Goal: Information Seeking & Learning: Learn about a topic

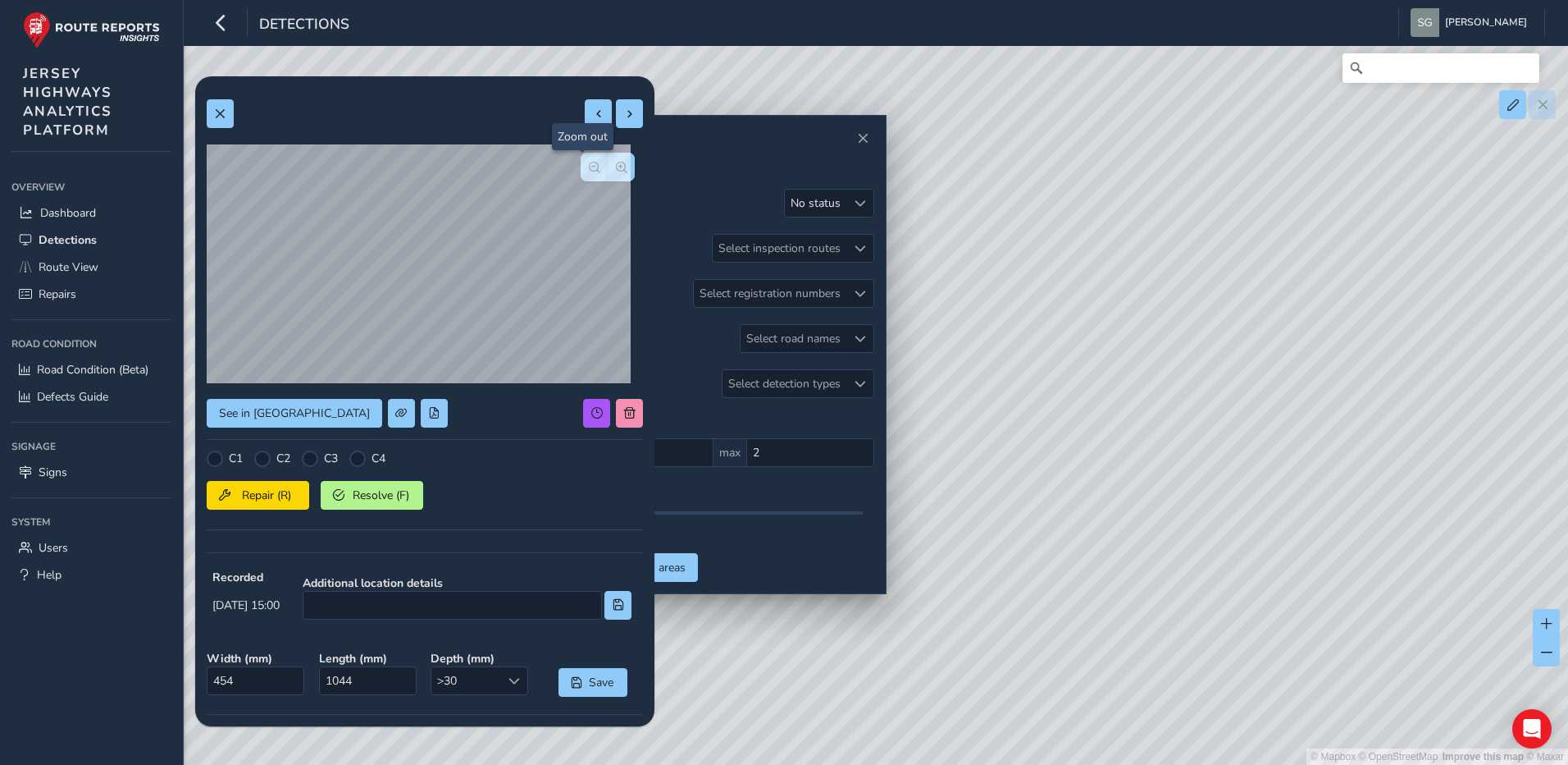
click at [581, 173] on button "button" at bounding box center [594, 167] width 27 height 29
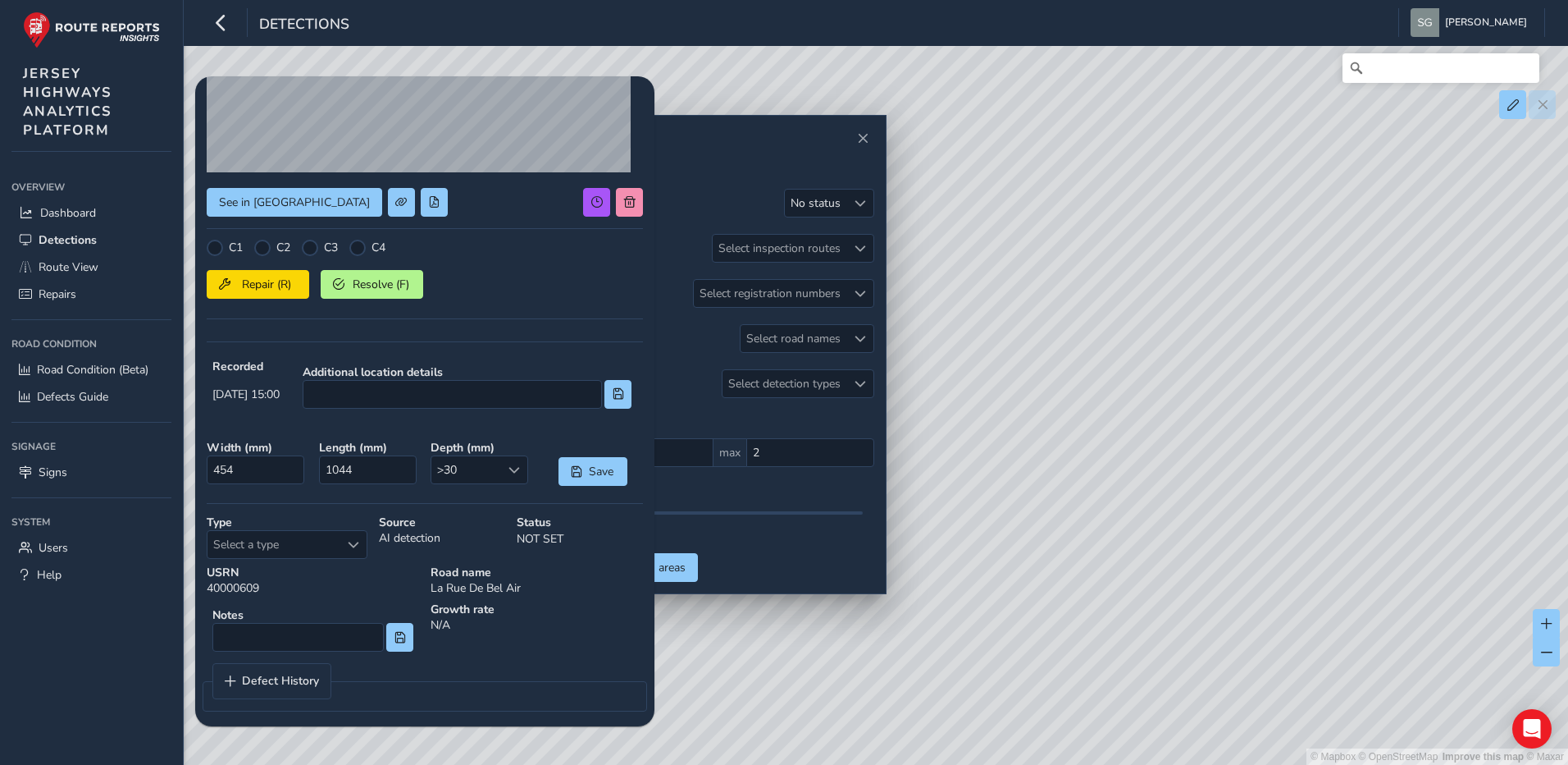
scroll to position [219, 0]
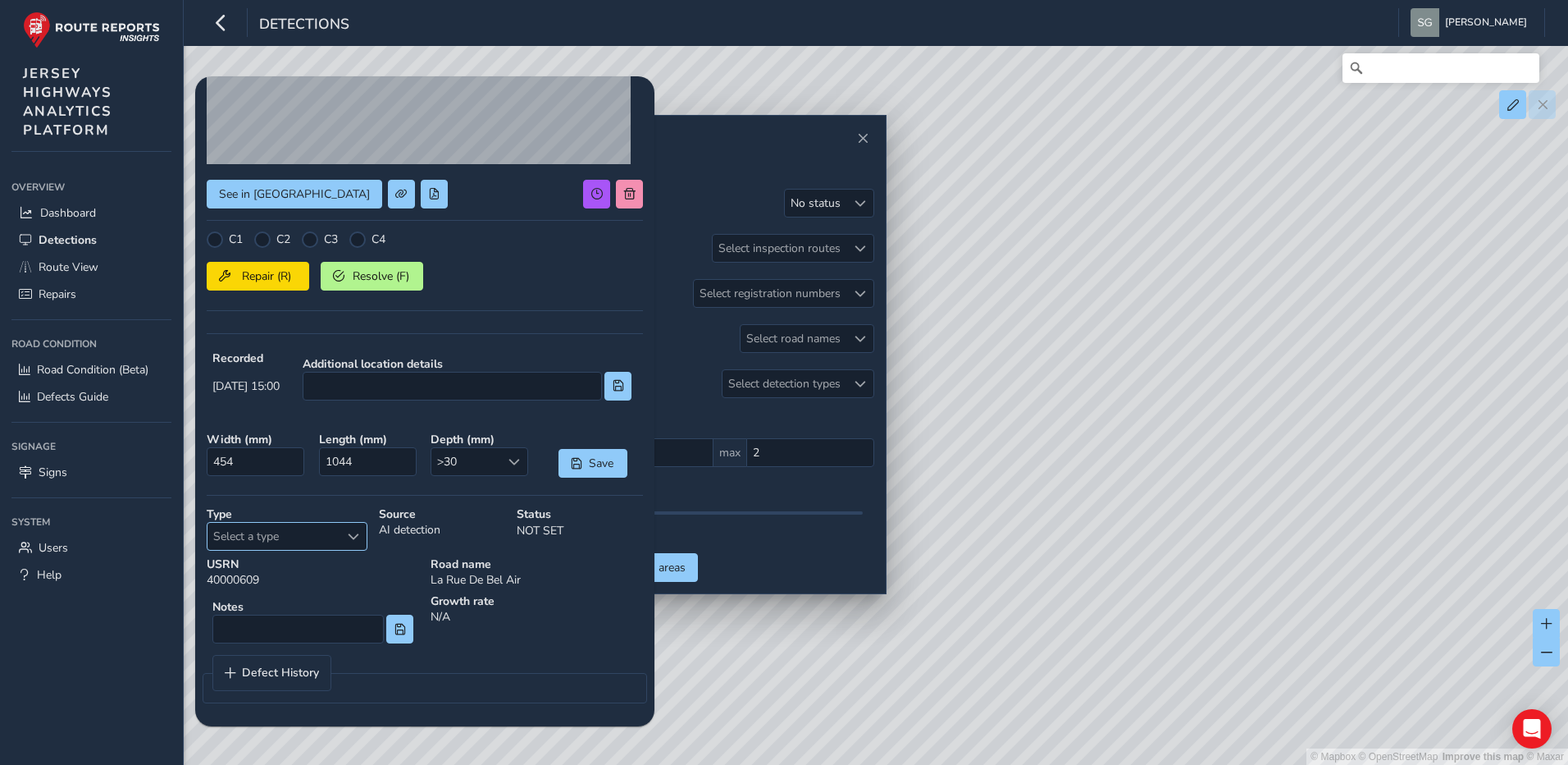
click at [349, 529] on div "Select a type" at bounding box center [353, 536] width 27 height 27
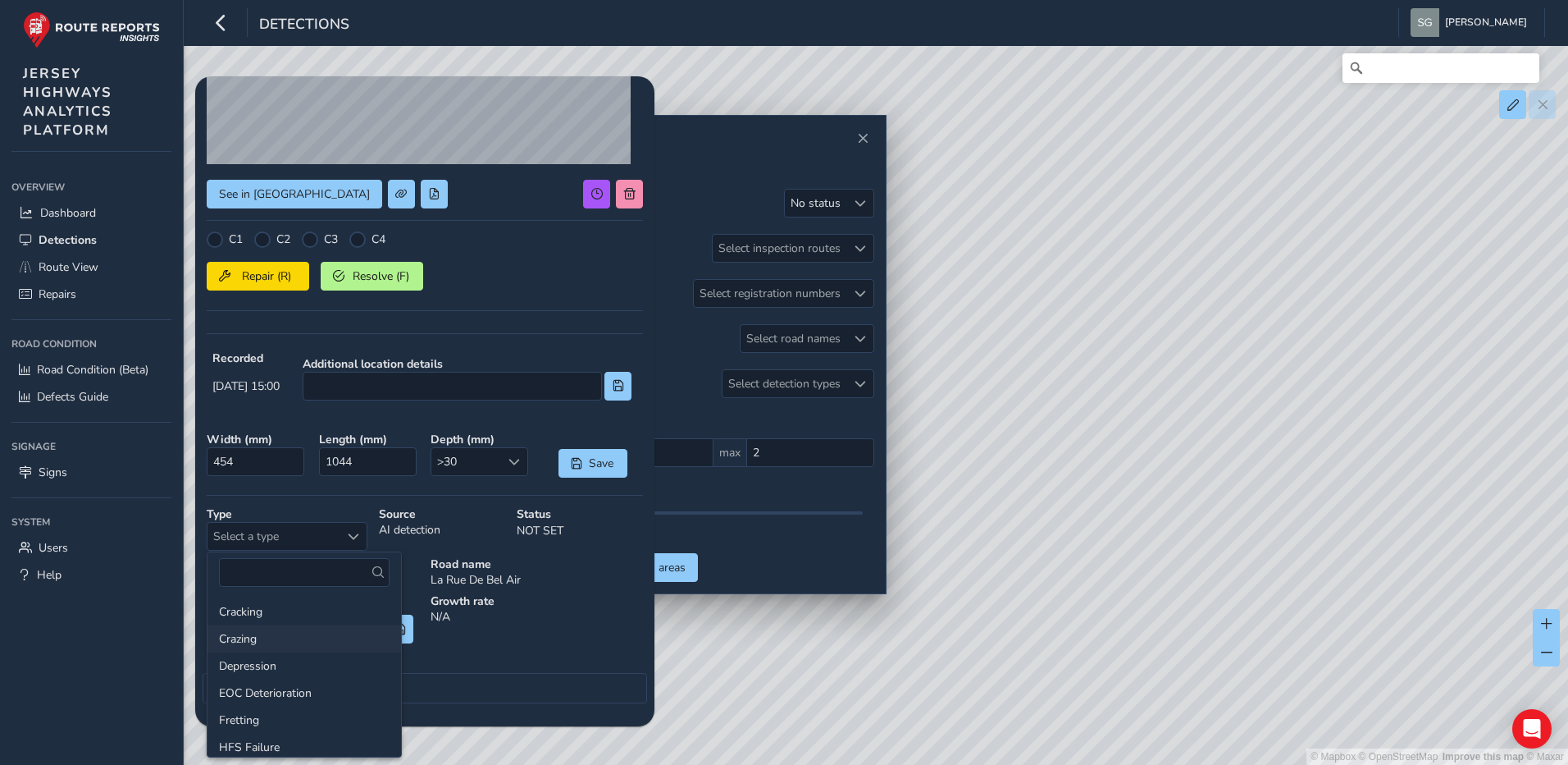
scroll to position [82, 0]
click at [325, 633] on li "Fretting" at bounding box center [304, 638] width 194 height 27
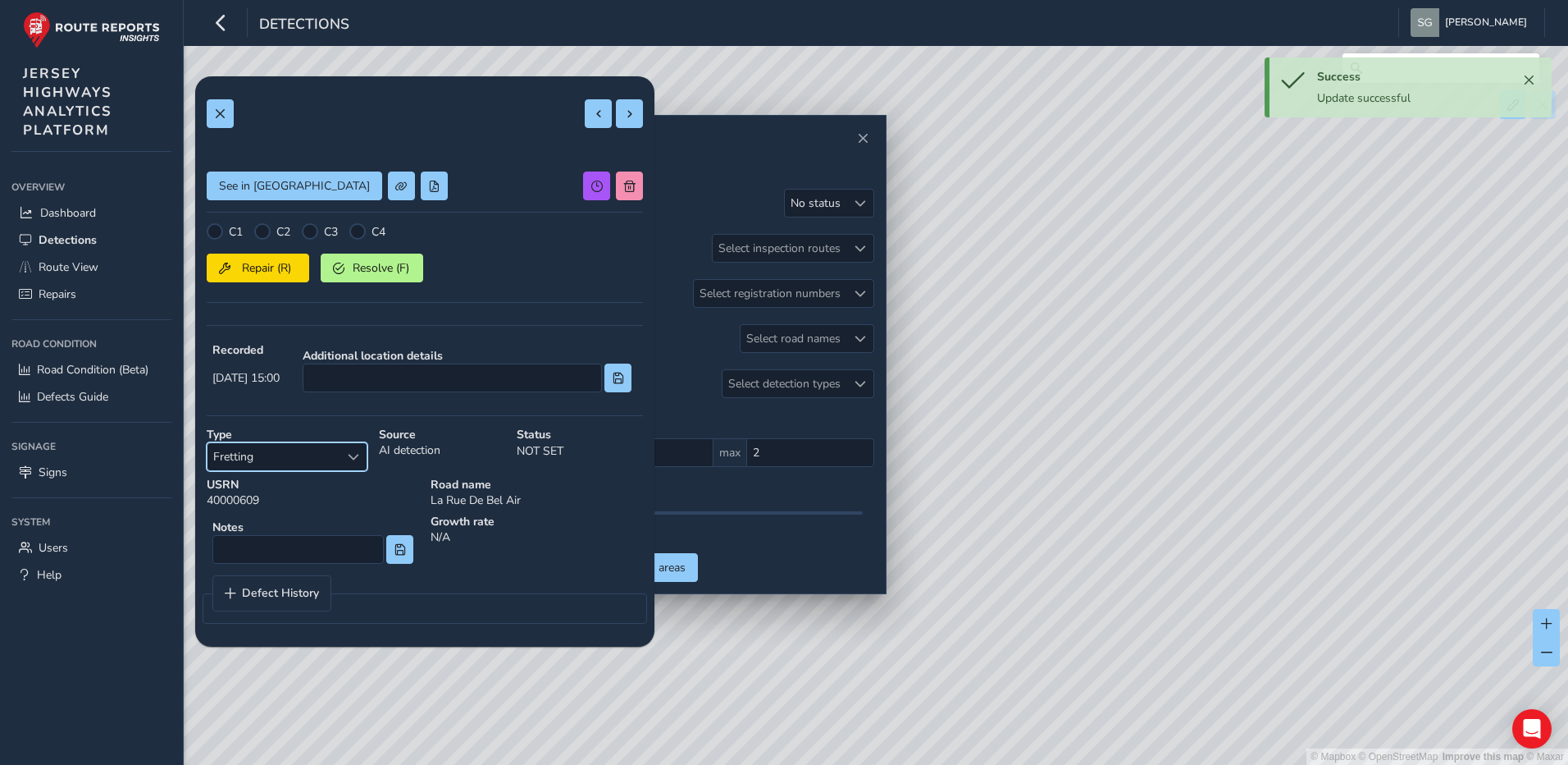
scroll to position [0, 0]
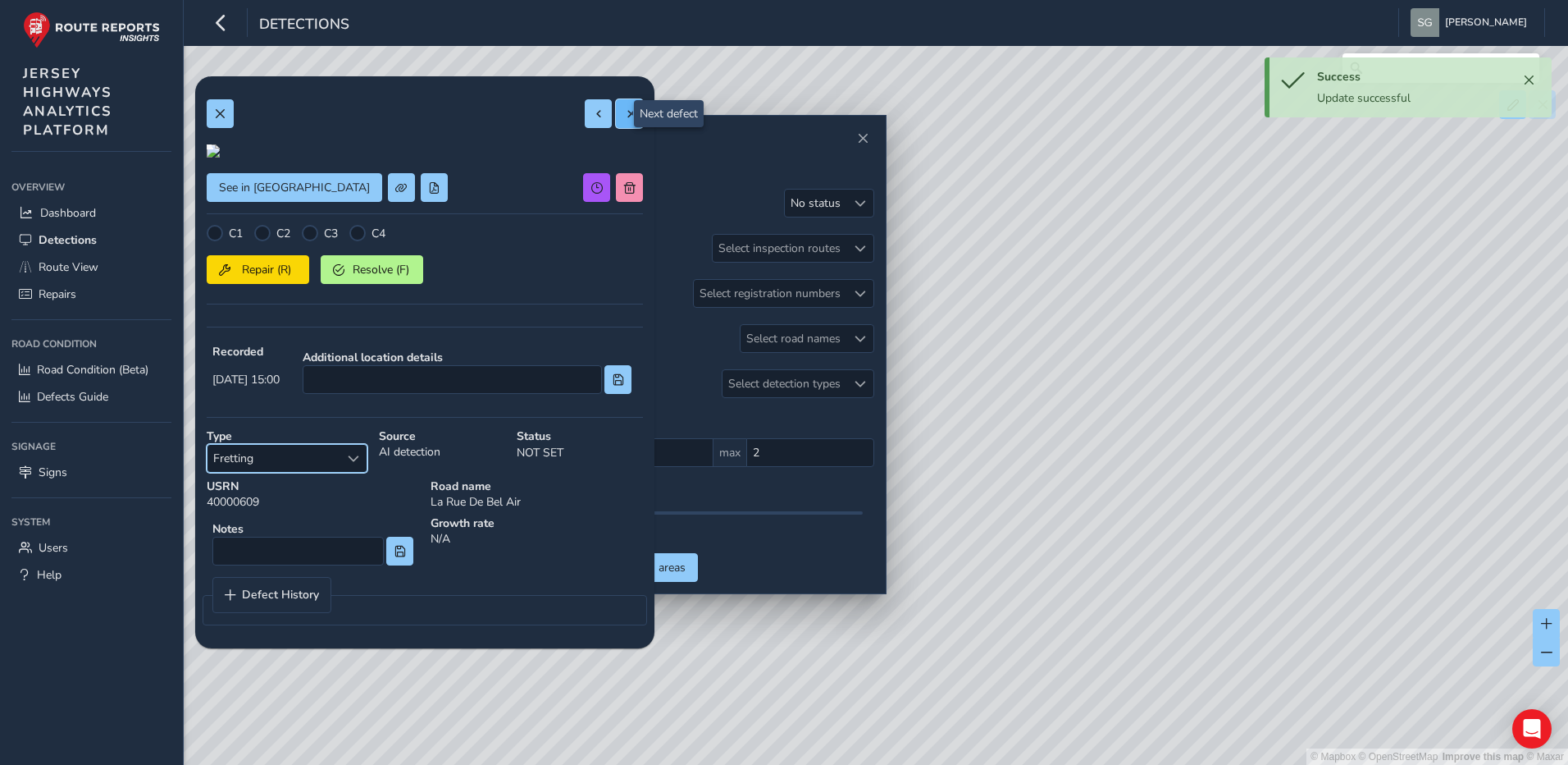
click at [624, 112] on span at bounding box center [630, 114] width 12 height 12
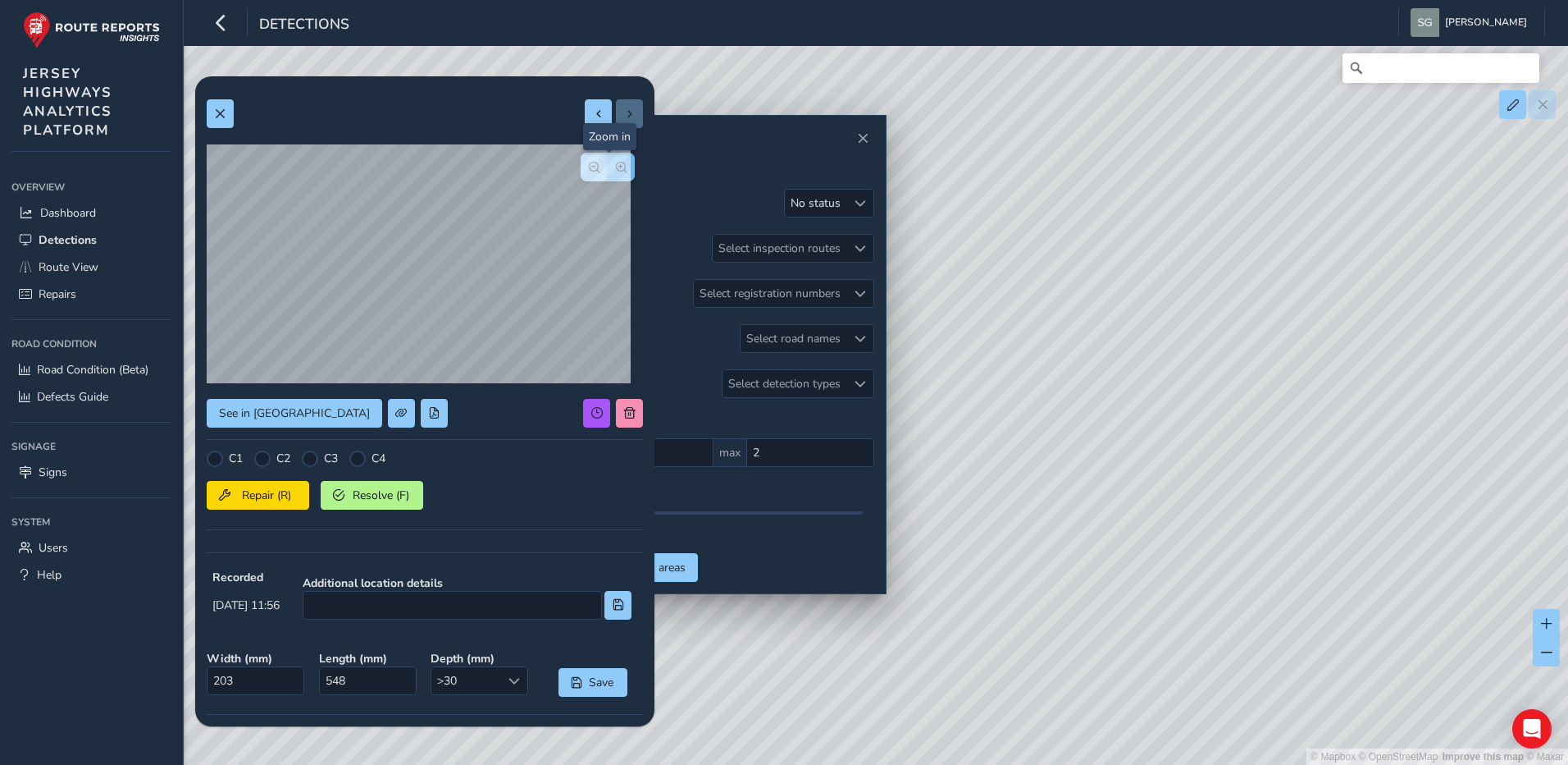
click at [608, 176] on button "button" at bounding box center [621, 167] width 27 height 29
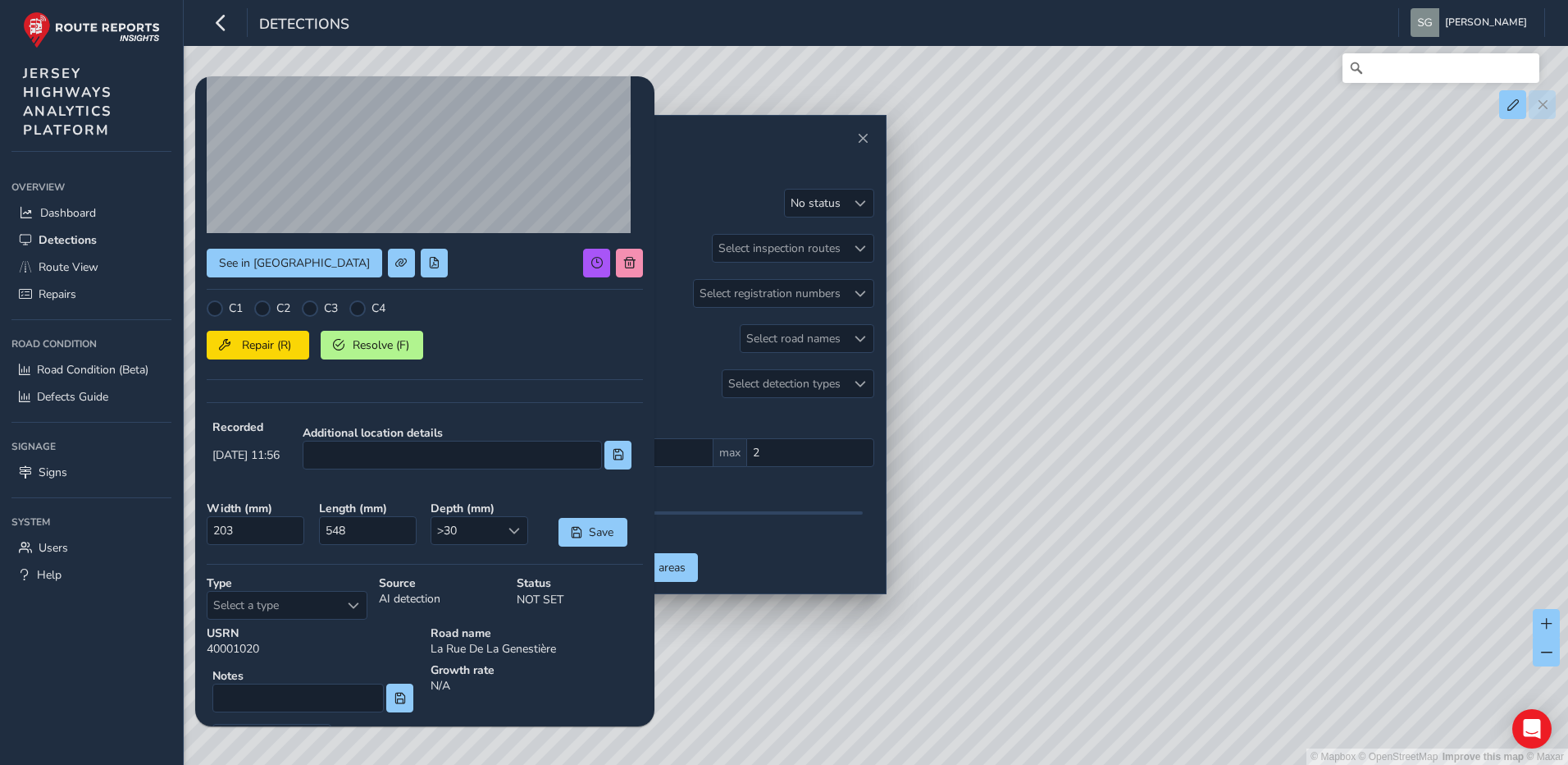
scroll to position [219, 0]
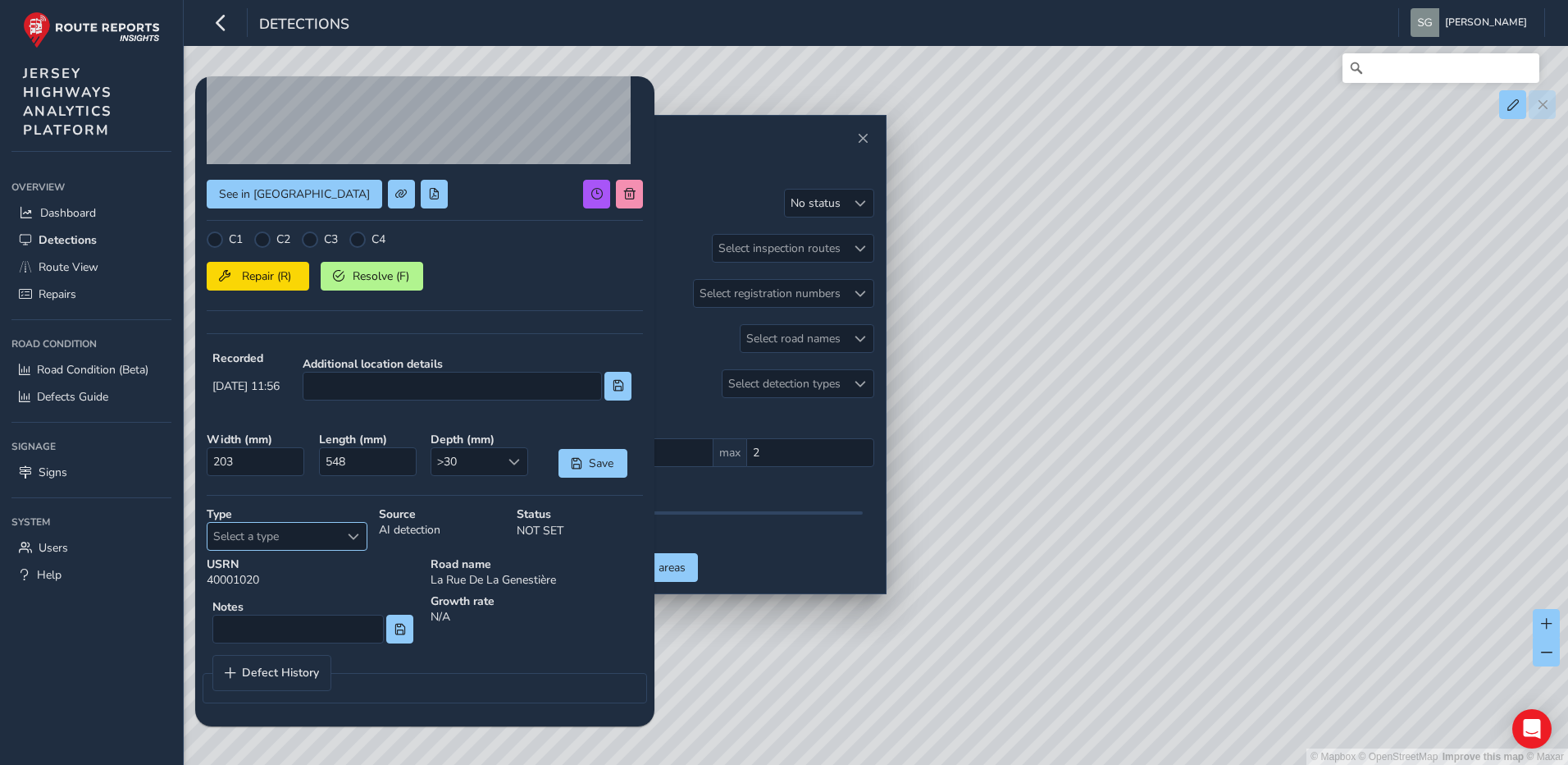
click at [360, 541] on div "Select a type" at bounding box center [353, 536] width 27 height 27
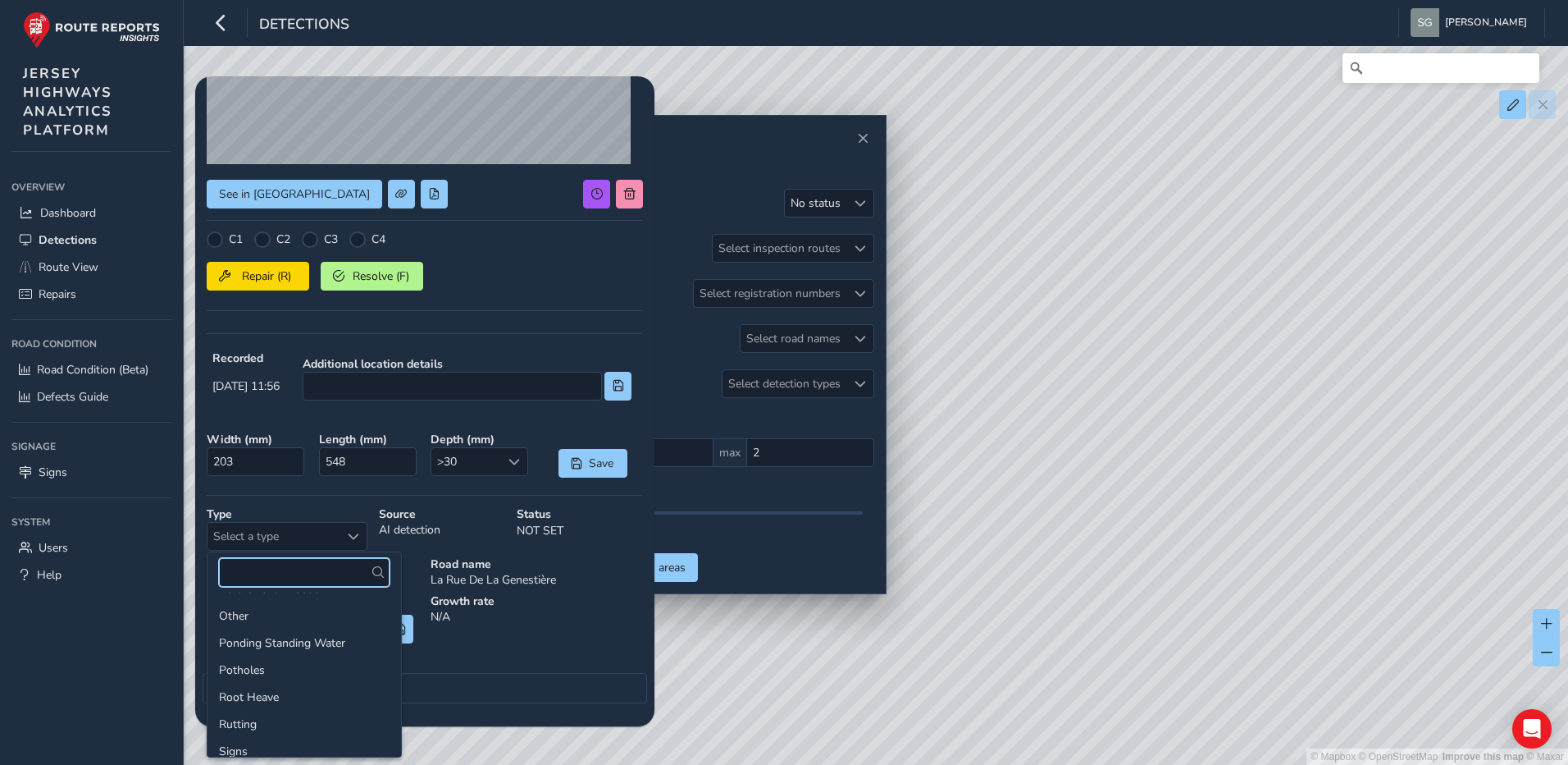
scroll to position [246, 0]
click at [287, 664] on li "Potholes" at bounding box center [304, 663] width 194 height 27
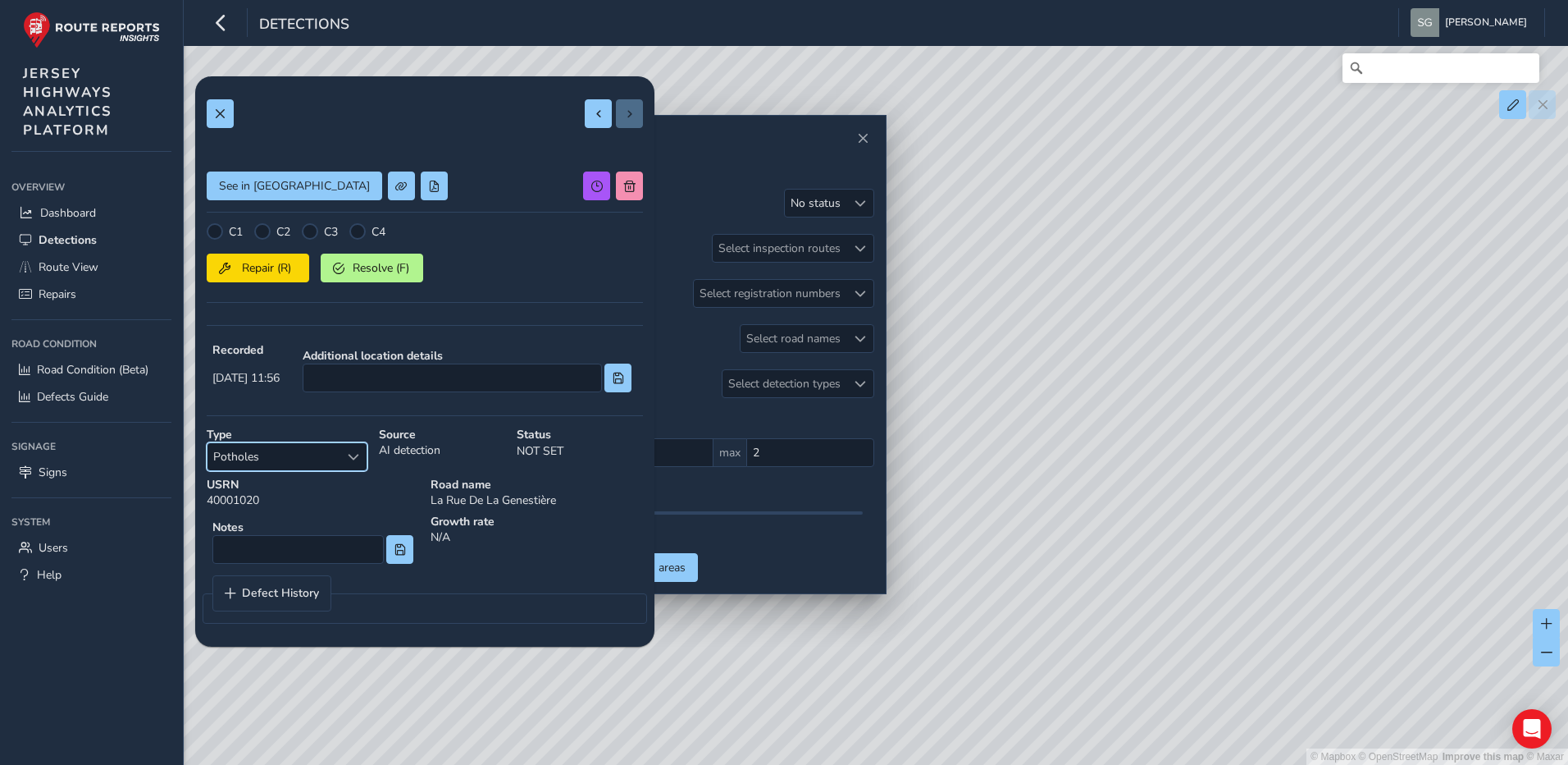
scroll to position [0, 0]
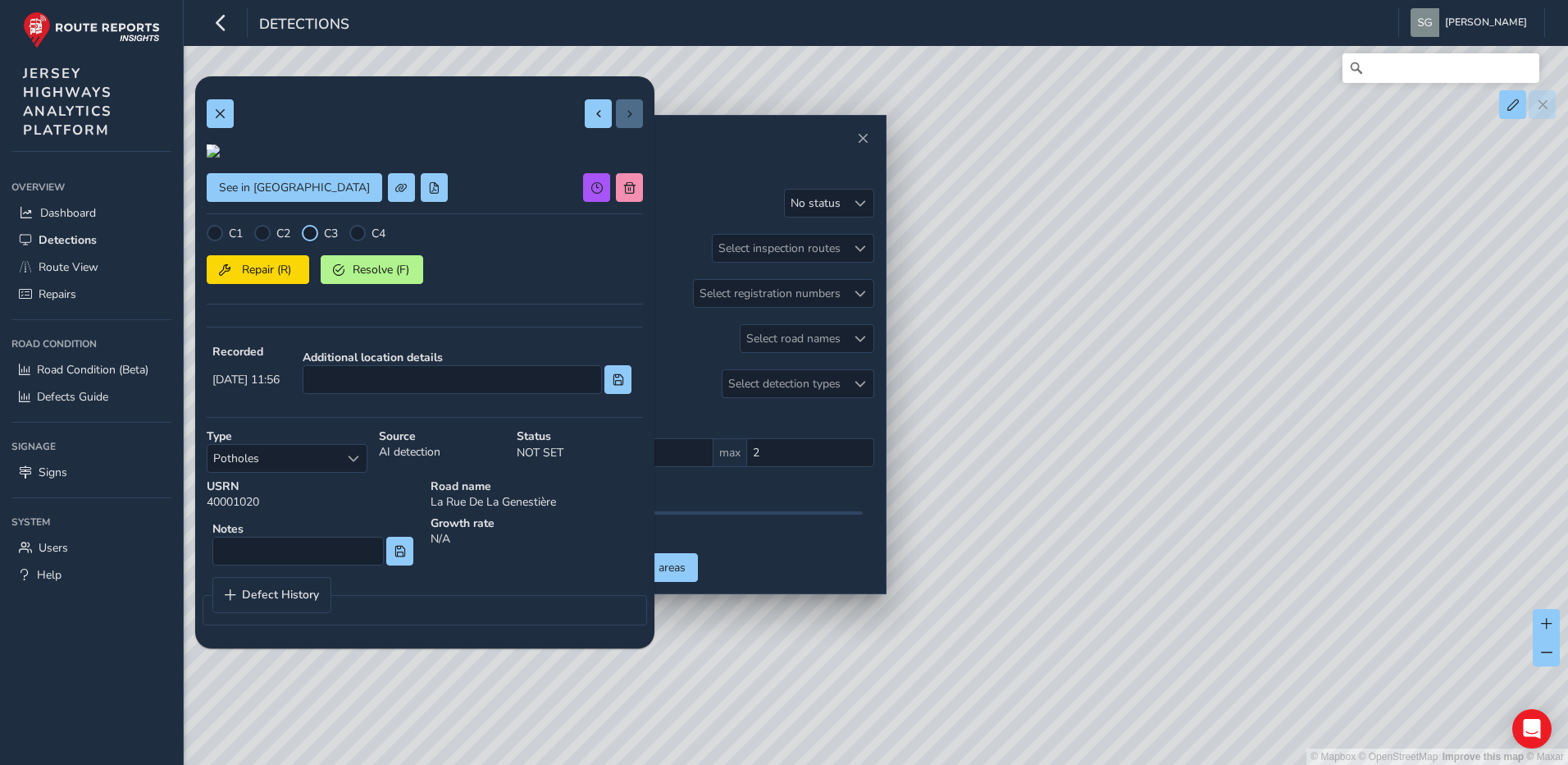
click at [312, 241] on div at bounding box center [310, 232] width 16 height 16
click at [224, 111] on span at bounding box center [220, 114] width 12 height 12
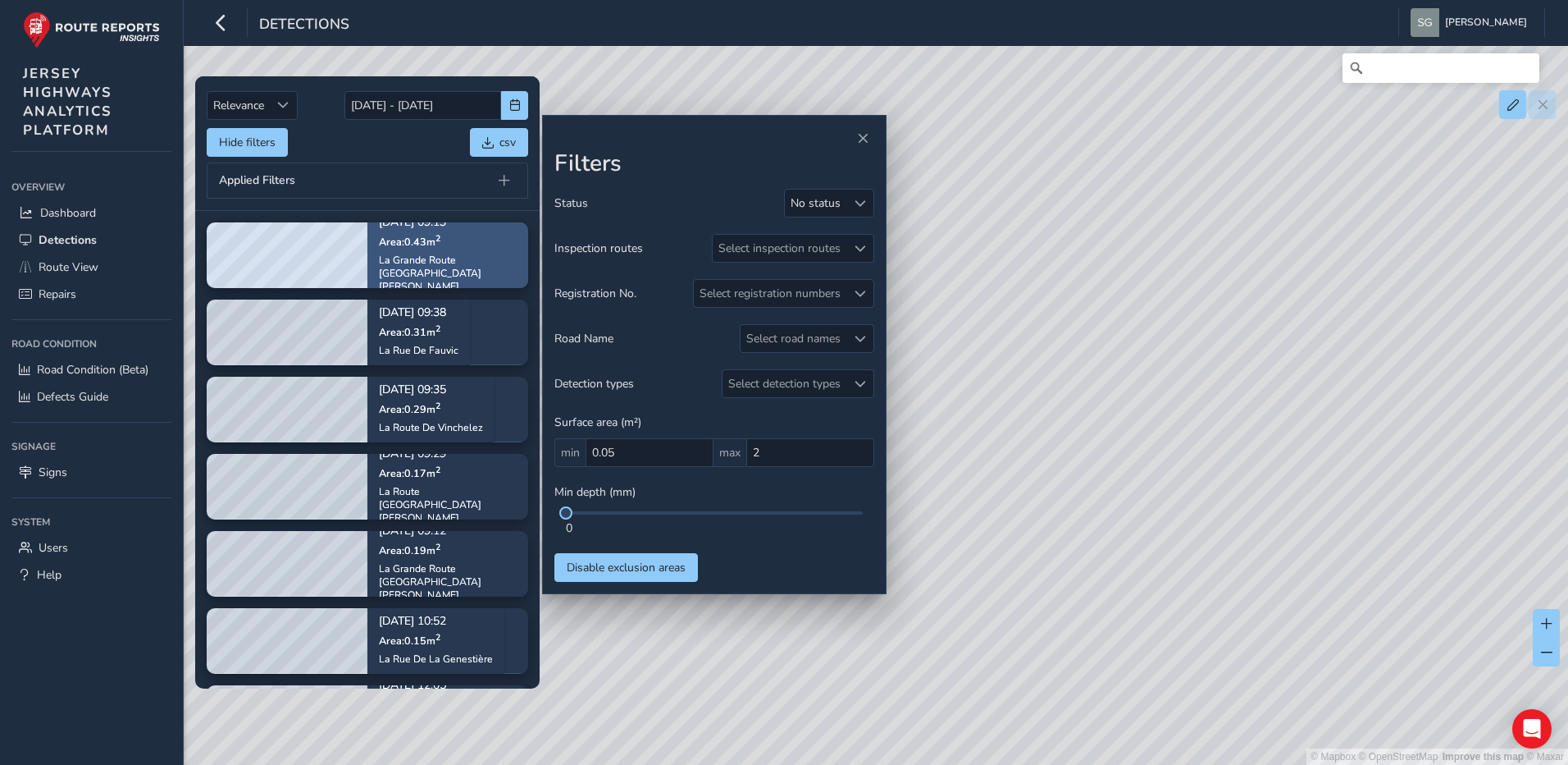
click at [456, 239] on div "[DATE] 09:13 Area: 0.43 m [STREET_ADDRESS][PERSON_NAME]" at bounding box center [448, 255] width 138 height 98
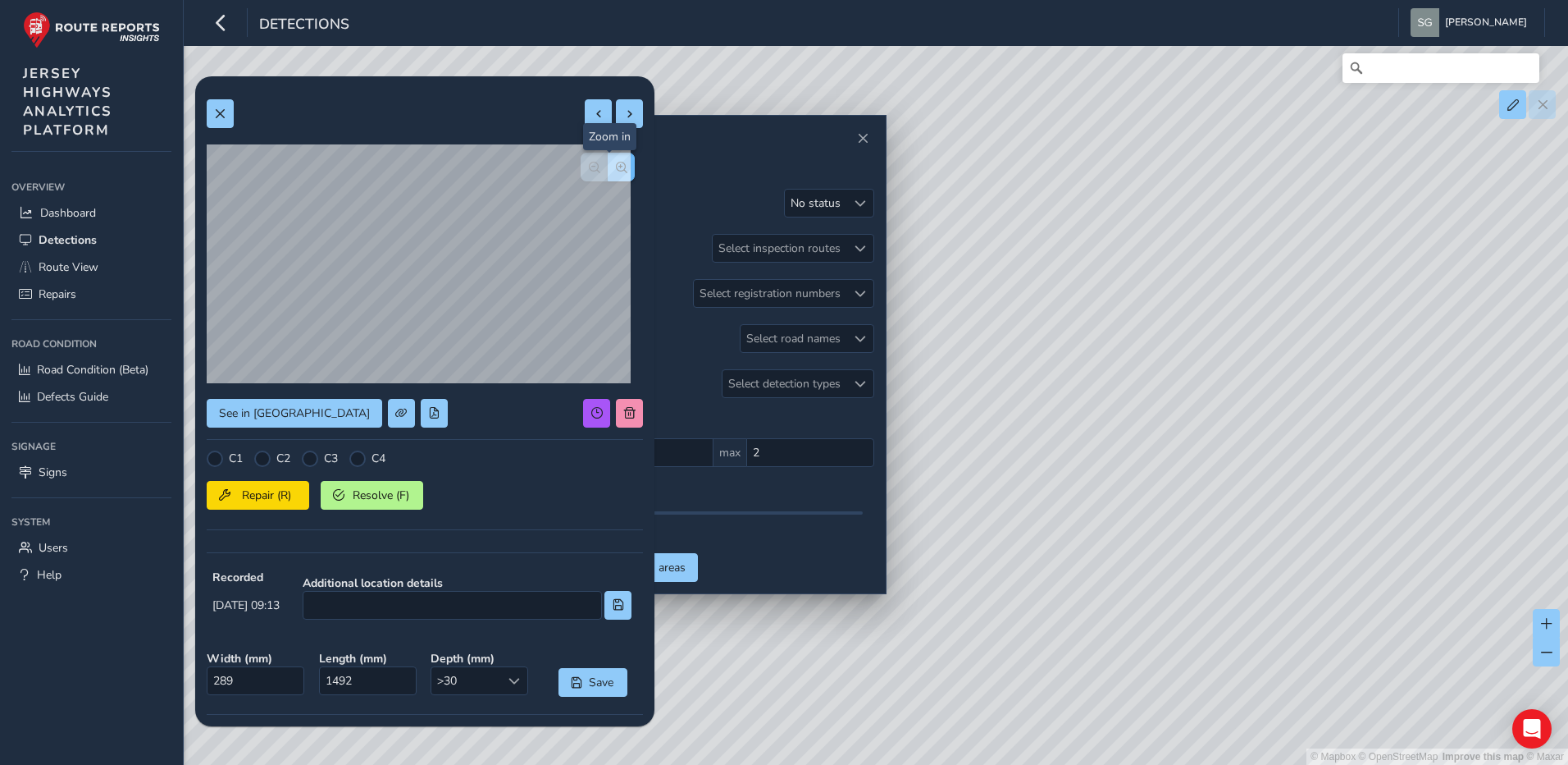
click at [612, 175] on button "button" at bounding box center [621, 167] width 27 height 29
click at [581, 178] on button "button" at bounding box center [594, 167] width 27 height 29
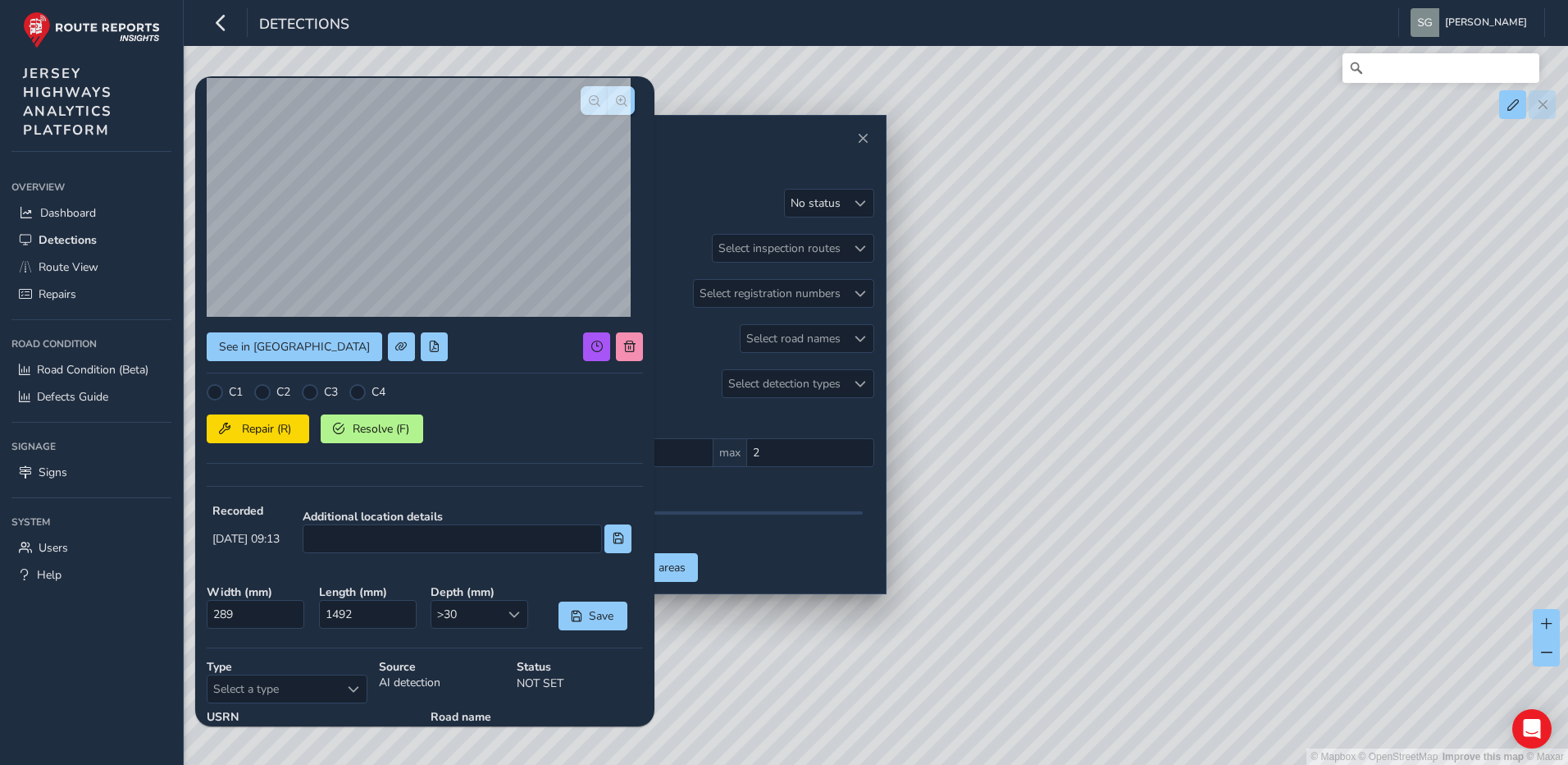
scroll to position [170, 0]
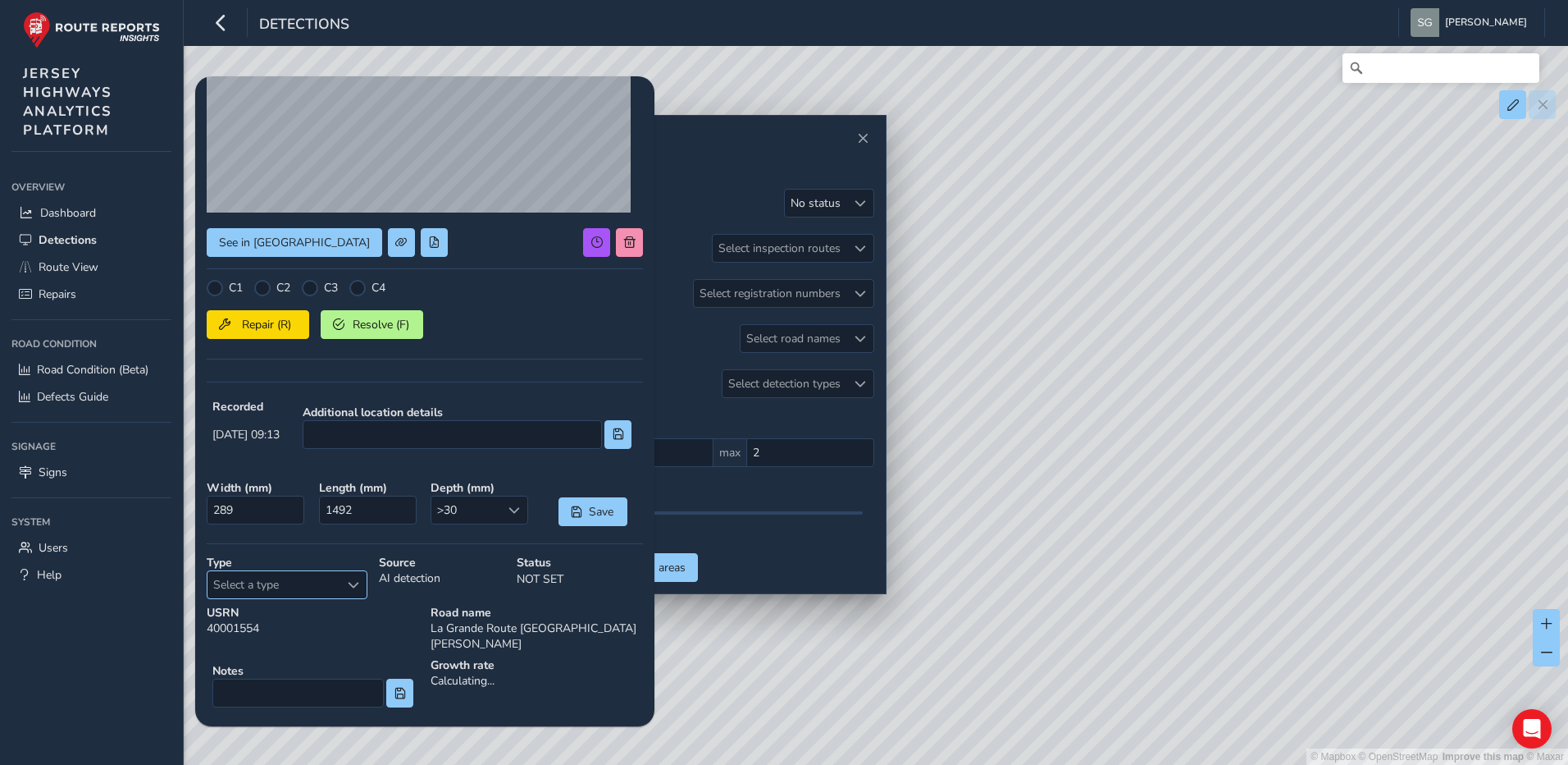
click at [358, 582] on span "Select a type" at bounding box center [353, 585] width 12 height 12
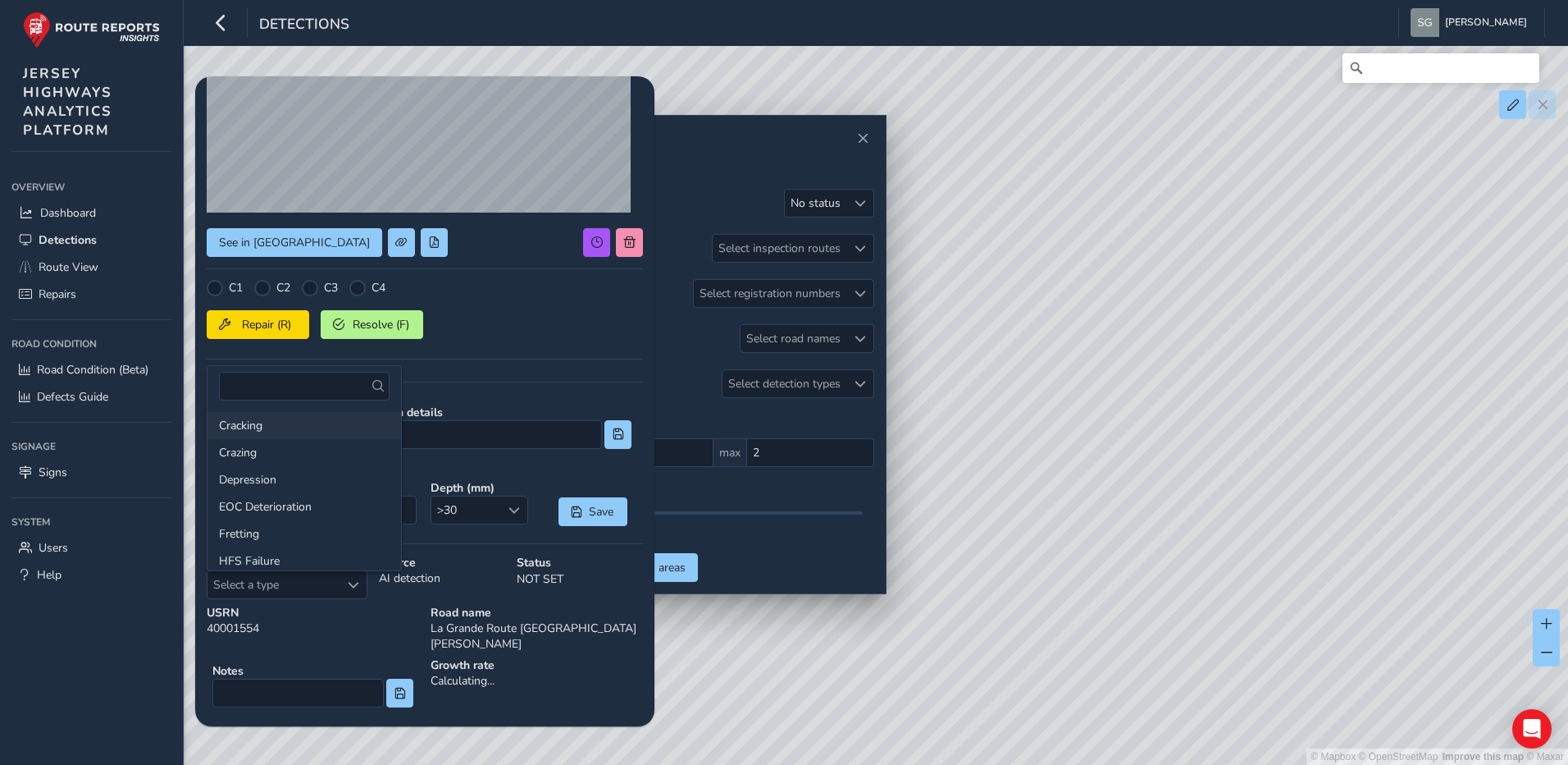
click at [313, 421] on li "Cracking" at bounding box center [304, 425] width 194 height 27
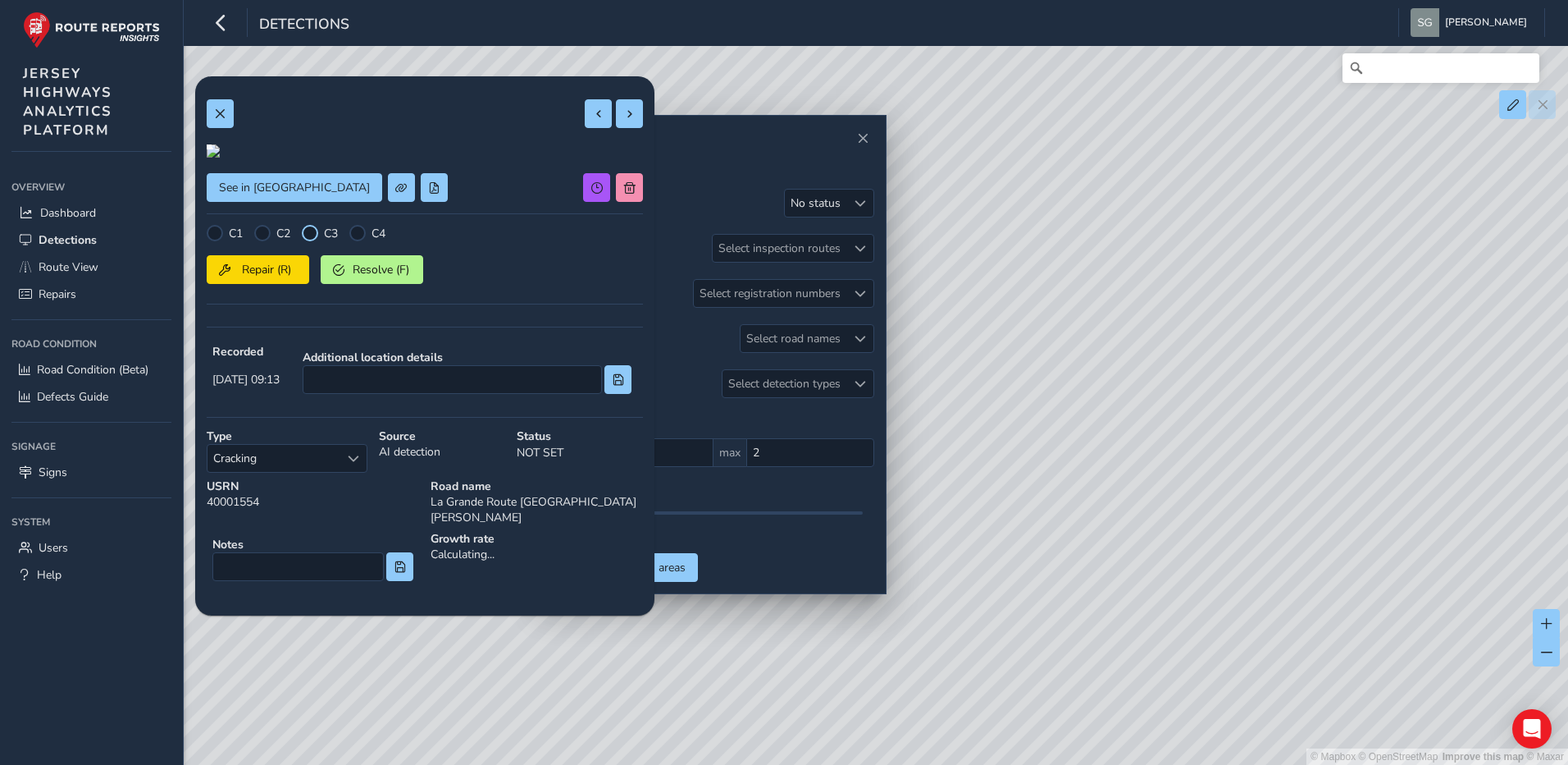
click at [312, 241] on div at bounding box center [310, 232] width 16 height 16
click at [616, 123] on button at bounding box center [630, 114] width 27 height 29
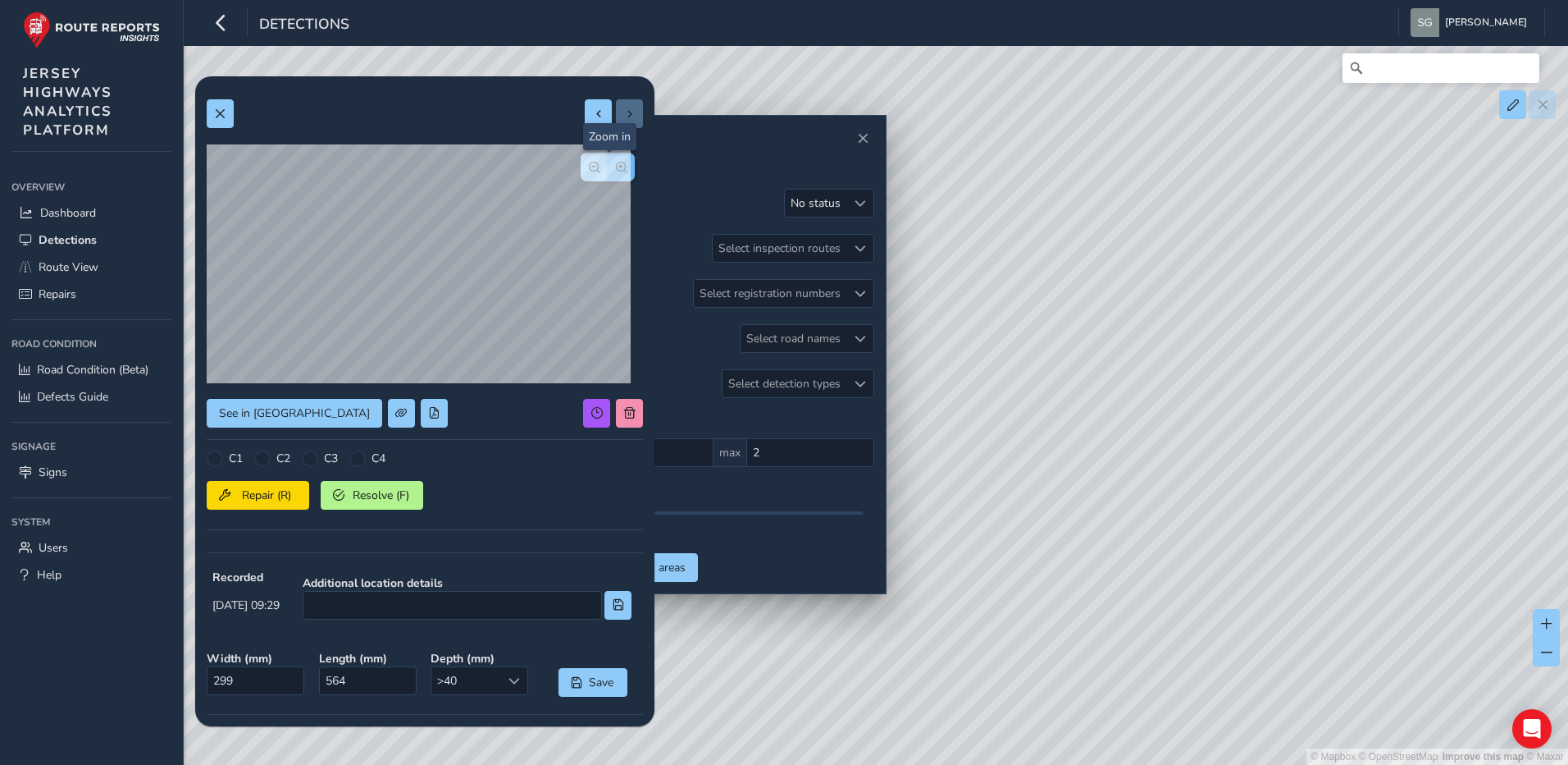
click at [619, 165] on button "button" at bounding box center [621, 167] width 27 height 29
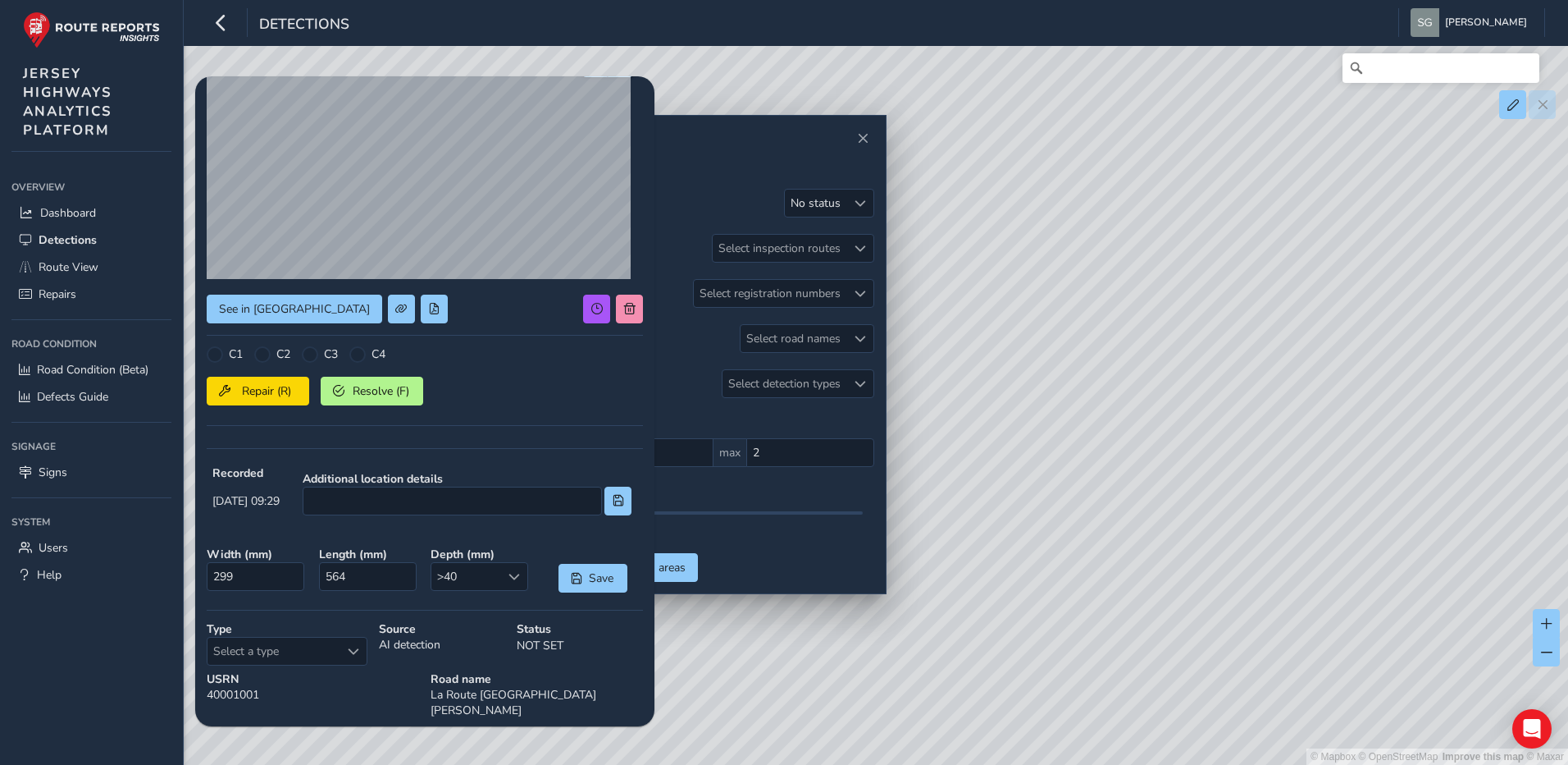
scroll to position [170, 0]
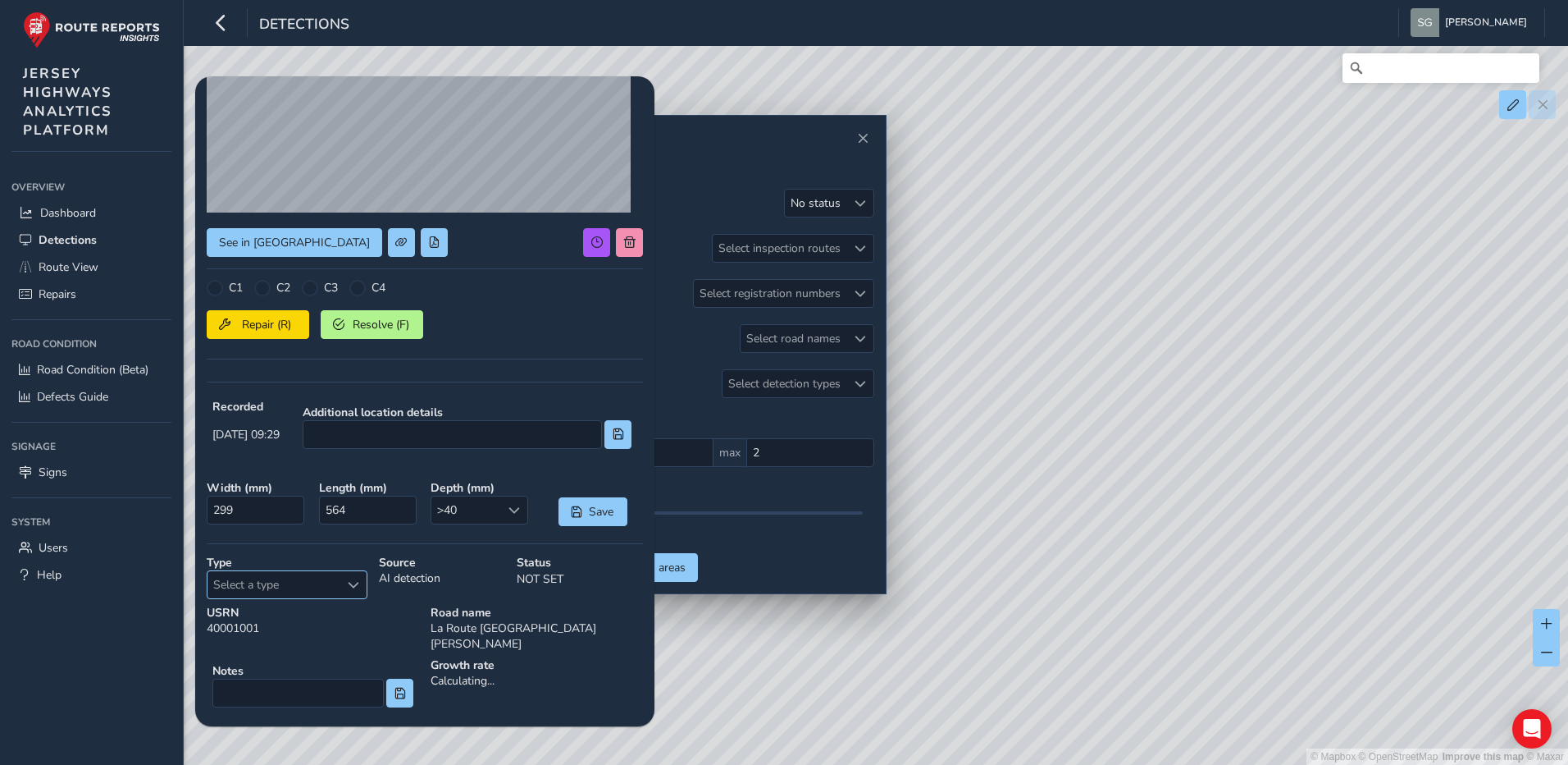
click at [355, 590] on span "Select a type" at bounding box center [353, 585] width 12 height 12
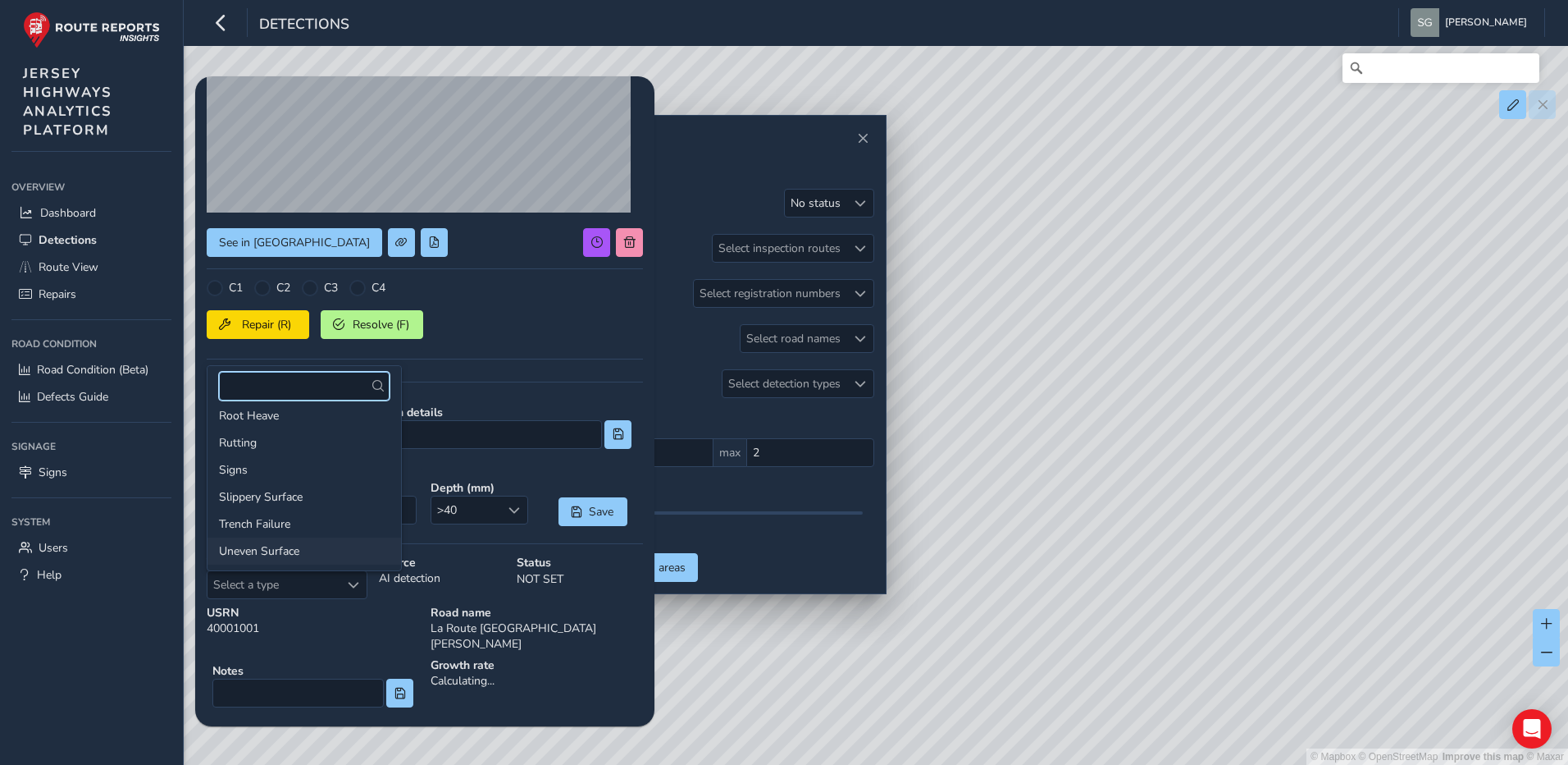
scroll to position [252, 0]
click at [294, 466] on li "Potholes" at bounding box center [304, 470] width 194 height 27
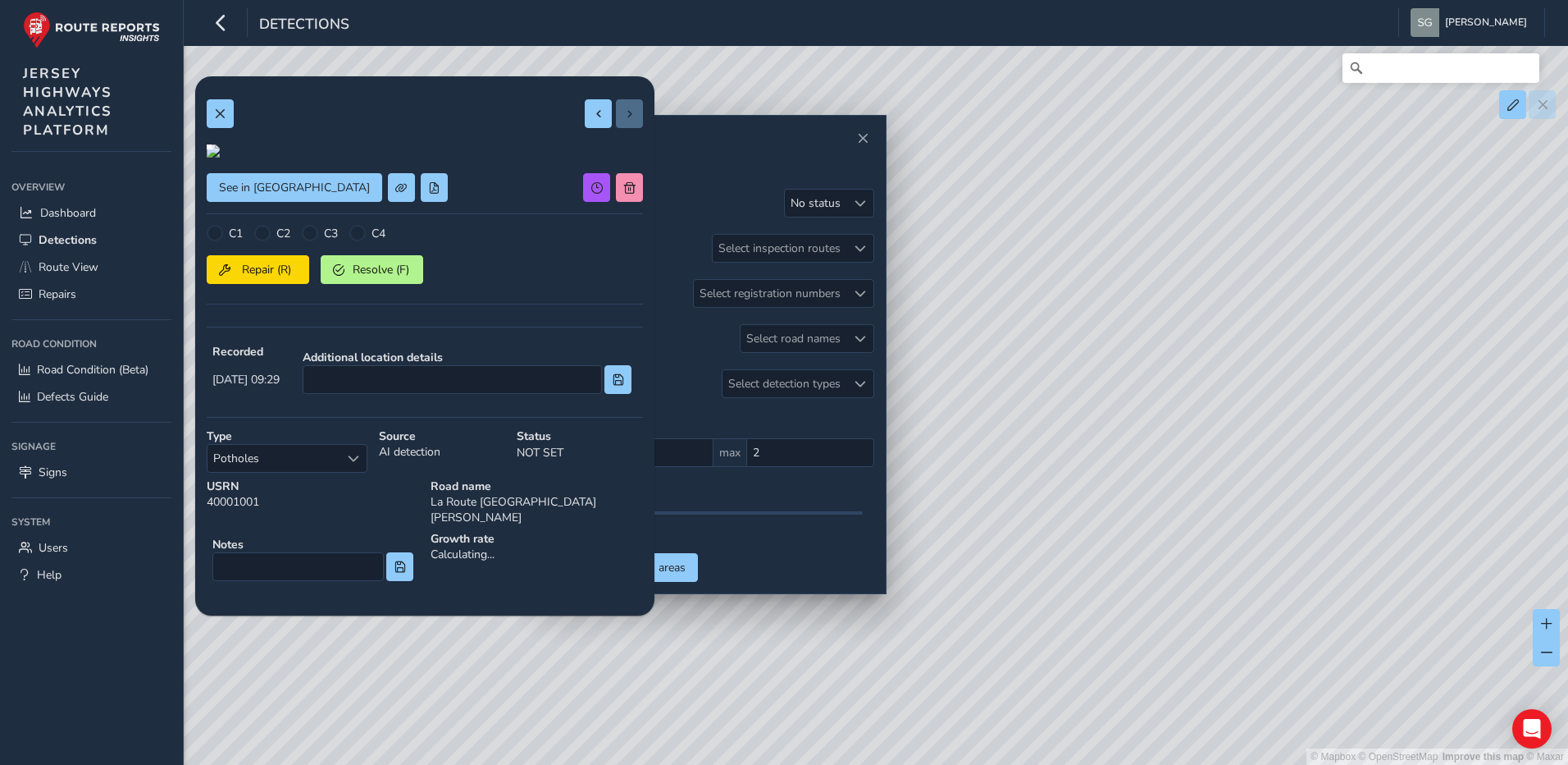
click at [321, 241] on div "C3" at bounding box center [320, 232] width 36 height 16
click at [316, 241] on div at bounding box center [310, 232] width 16 height 16
click at [223, 114] on span at bounding box center [220, 114] width 12 height 12
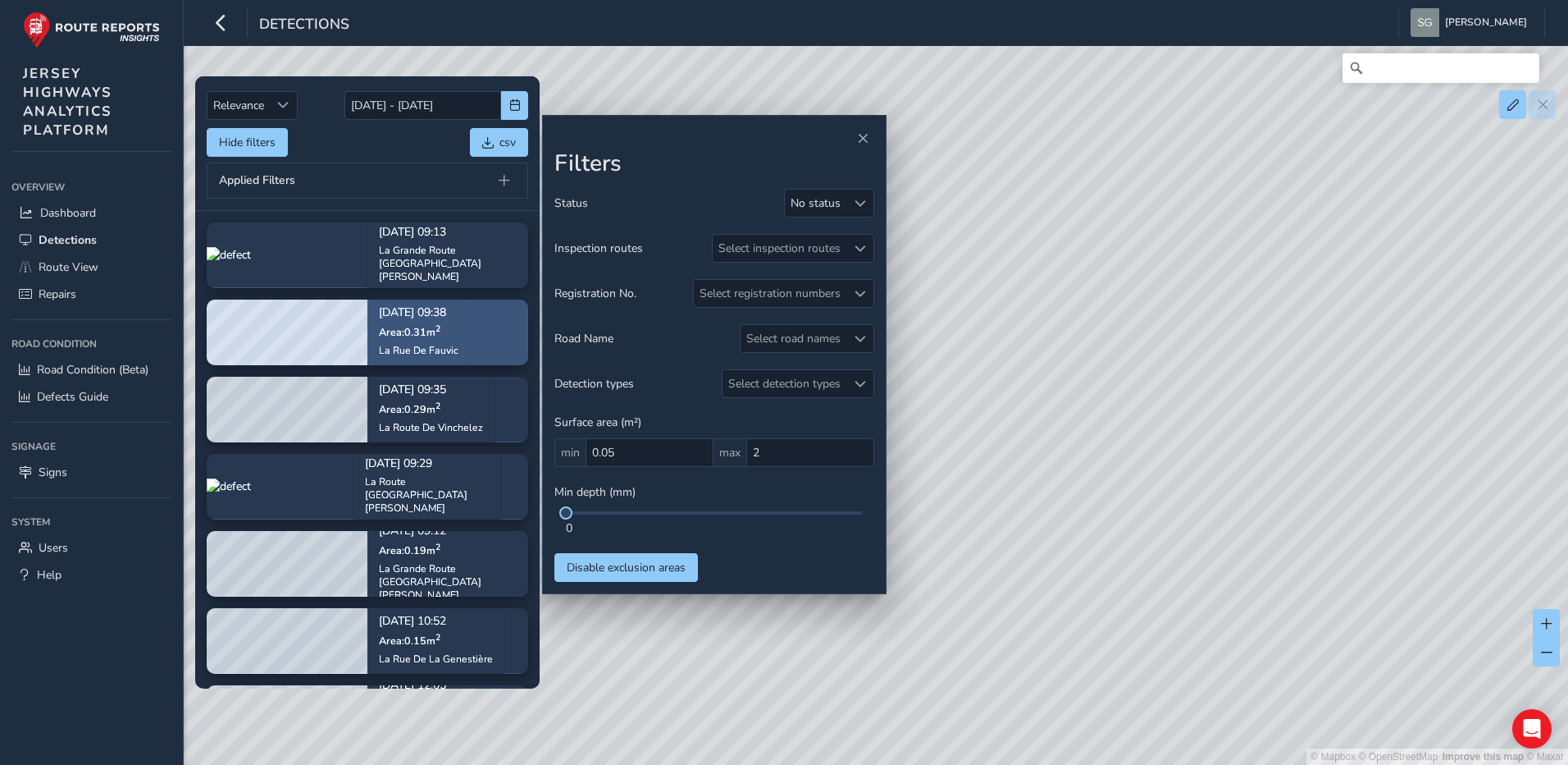
click at [468, 342] on div "[DATE] 09:38 Area: 0.31 m [STREET_ADDRESS]" at bounding box center [419, 332] width 103 height 96
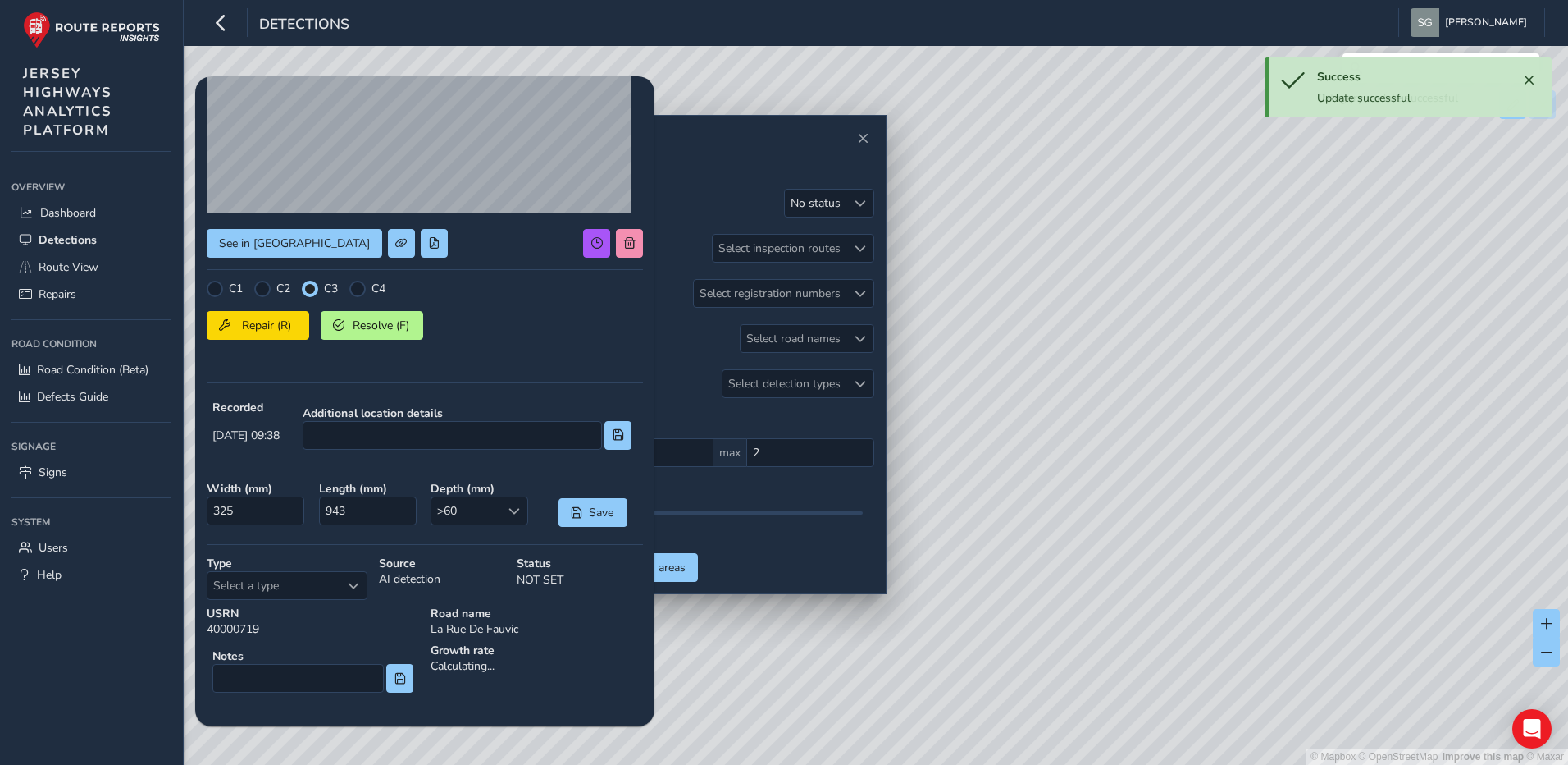
scroll to position [170, 0]
click at [340, 574] on div "Select a type" at bounding box center [353, 585] width 27 height 27
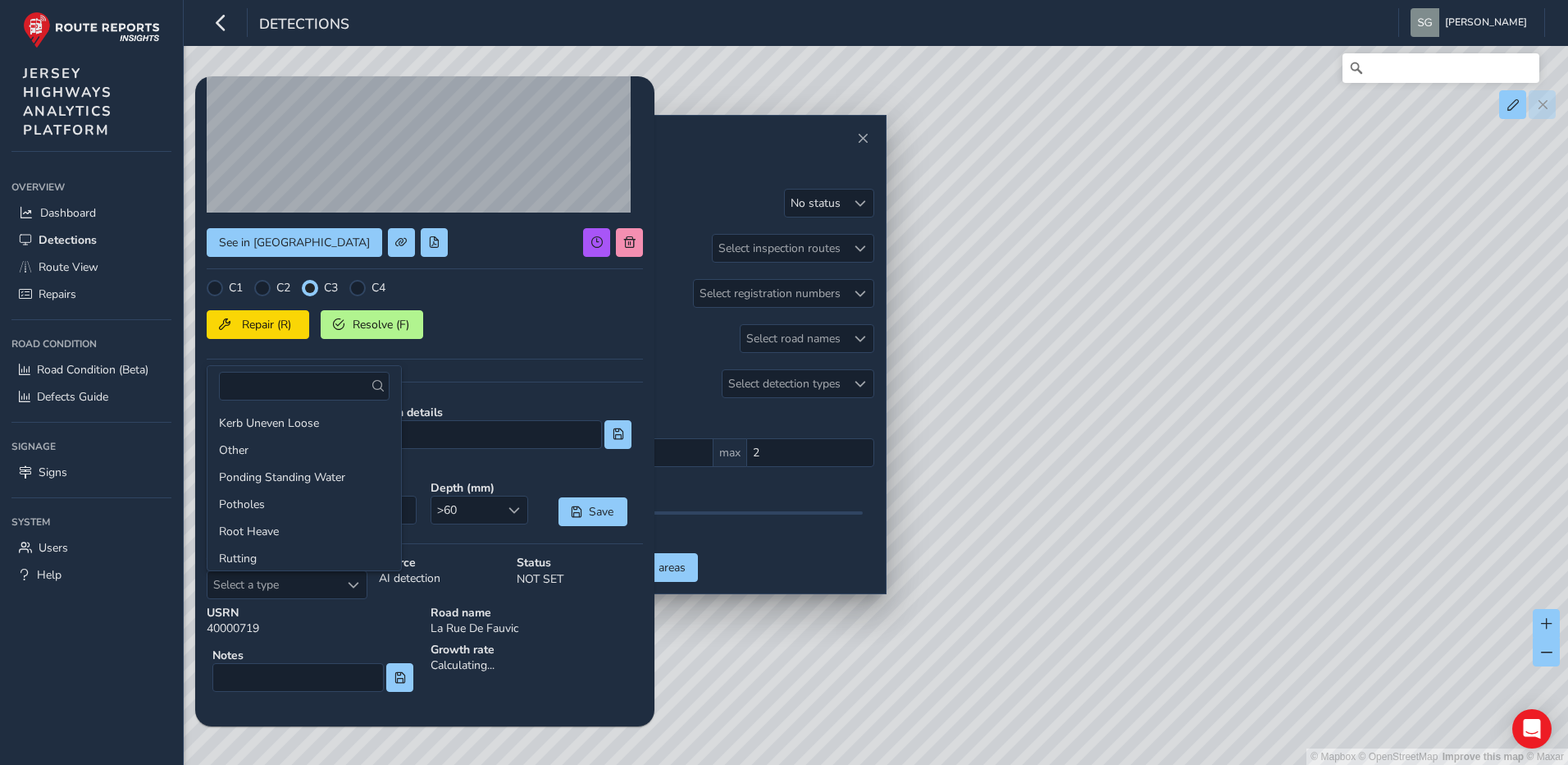
scroll to position [246, 0]
click at [293, 477] on li "Potholes" at bounding box center [304, 477] width 194 height 27
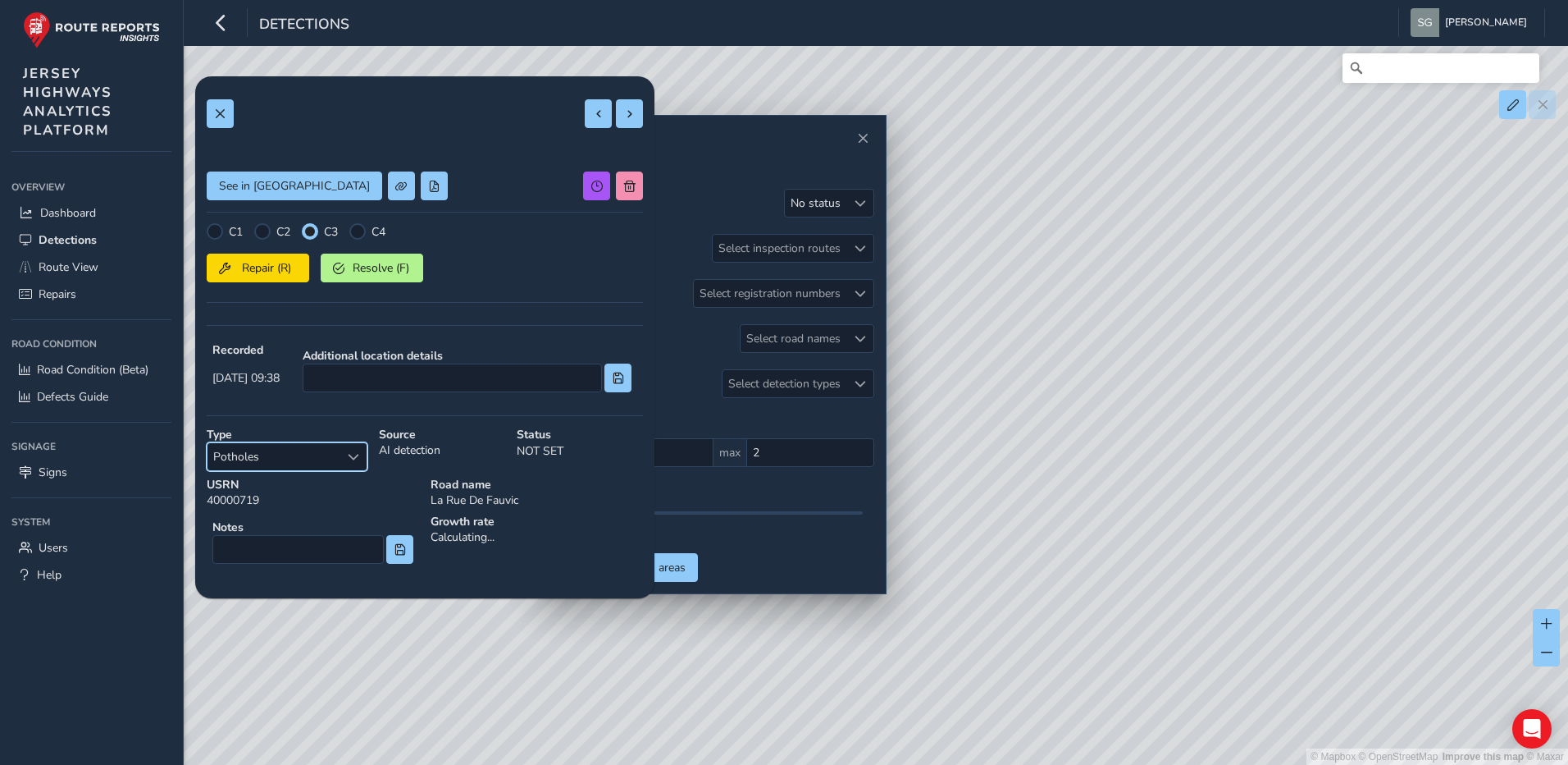
scroll to position [99, 0]
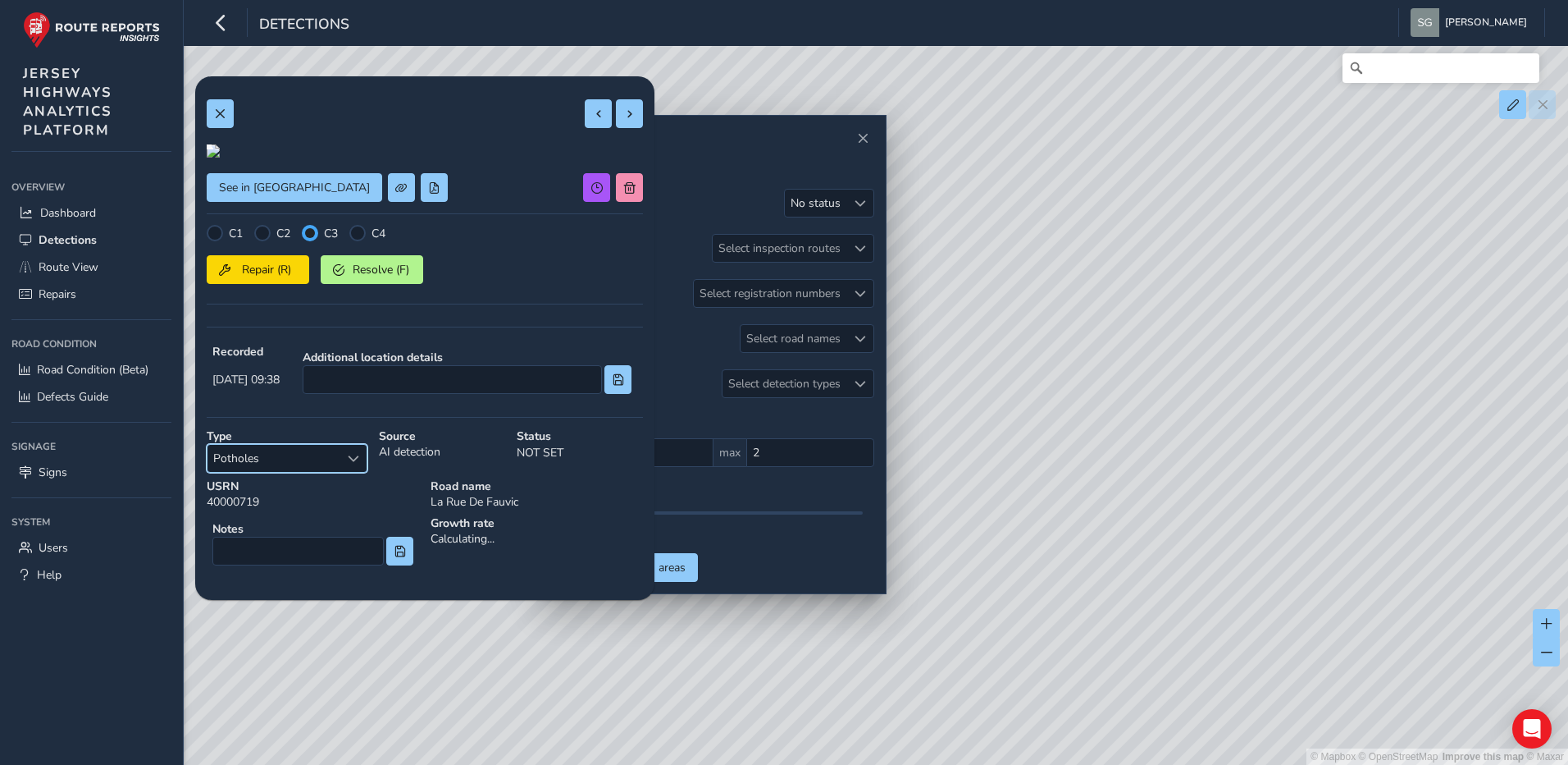
click at [313, 238] on div at bounding box center [310, 232] width 10 height 10
click at [624, 114] on span at bounding box center [630, 114] width 12 height 12
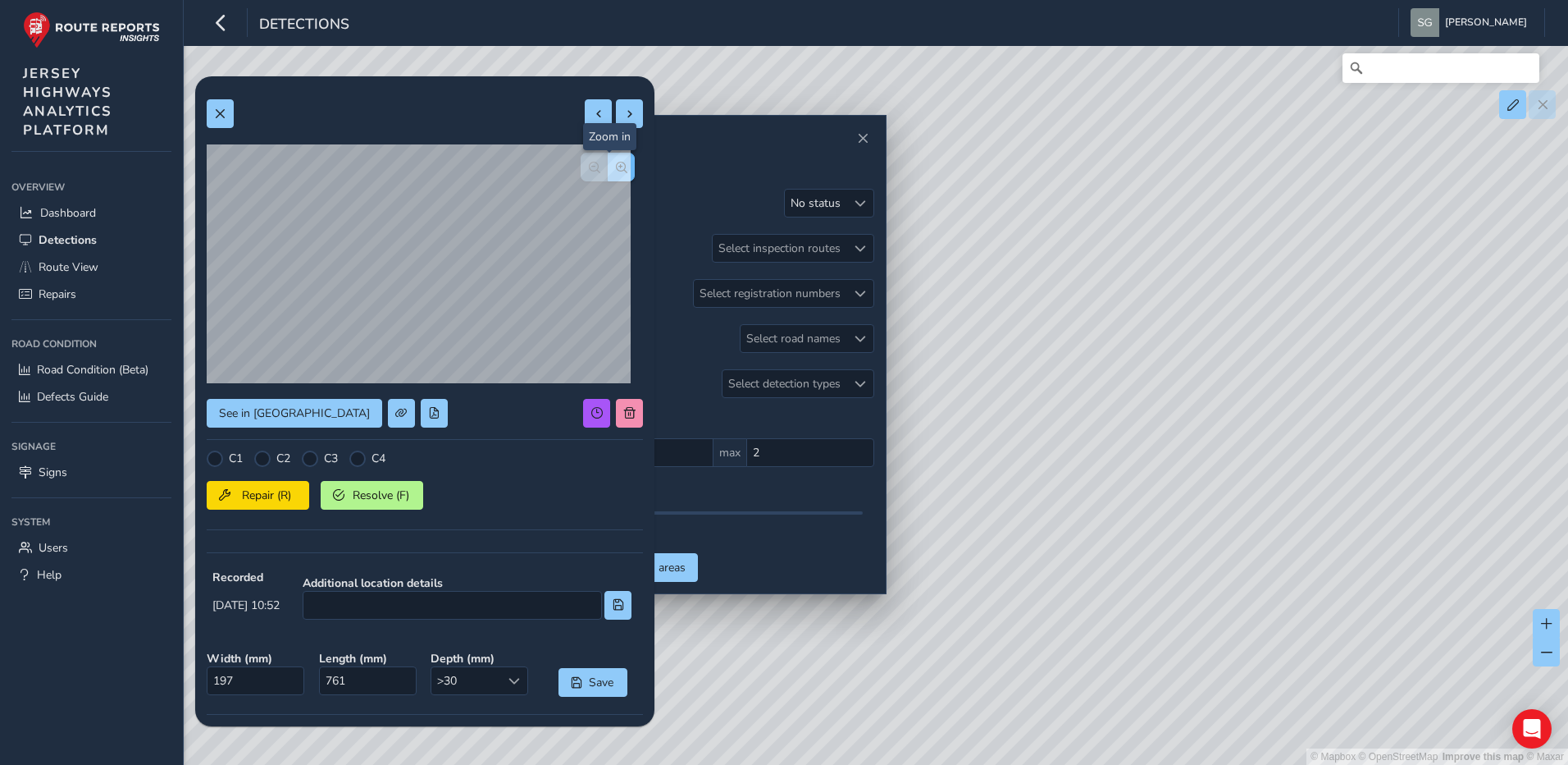
click at [610, 173] on button "button" at bounding box center [621, 167] width 27 height 29
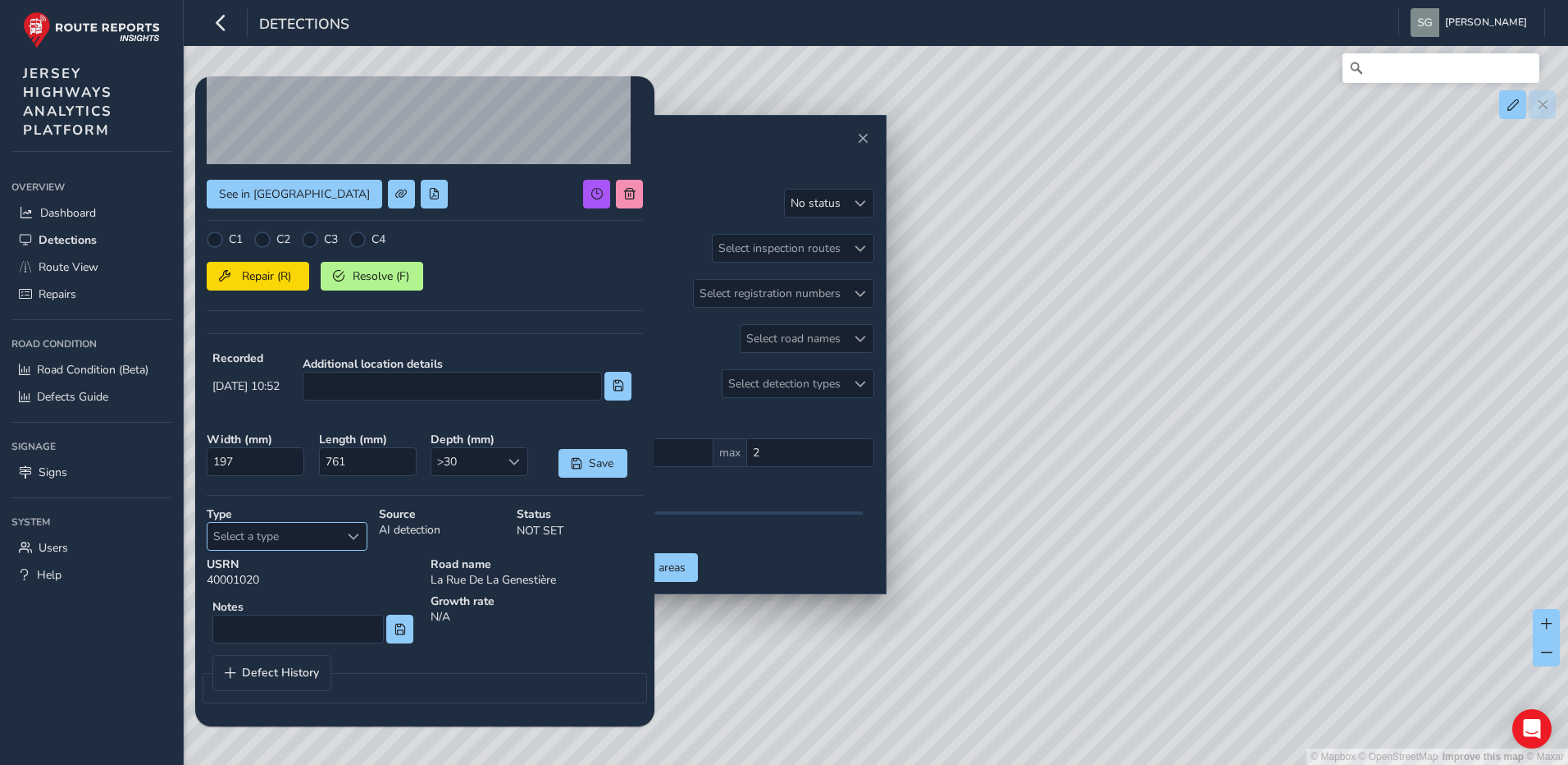
click at [364, 540] on div "Select a type" at bounding box center [353, 536] width 27 height 27
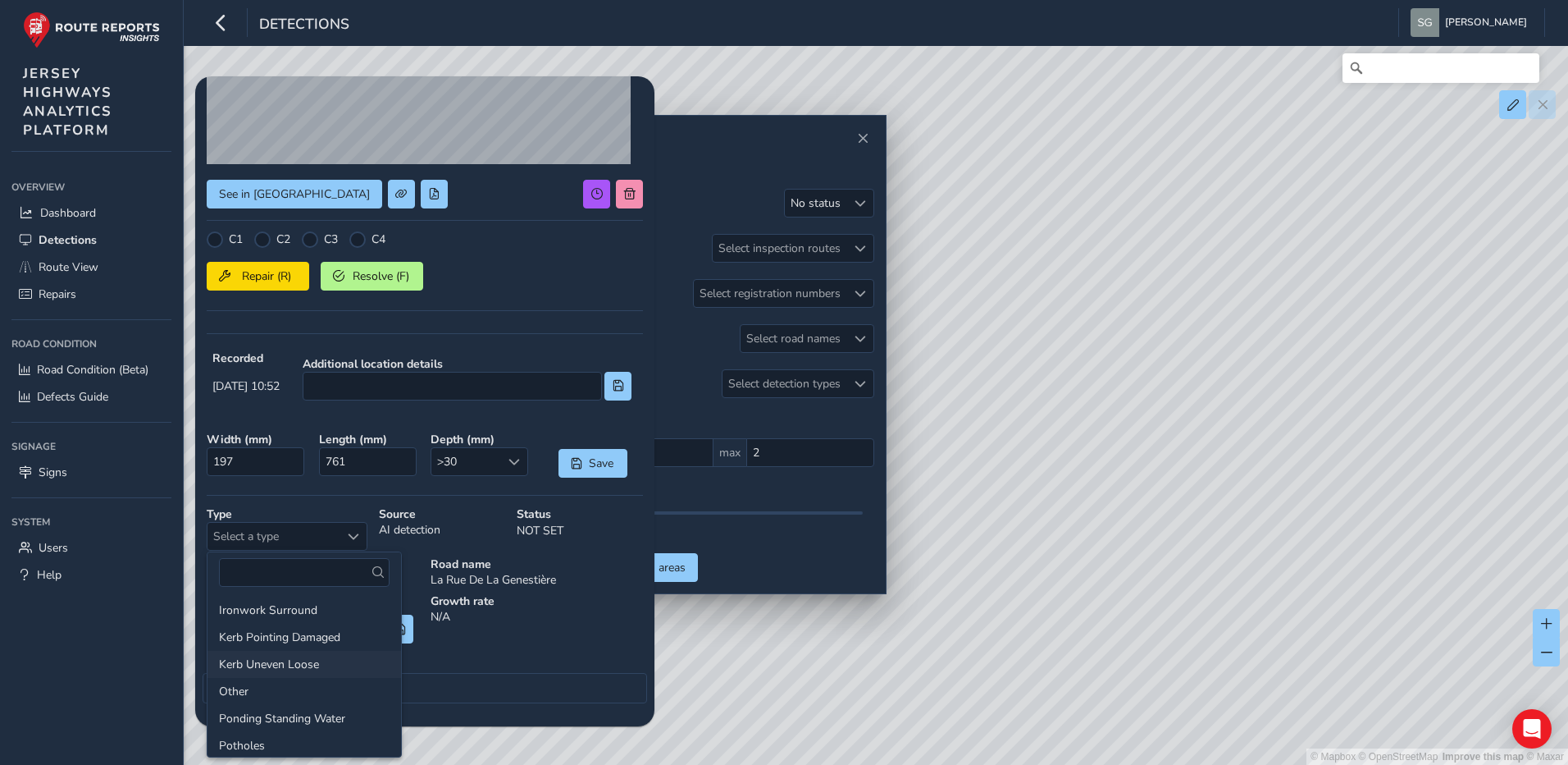
scroll to position [246, 0]
click at [316, 660] on li "Potholes" at bounding box center [304, 663] width 194 height 27
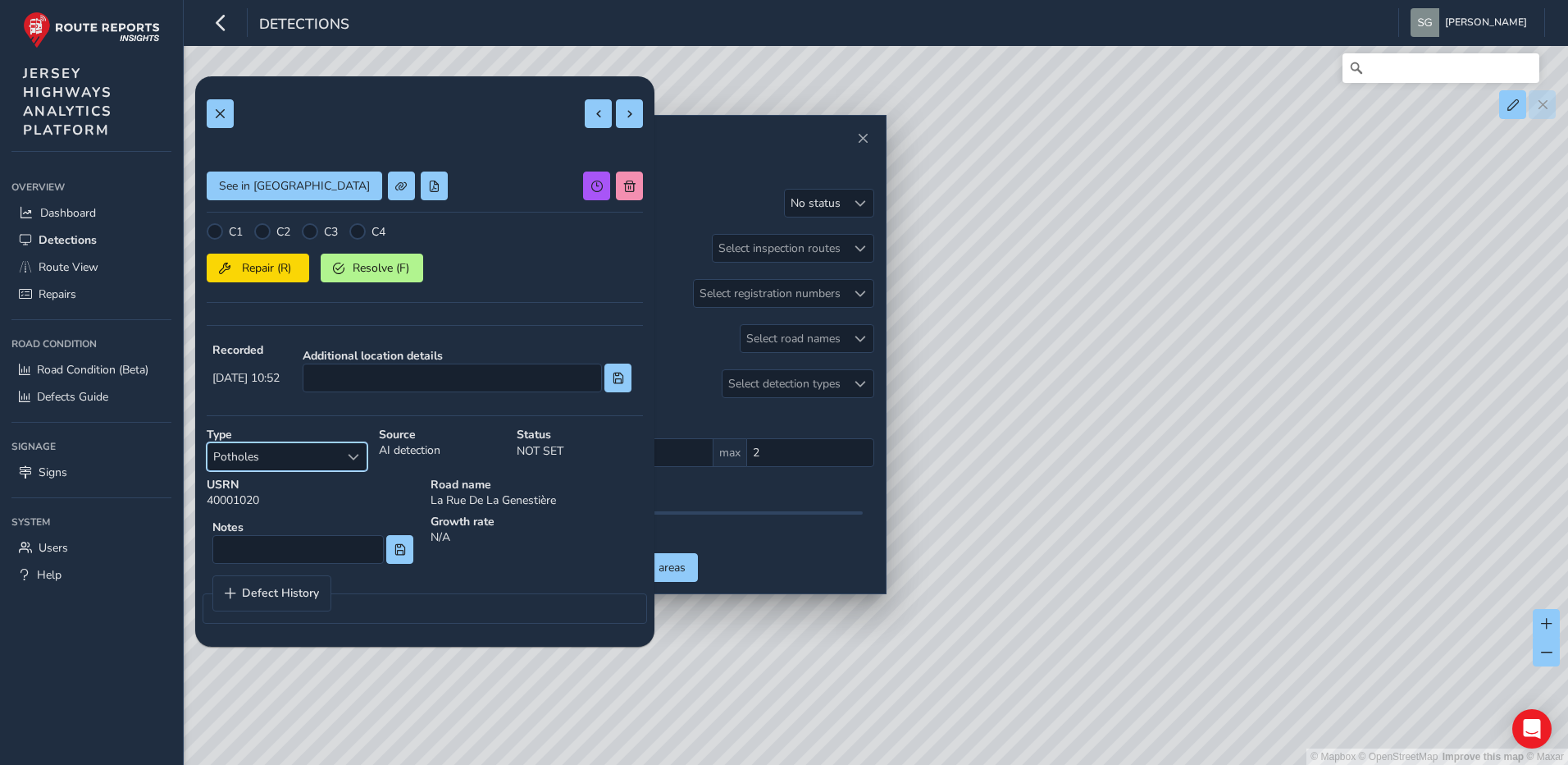
scroll to position [0, 0]
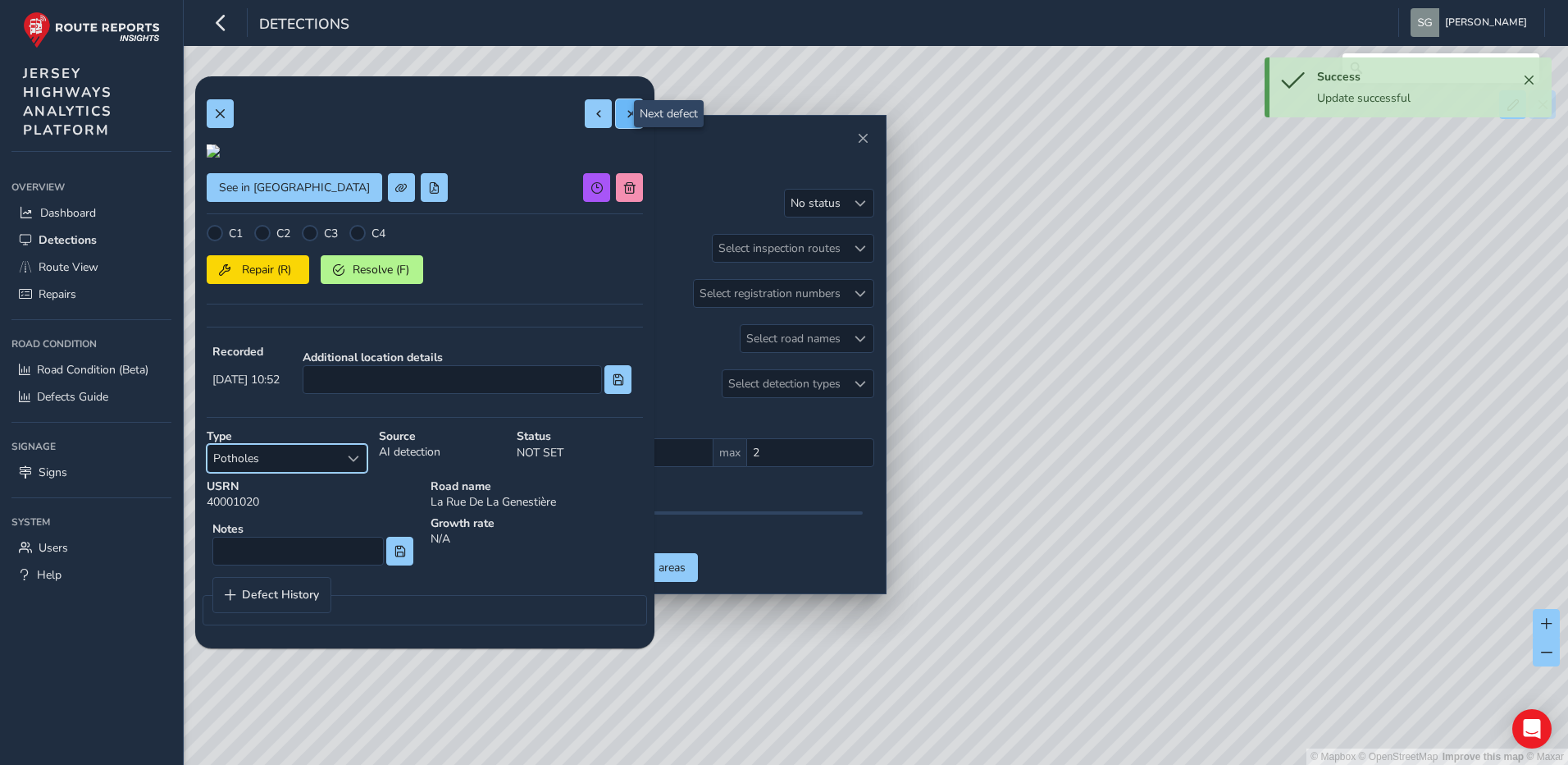
click at [621, 123] on button at bounding box center [630, 114] width 27 height 29
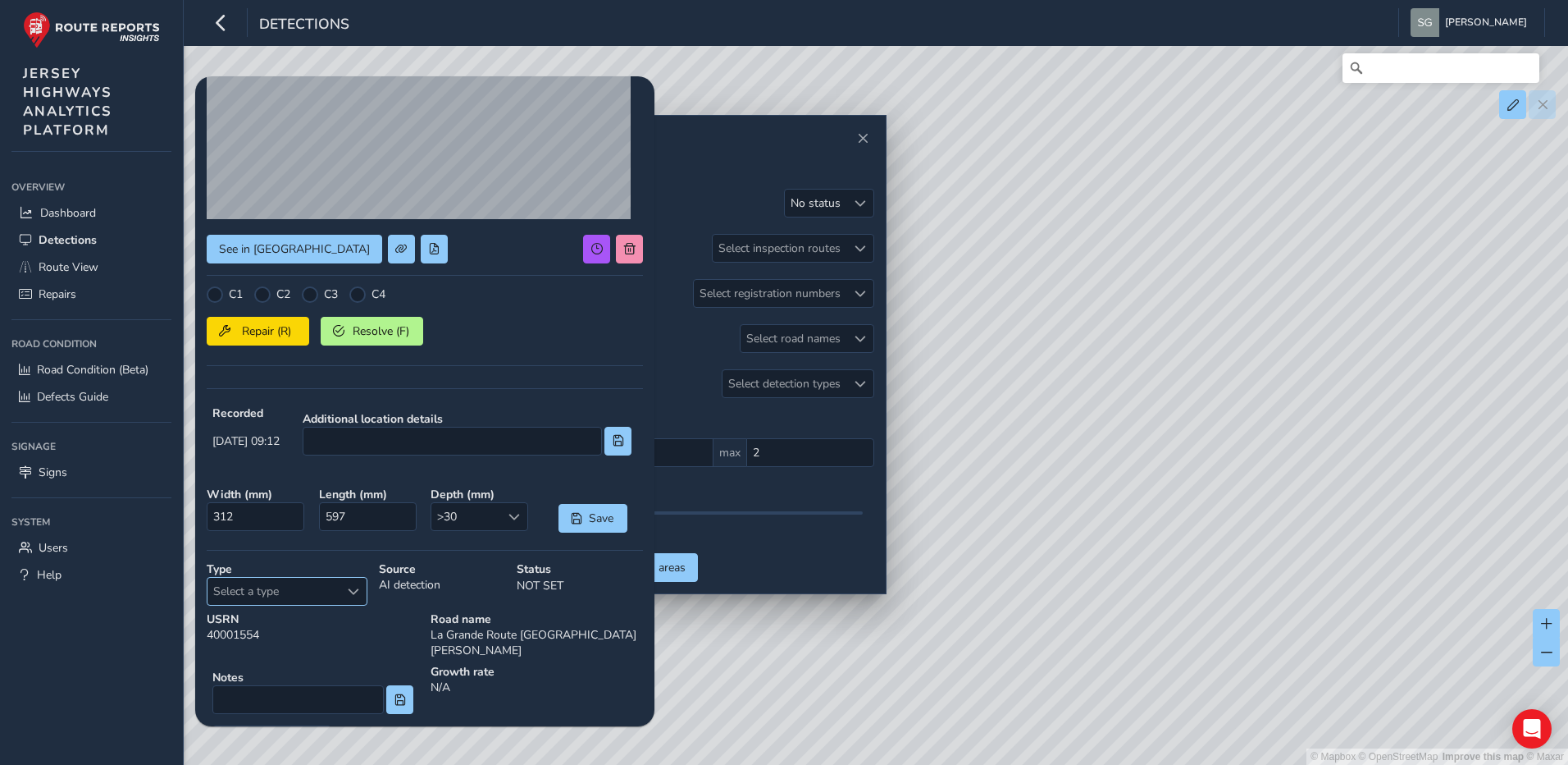
scroll to position [219, 0]
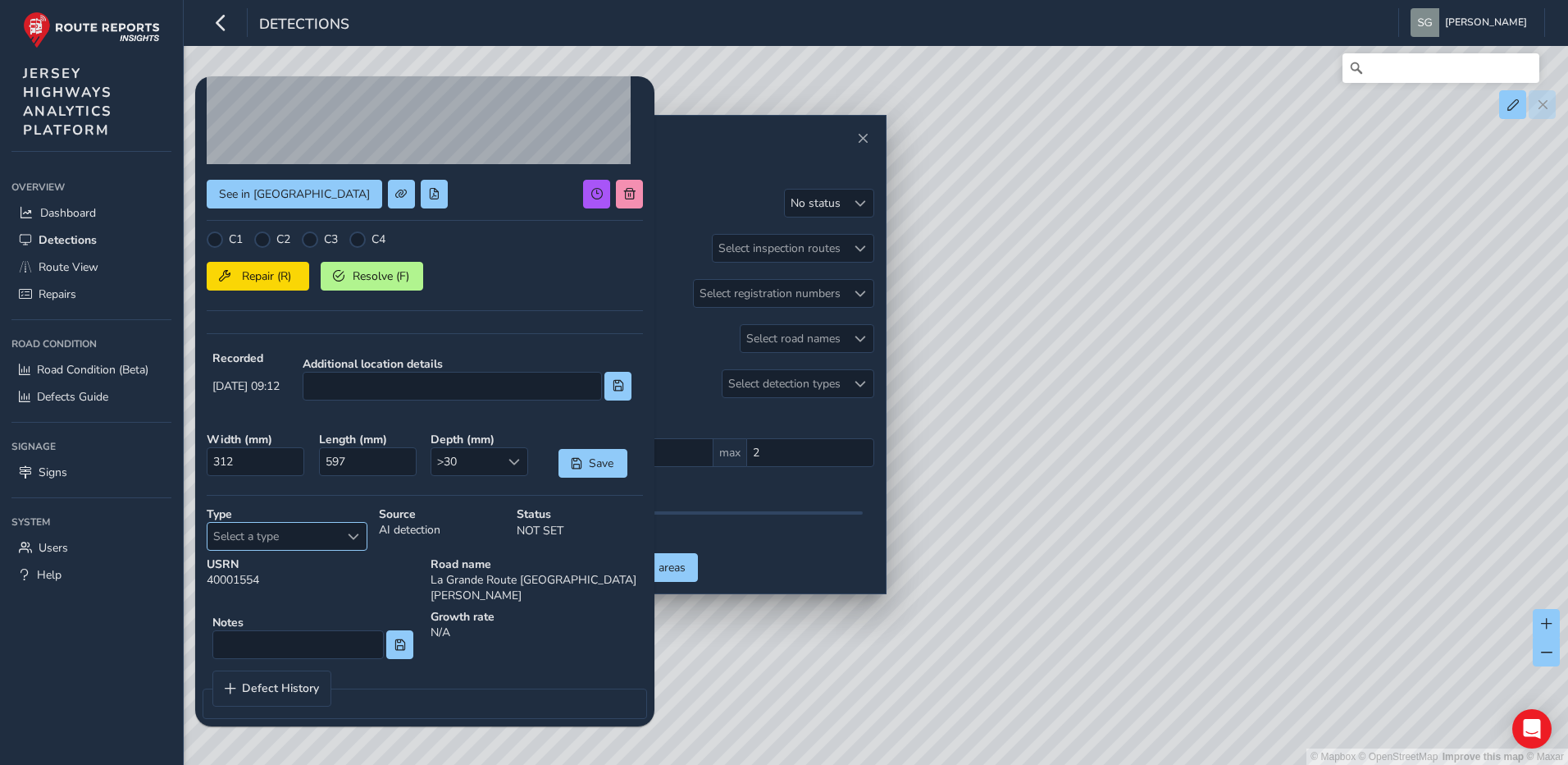
click at [359, 528] on div "Select a type" at bounding box center [353, 536] width 27 height 27
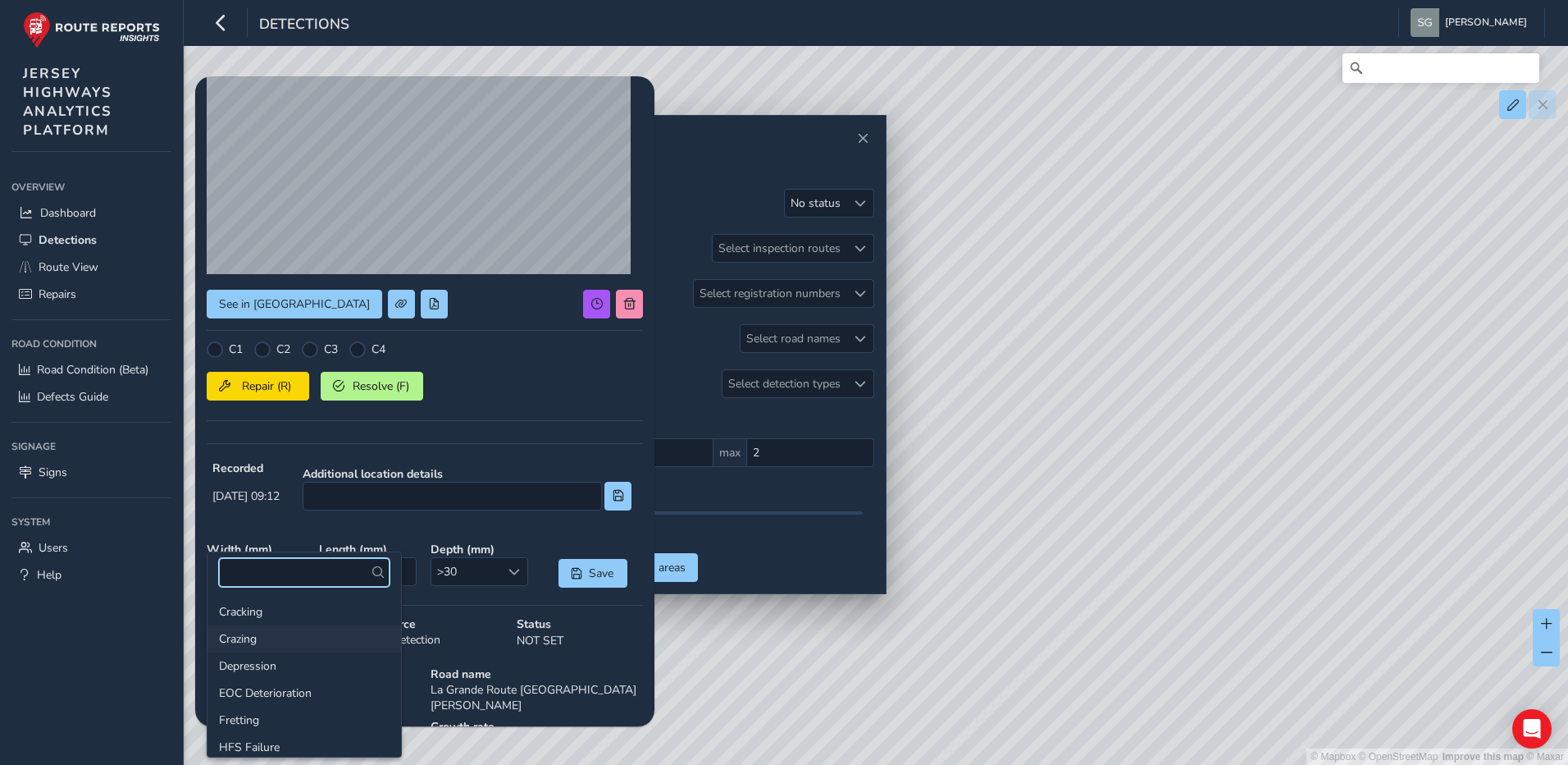
scroll to position [137, 0]
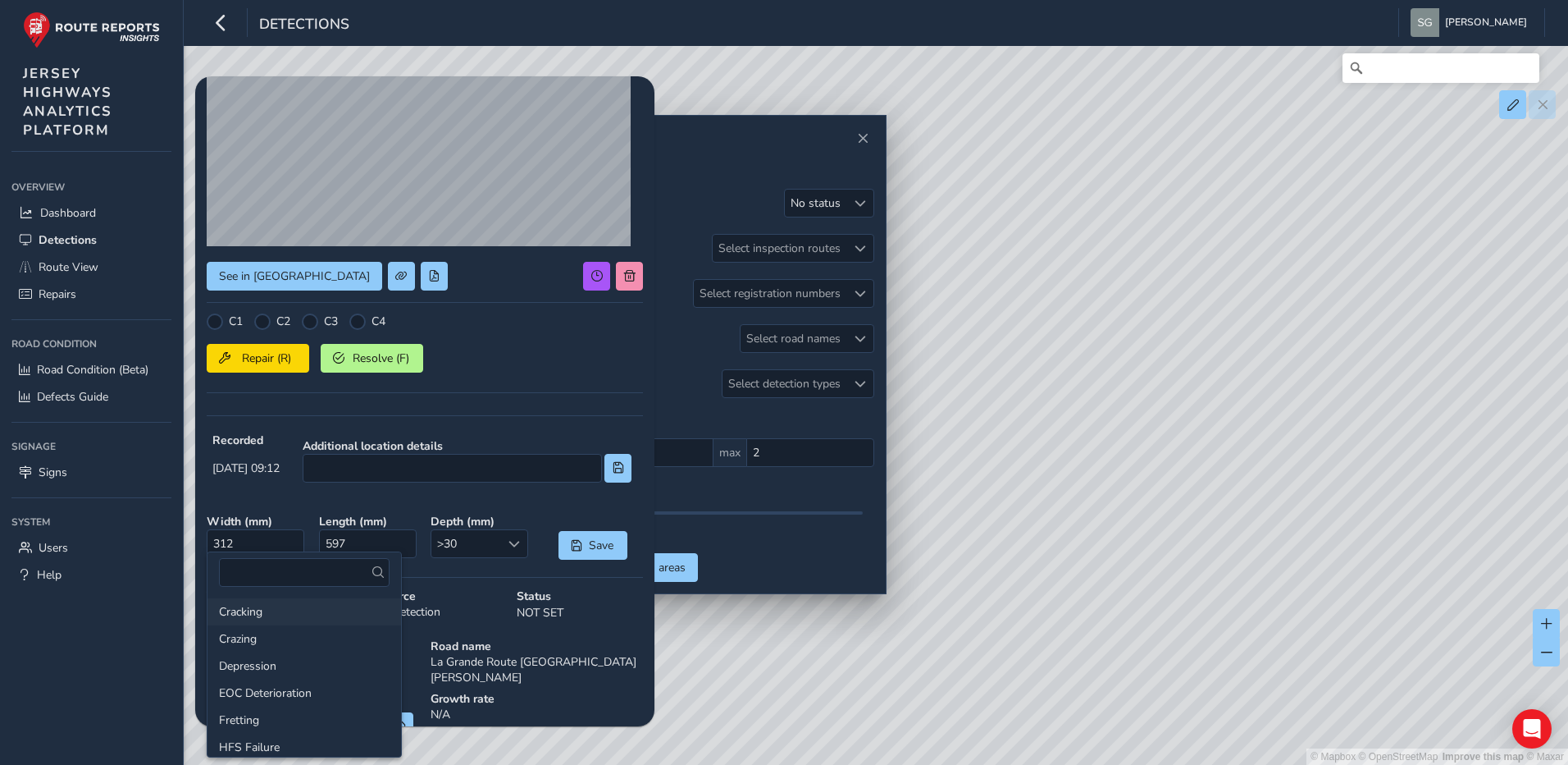
click at [279, 609] on li "Cracking" at bounding box center [304, 612] width 194 height 27
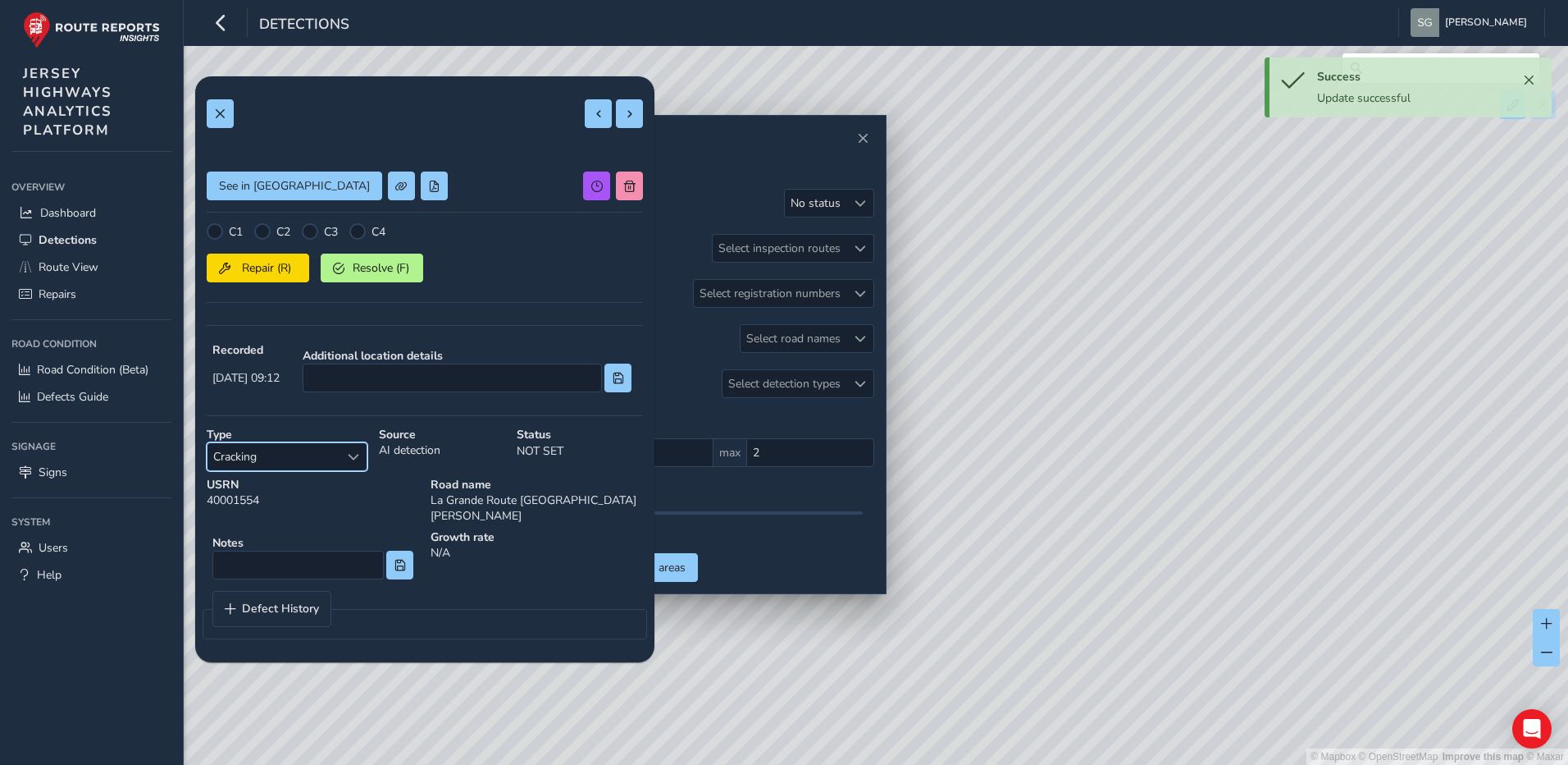
scroll to position [0, 0]
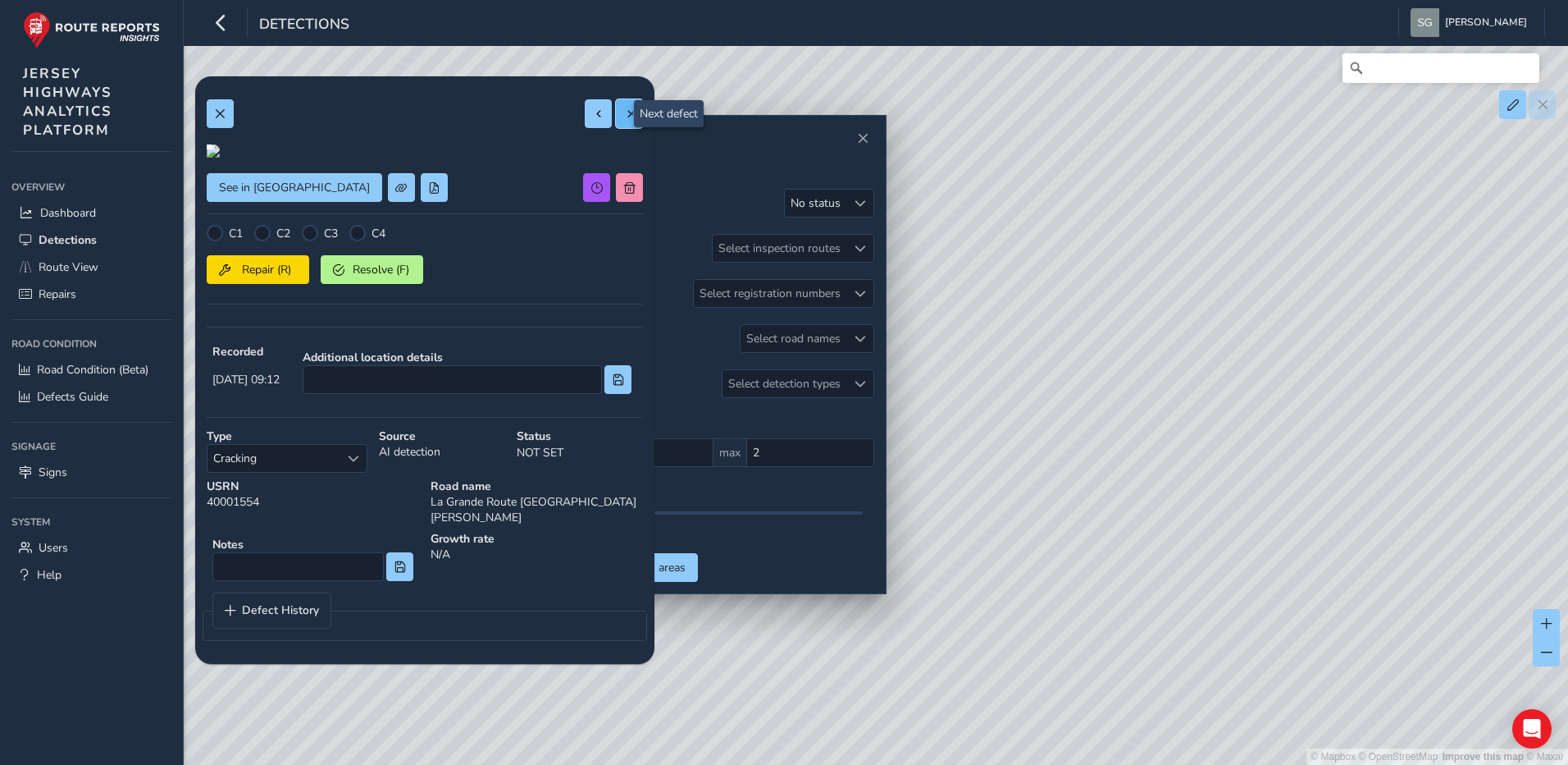
click at [621, 121] on button at bounding box center [630, 114] width 27 height 29
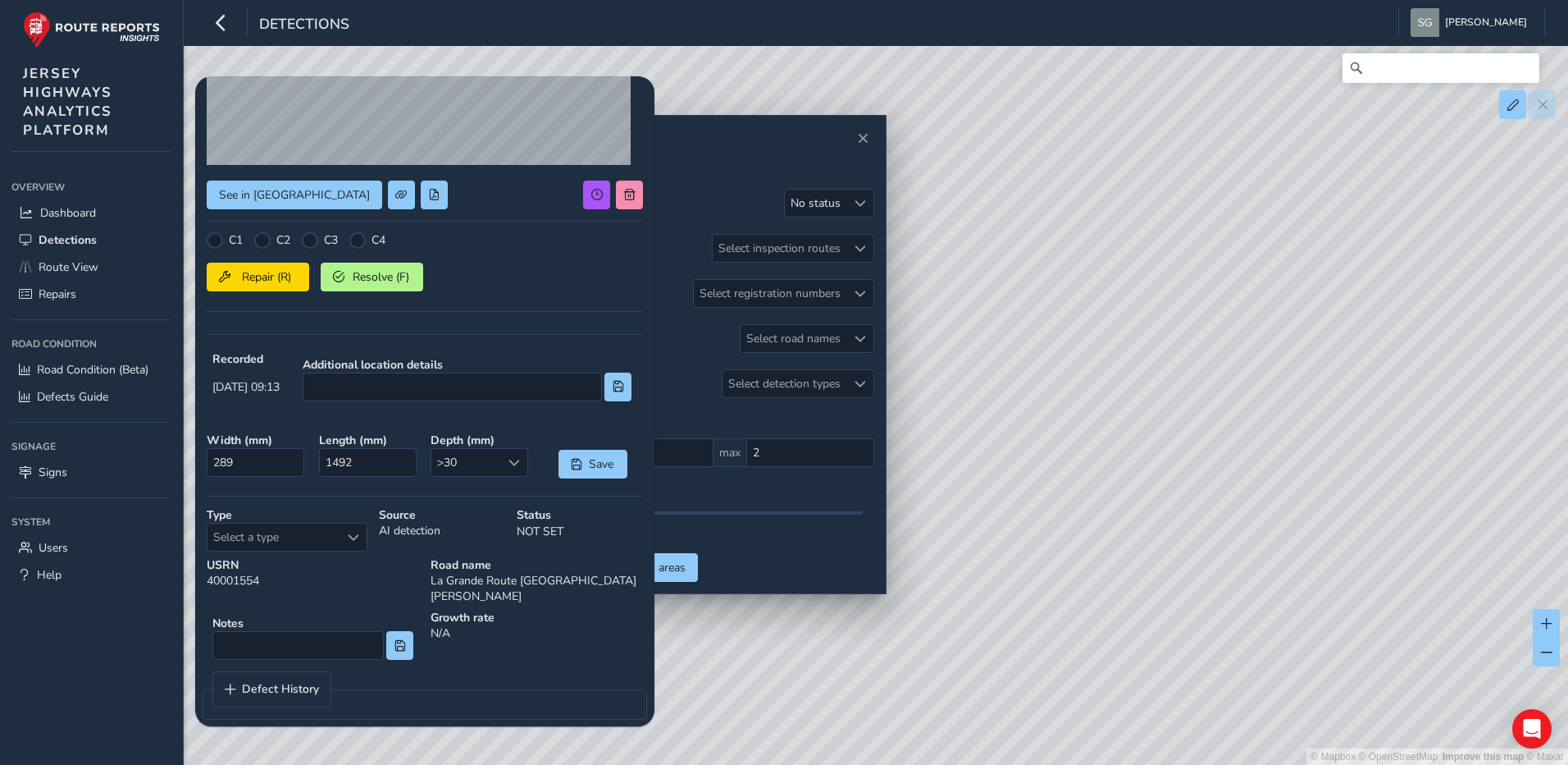
scroll to position [219, 0]
click at [343, 542] on div "Select a type" at bounding box center [353, 536] width 27 height 27
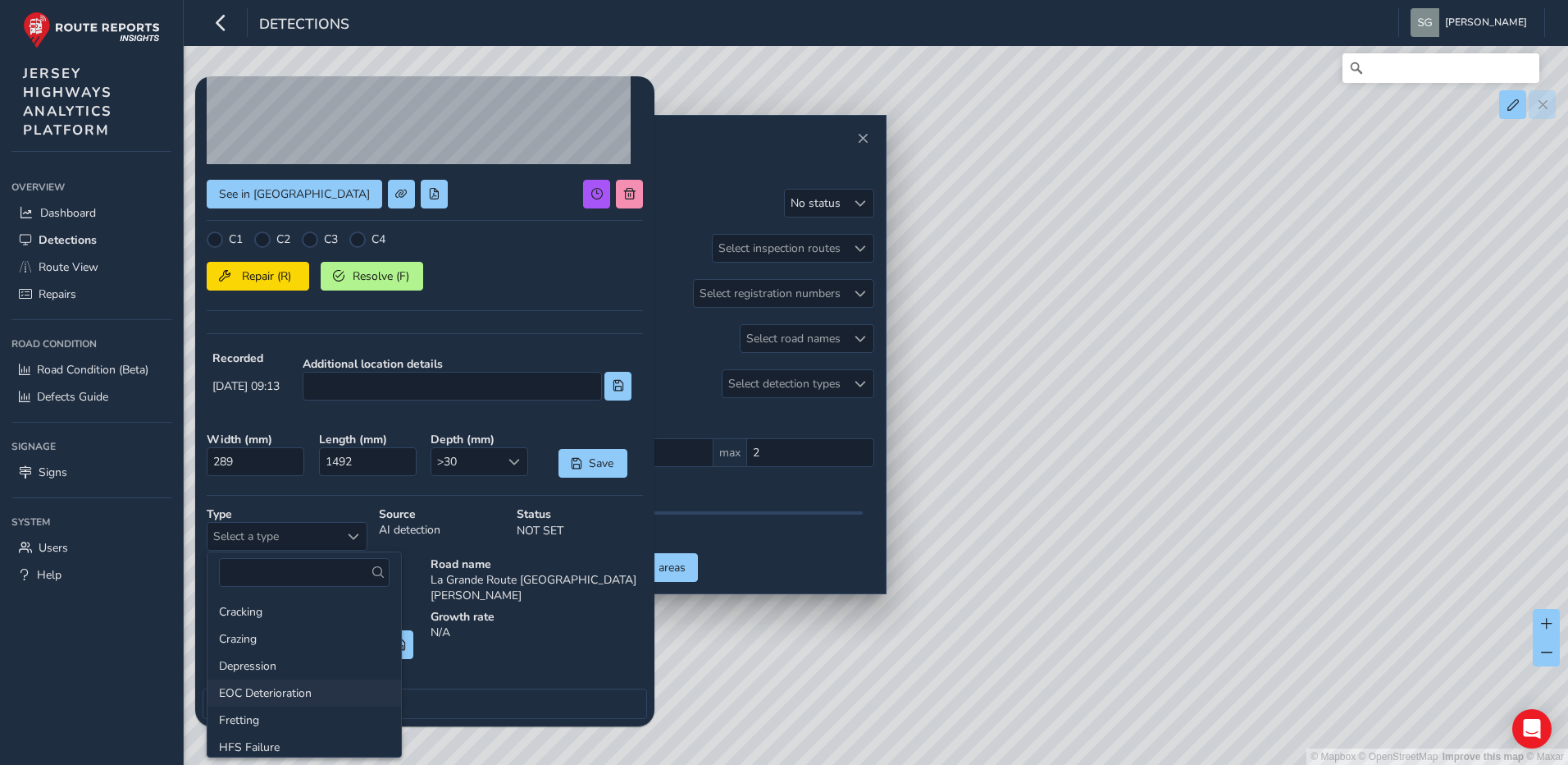
click at [340, 686] on li "EOC Deterioration" at bounding box center [304, 693] width 194 height 27
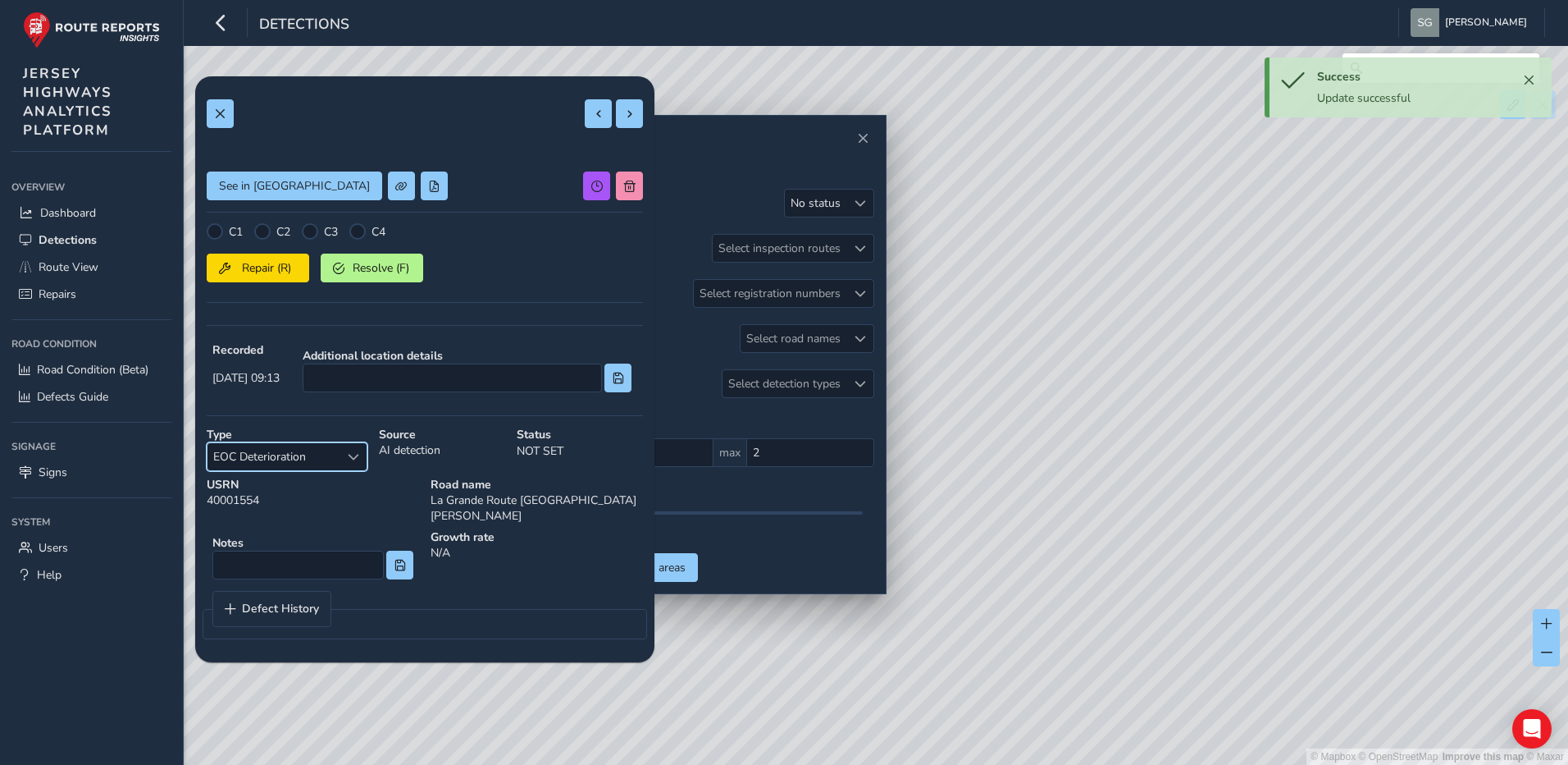
scroll to position [0, 0]
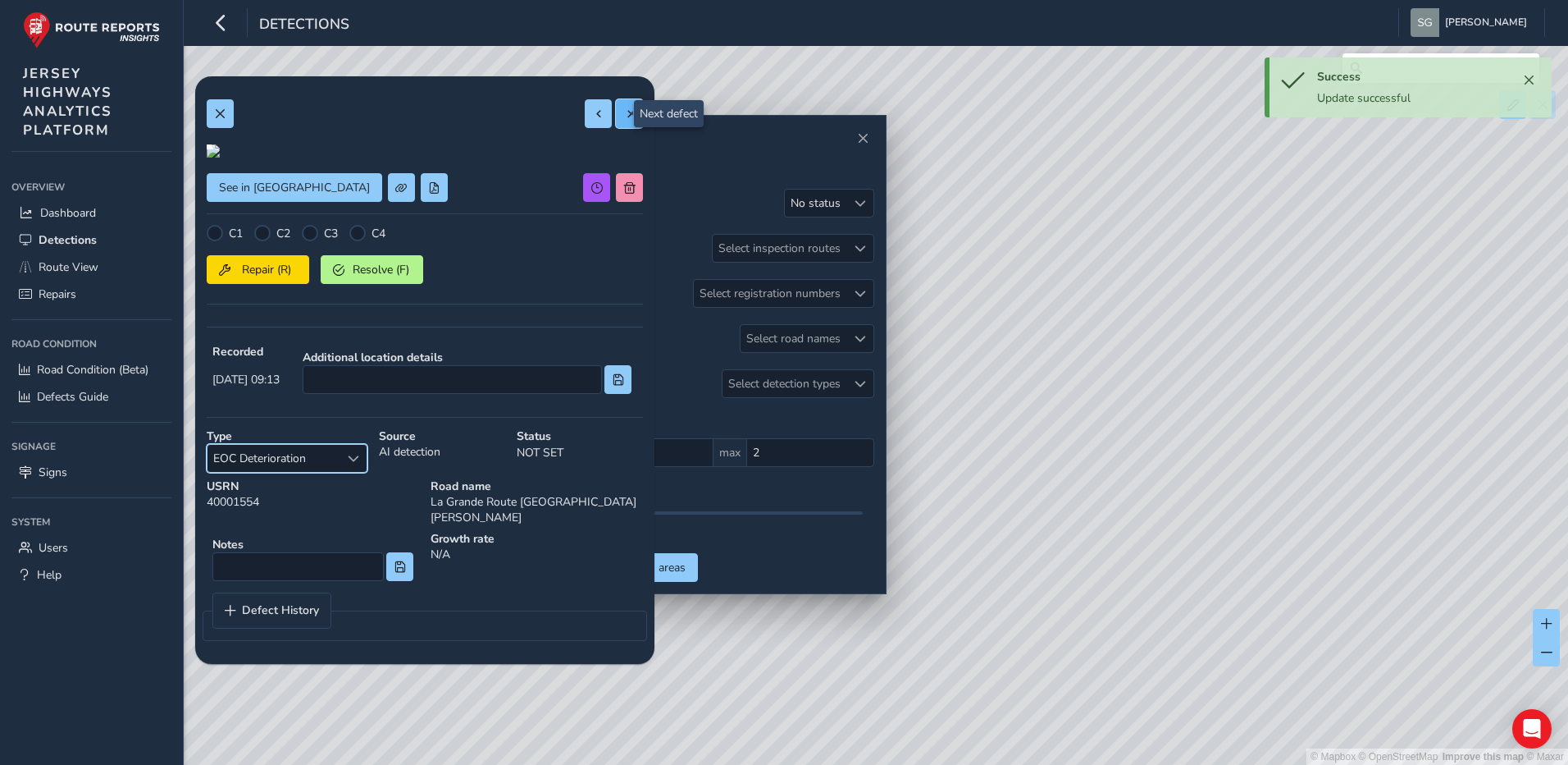
click at [624, 118] on button at bounding box center [630, 114] width 27 height 29
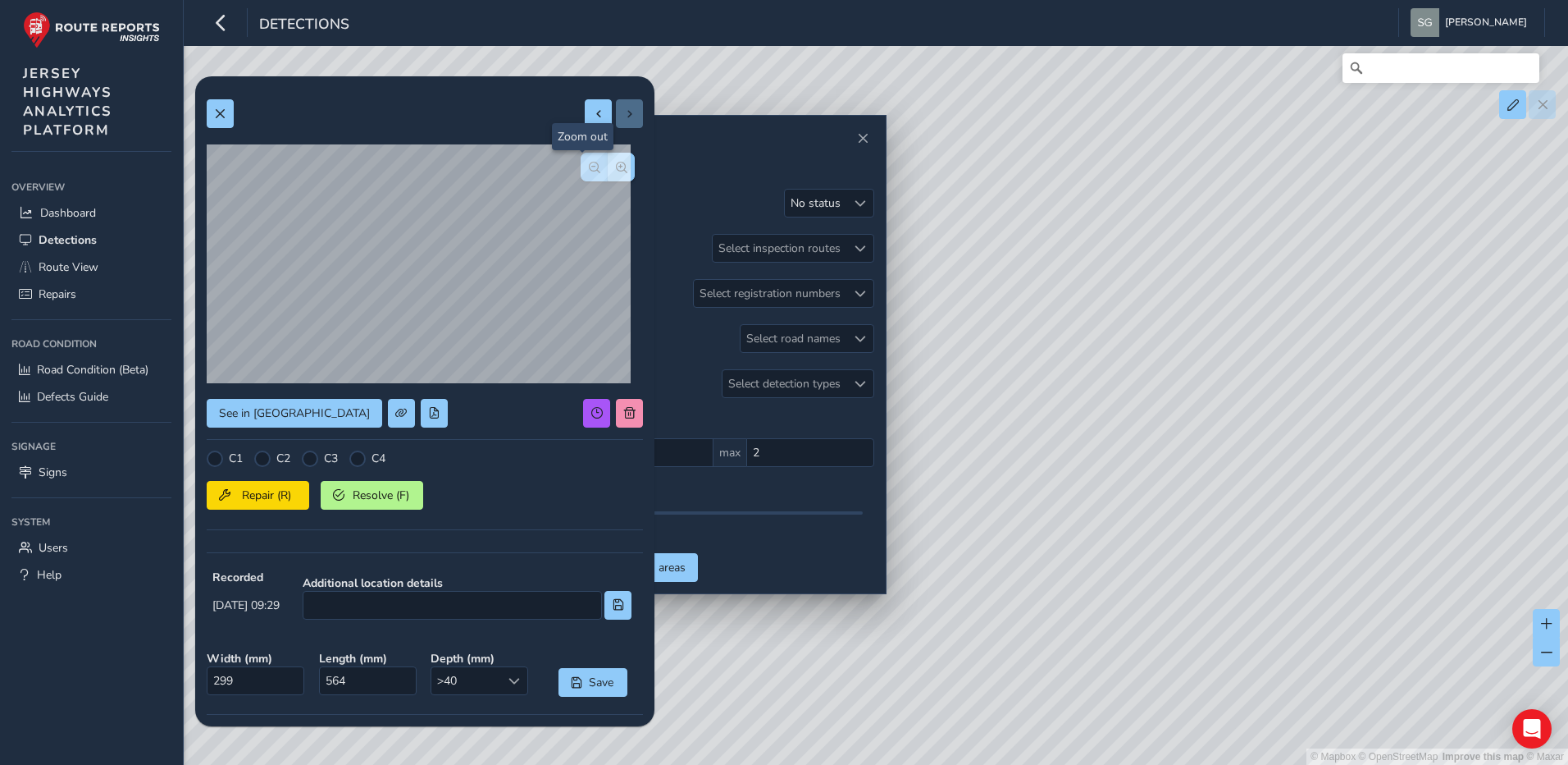
click at [589, 170] on span "button" at bounding box center [594, 167] width 12 height 12
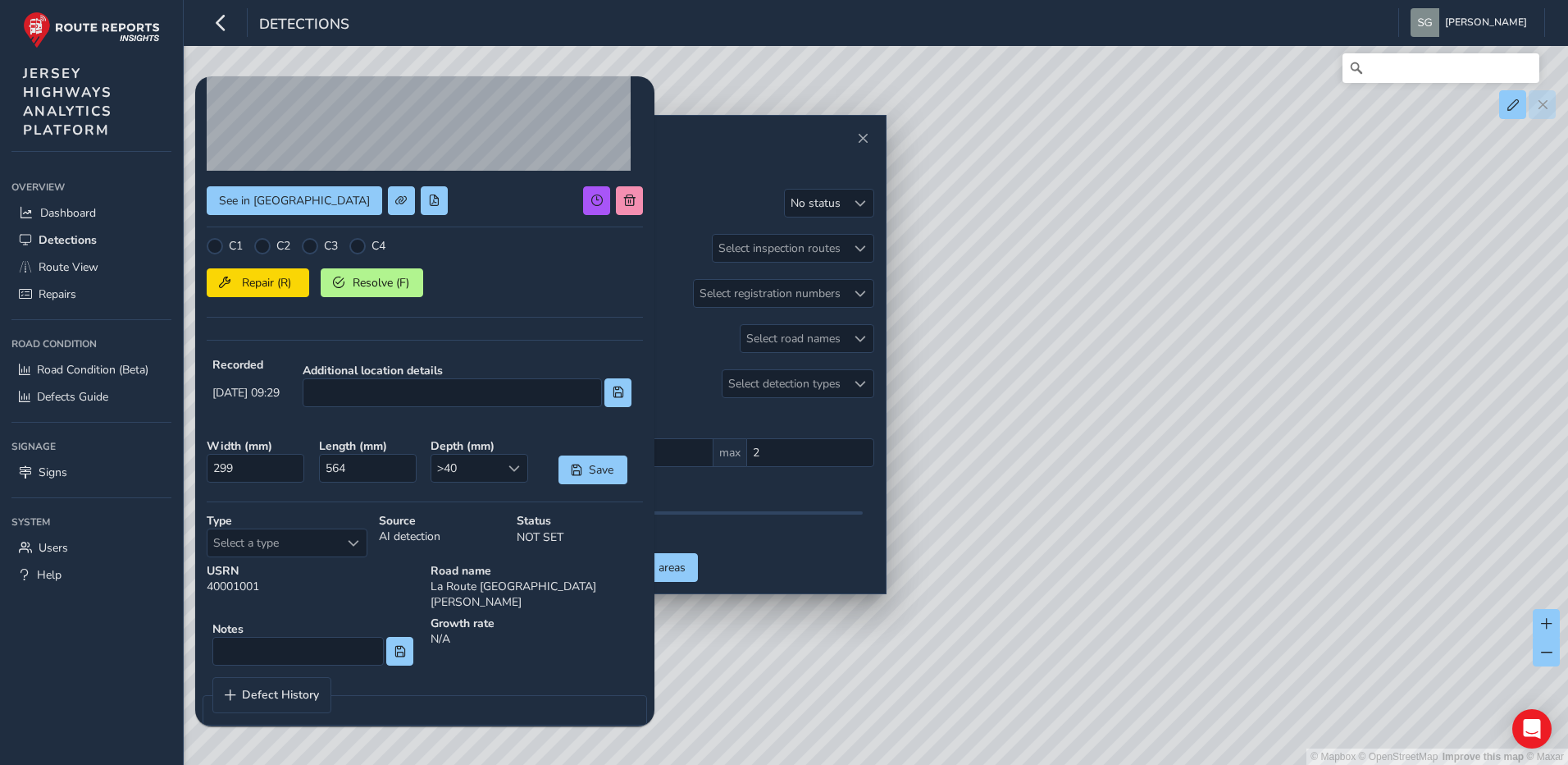
scroll to position [219, 0]
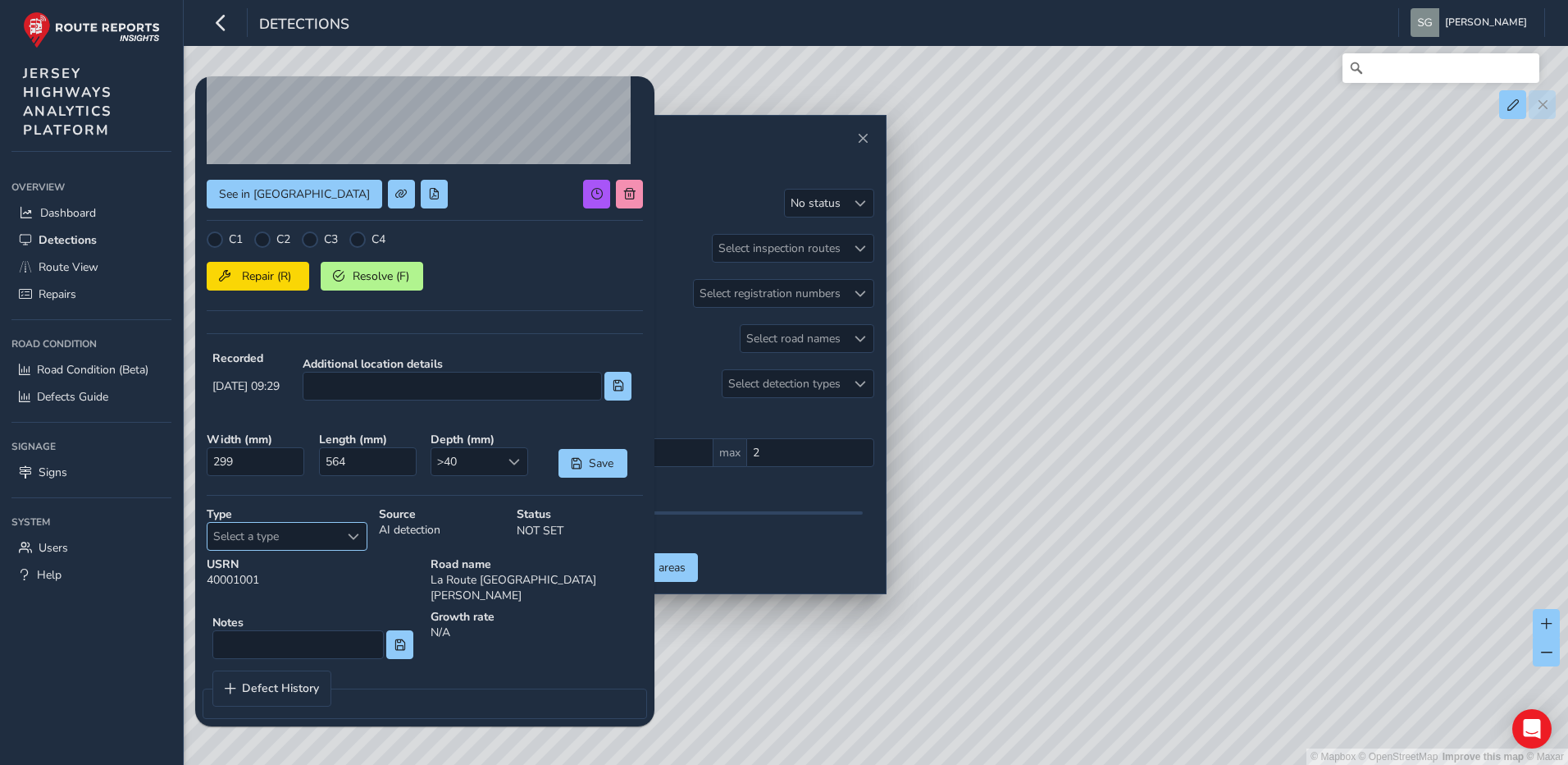
click at [351, 535] on span "Select a type" at bounding box center [353, 536] width 12 height 12
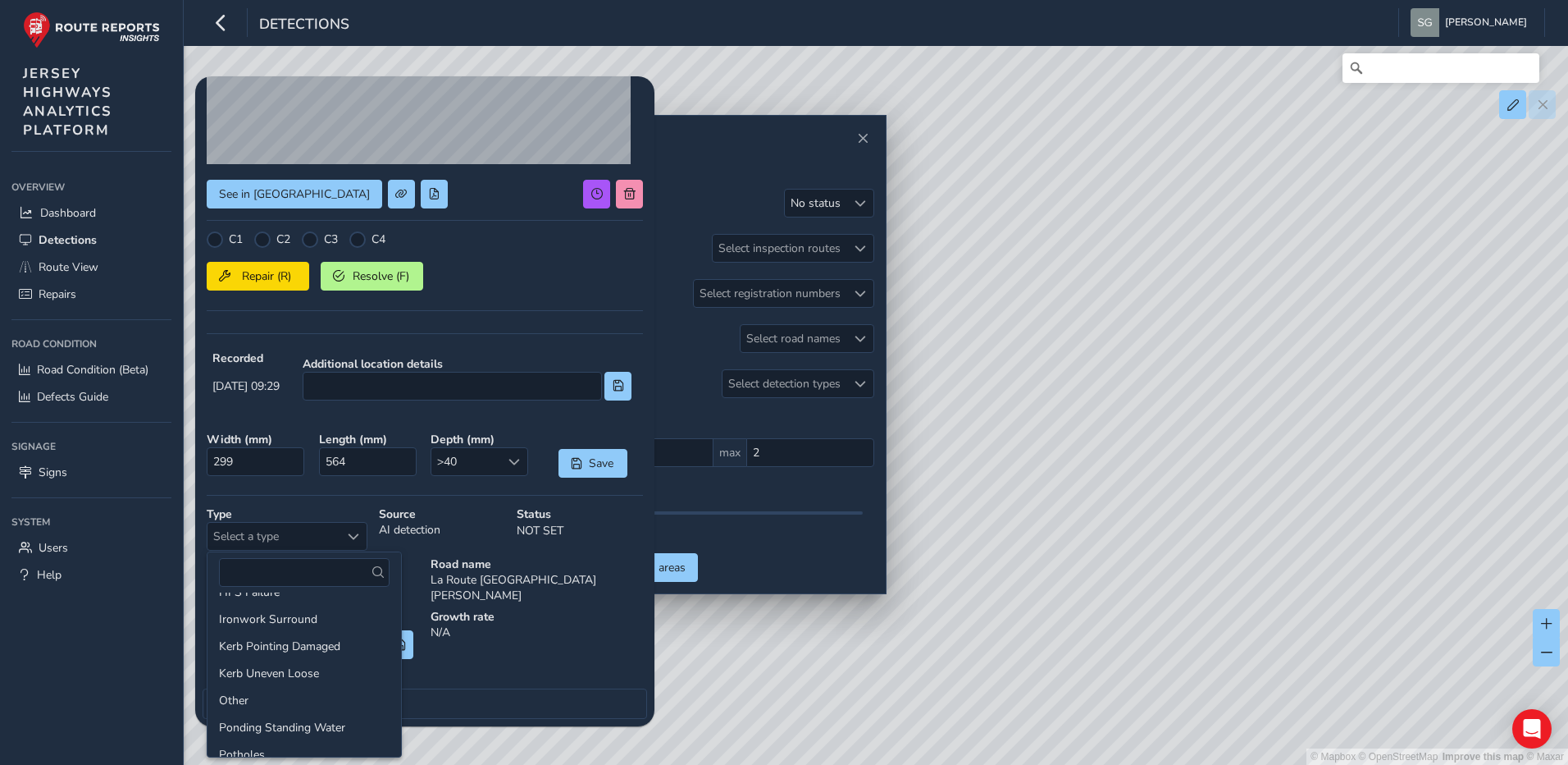
scroll to position [164, 0]
click at [297, 740] on li "Potholes" at bounding box center [304, 745] width 194 height 27
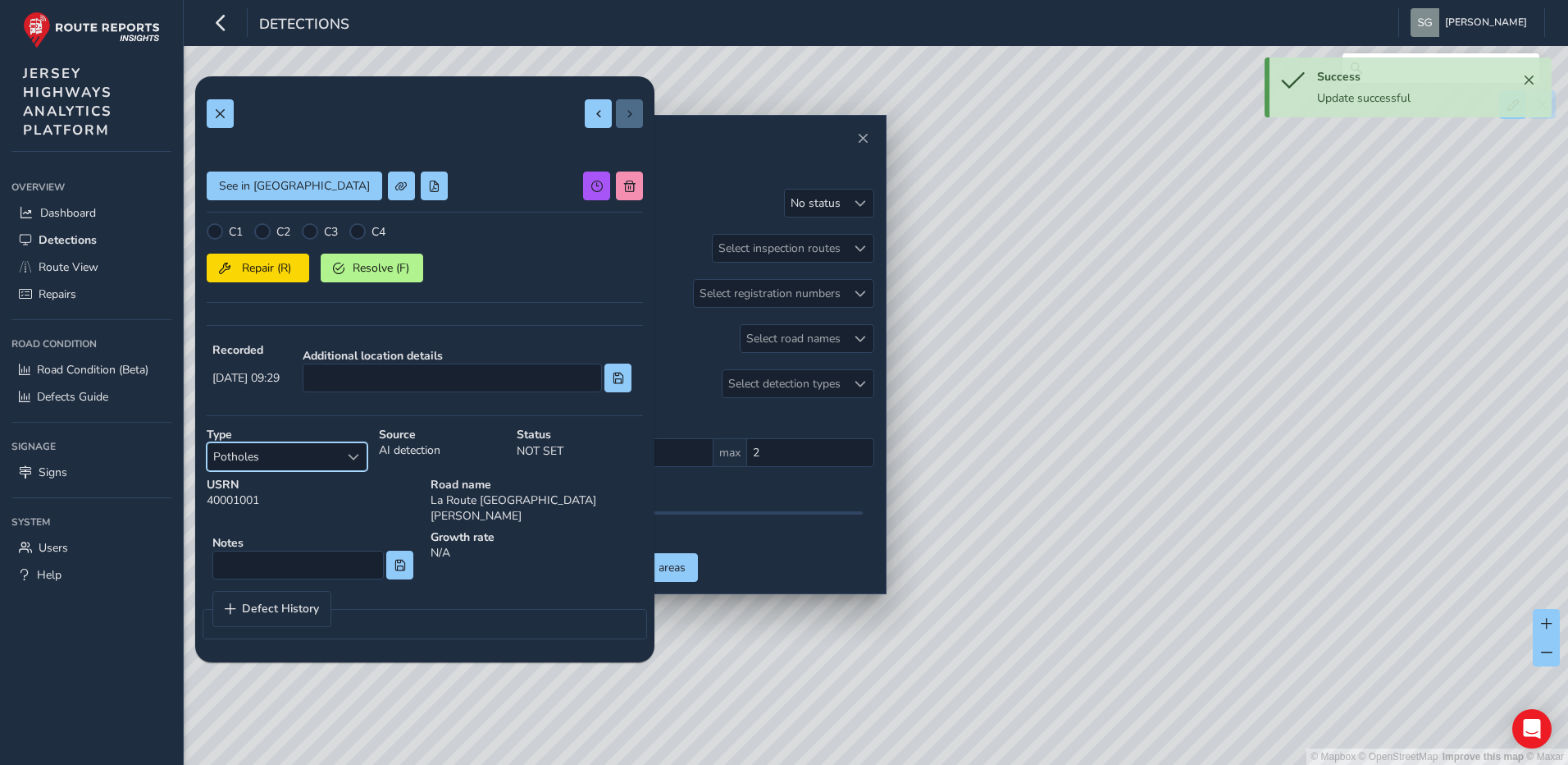
scroll to position [0, 0]
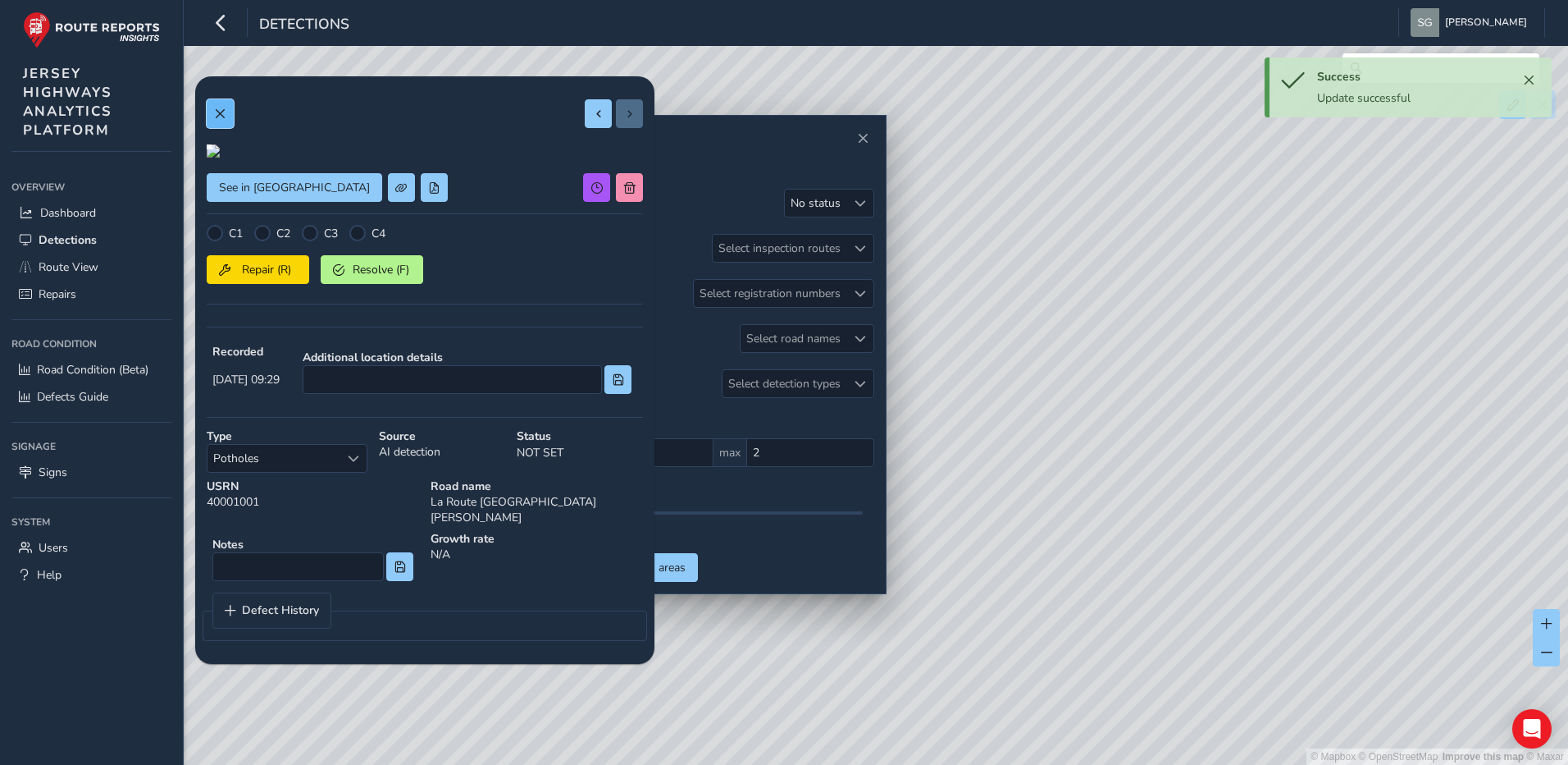
click at [222, 109] on span at bounding box center [220, 114] width 12 height 12
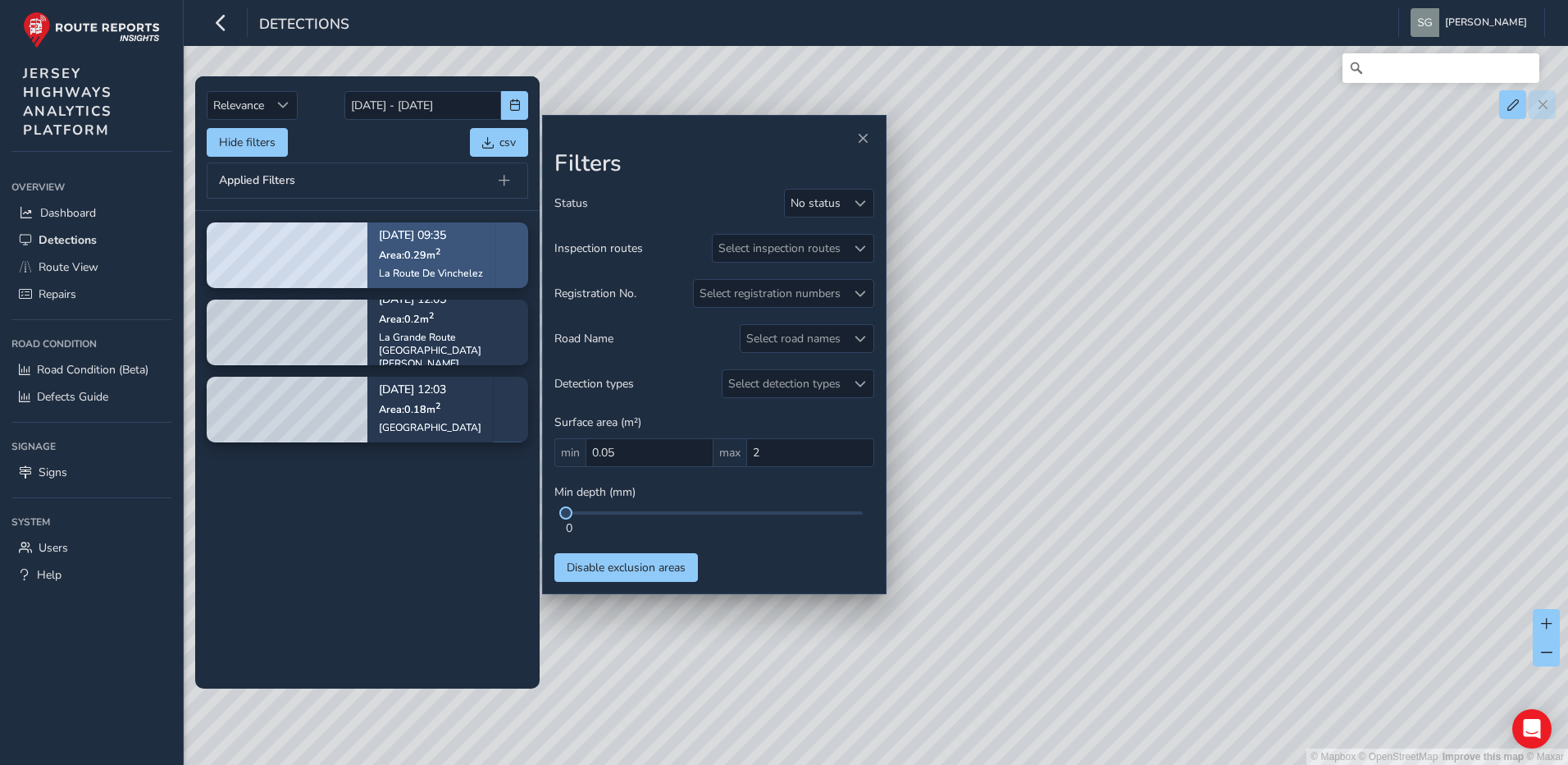
click at [494, 260] on div "[DATE] 09:35 Area: 0.29 m [STREET_ADDRESS]" at bounding box center [431, 255] width 127 height 96
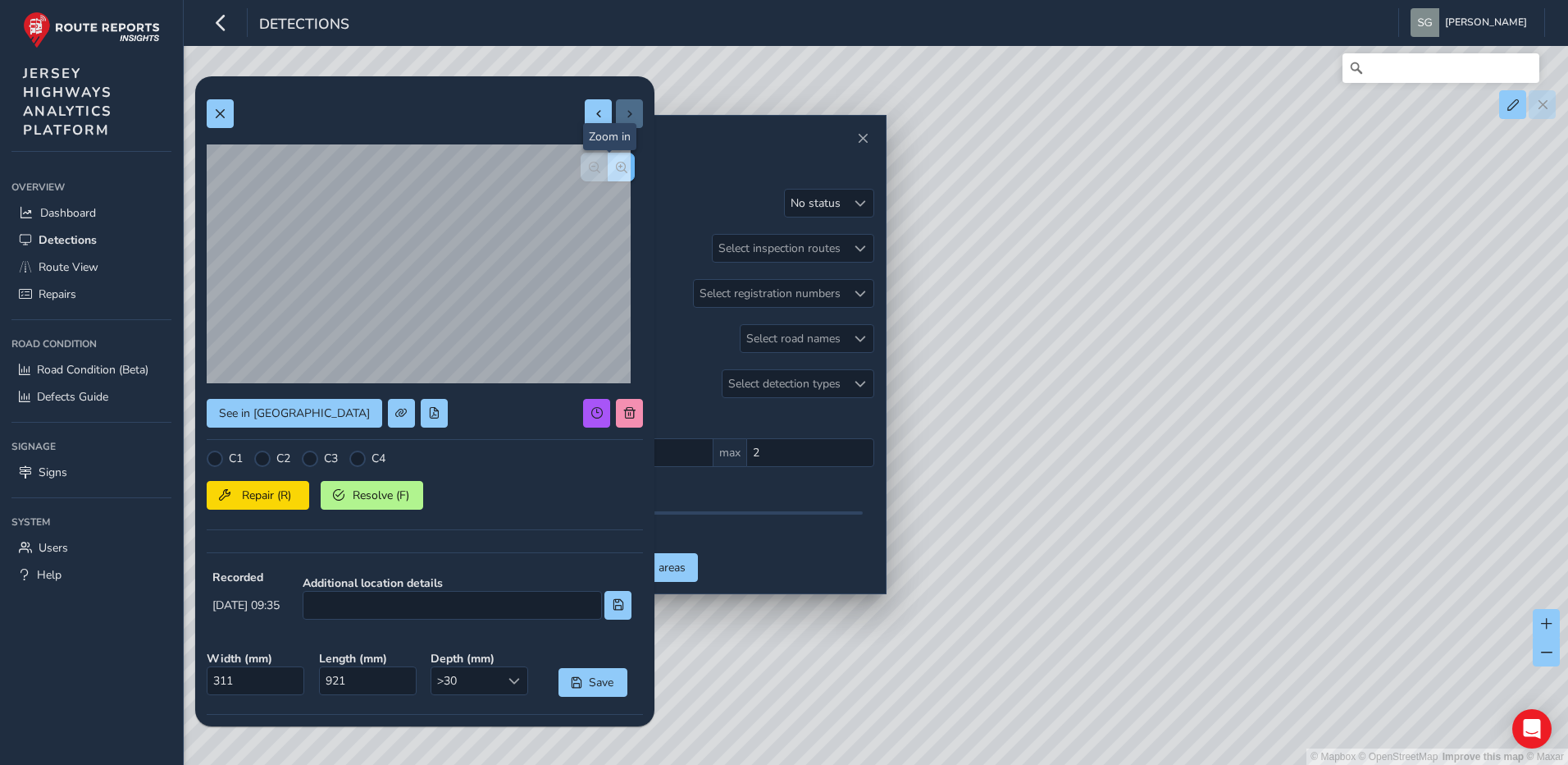
click at [616, 167] on button "button" at bounding box center [621, 167] width 27 height 29
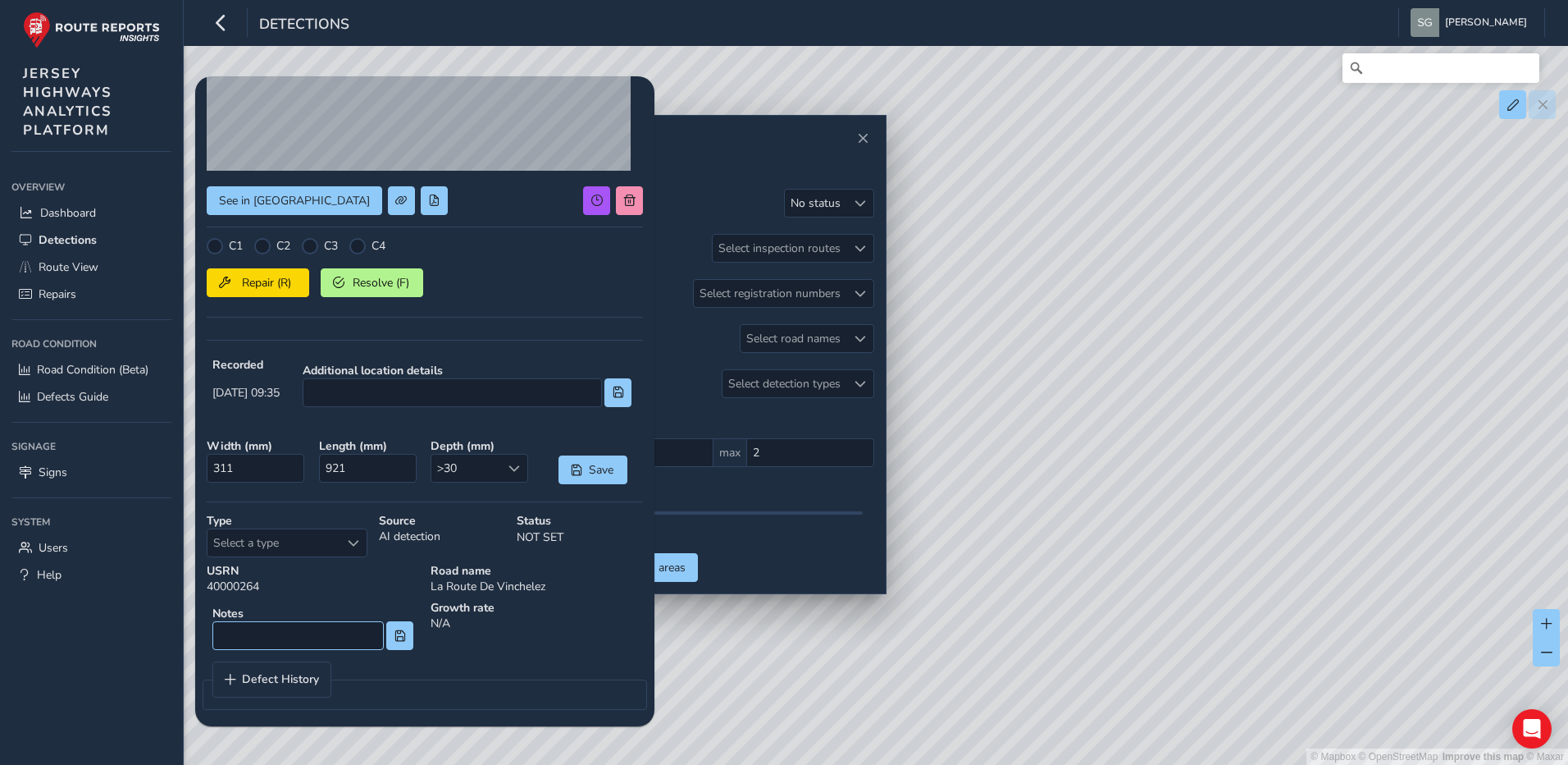
scroll to position [219, 0]
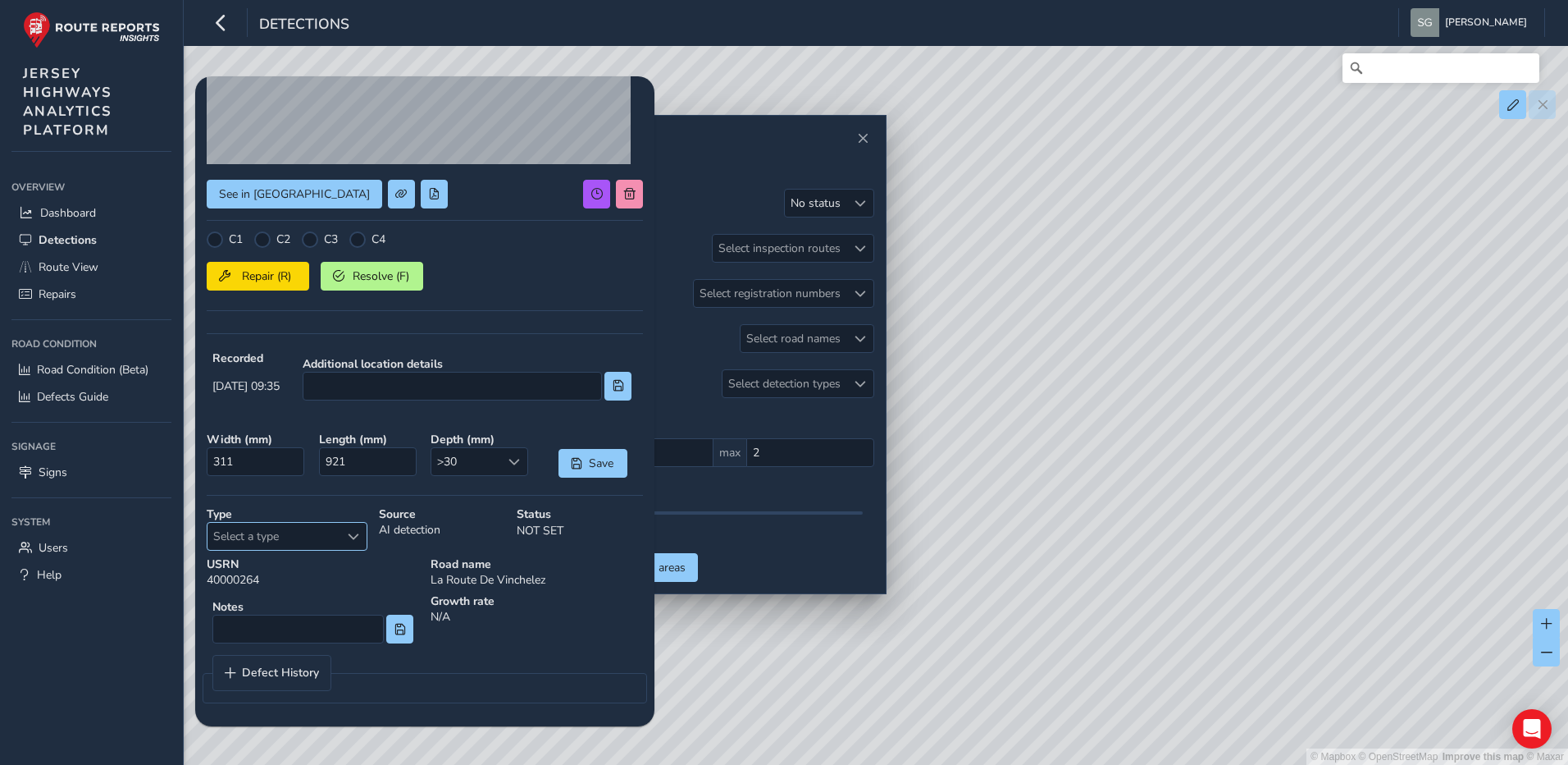
click at [350, 537] on span "Select a type" at bounding box center [353, 536] width 12 height 12
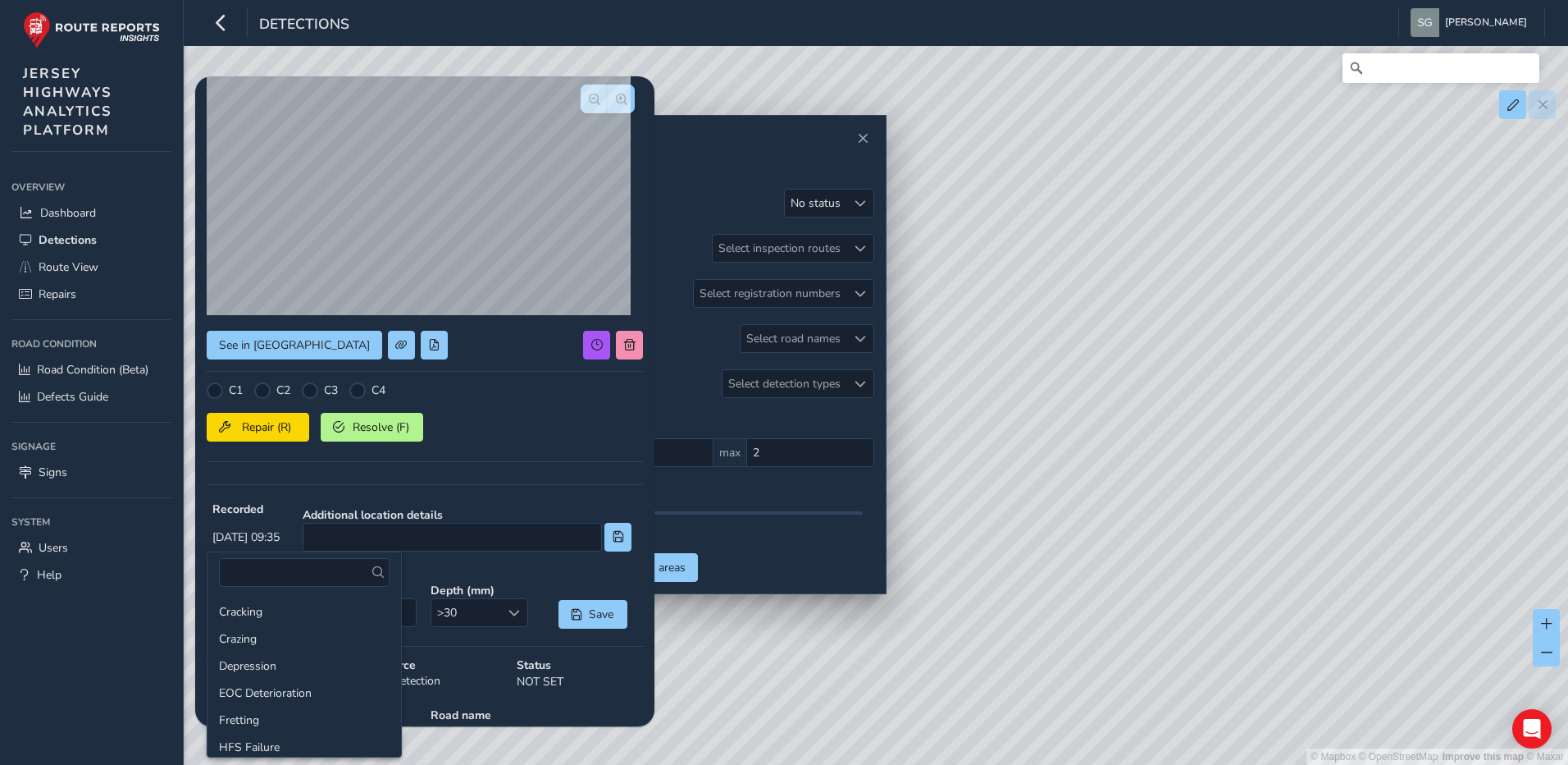
scroll to position [55, 0]
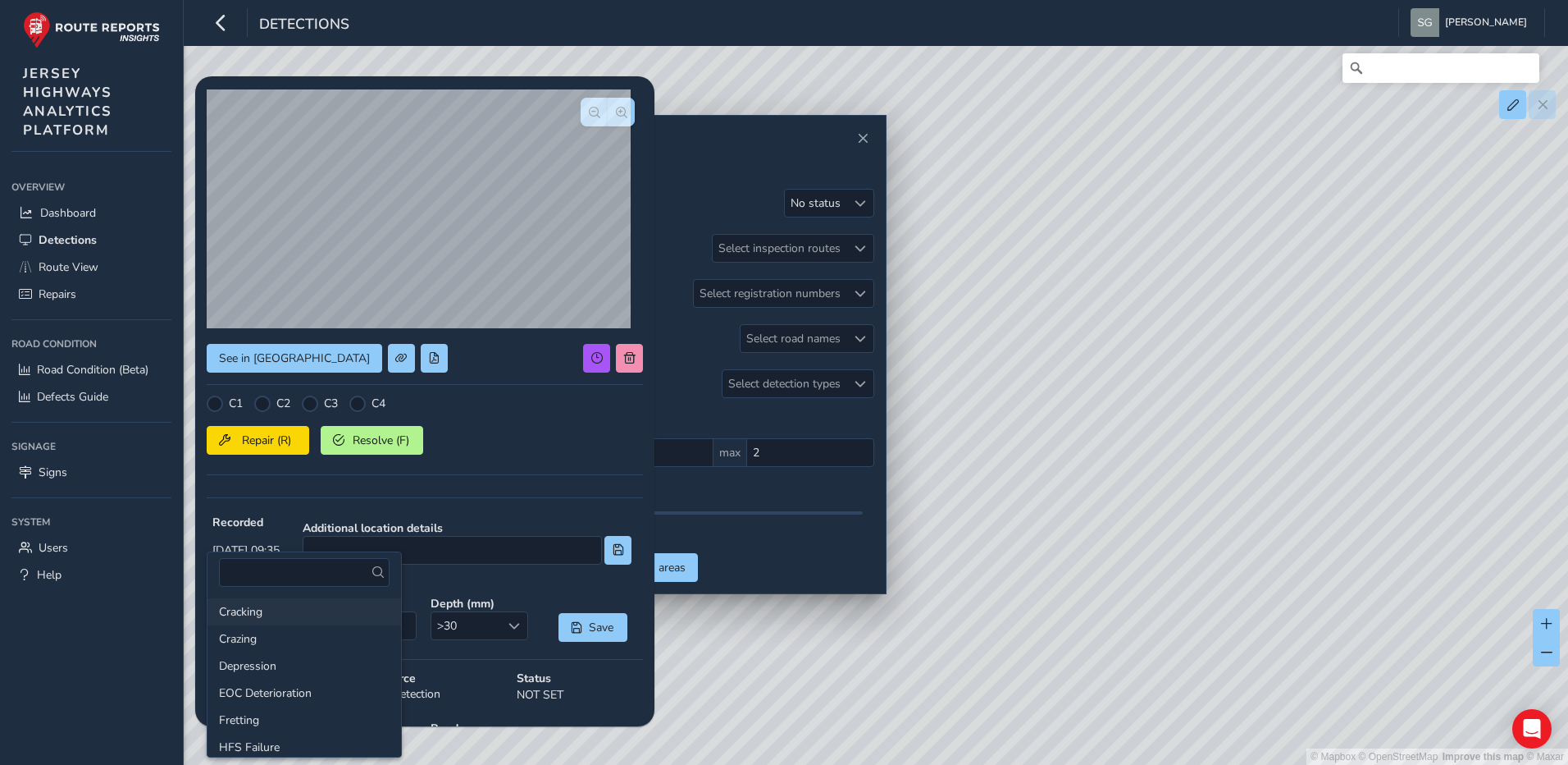
click at [326, 616] on li "Cracking" at bounding box center [304, 612] width 194 height 27
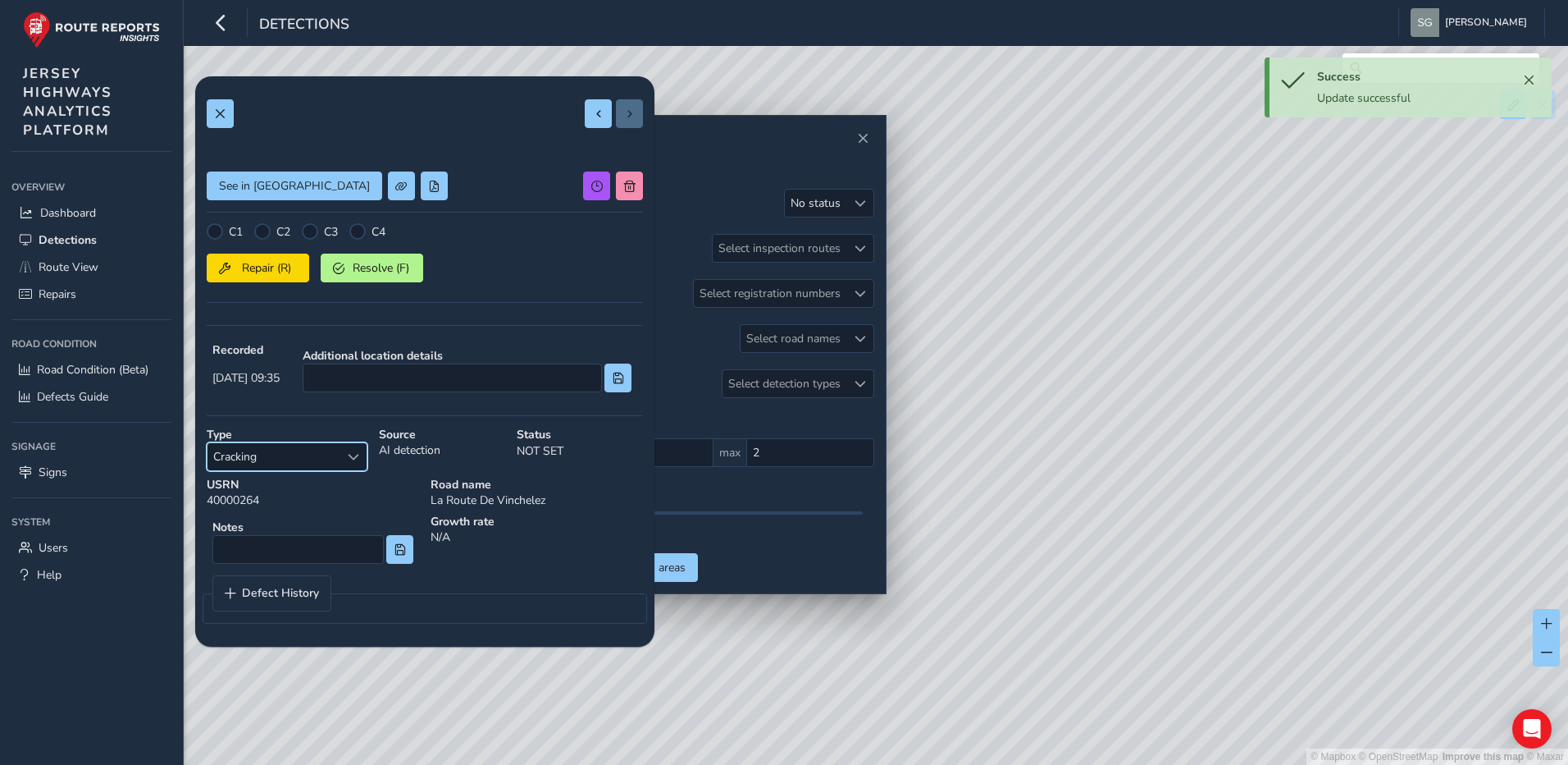
scroll to position [0, 0]
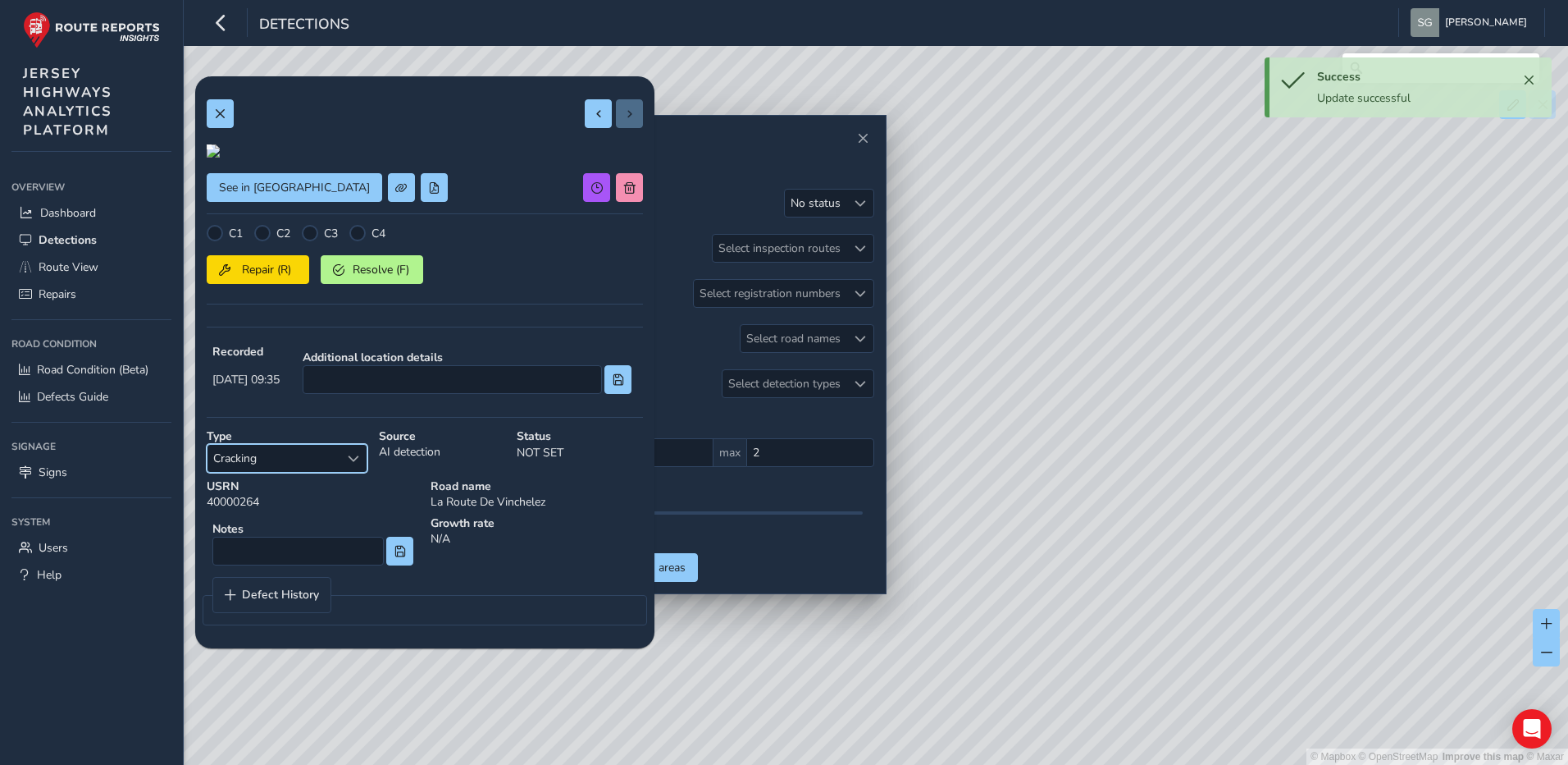
click at [234, 114] on div at bounding box center [424, 114] width 436 height 29
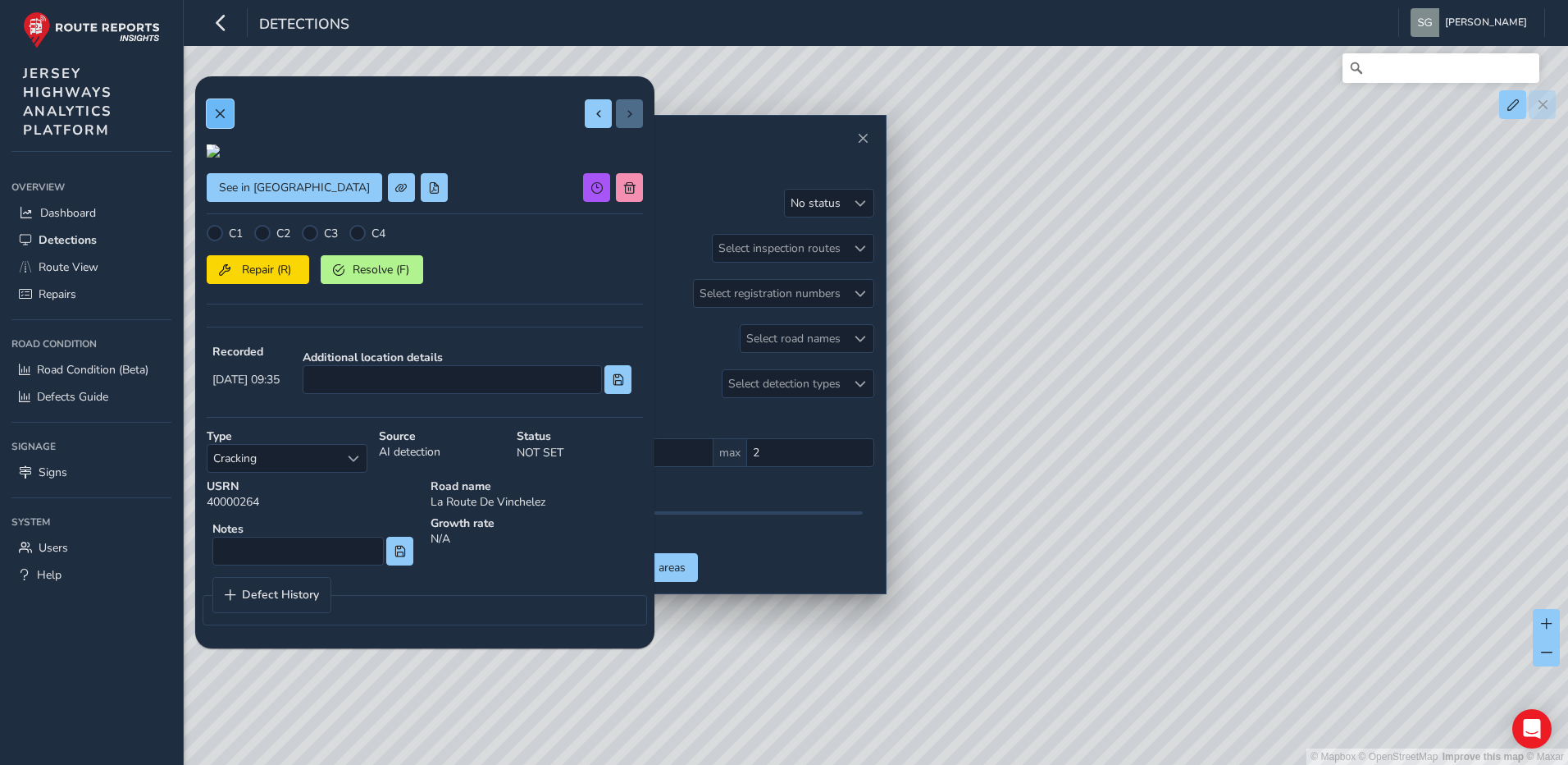
click at [224, 114] on span at bounding box center [220, 114] width 12 height 12
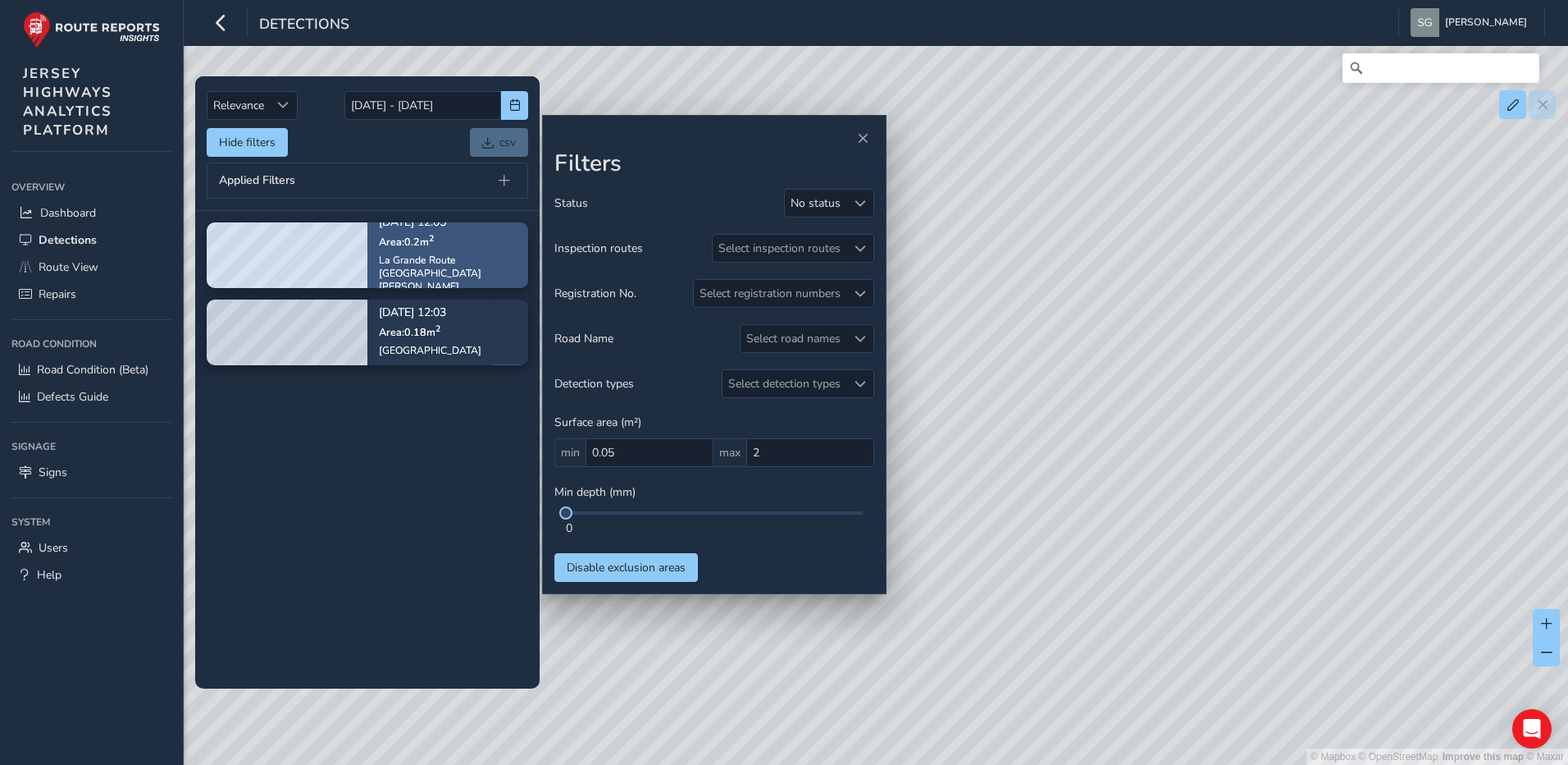
click at [494, 272] on div "La Grande Route [GEOGRAPHIC_DATA][PERSON_NAME]" at bounding box center [448, 273] width 138 height 40
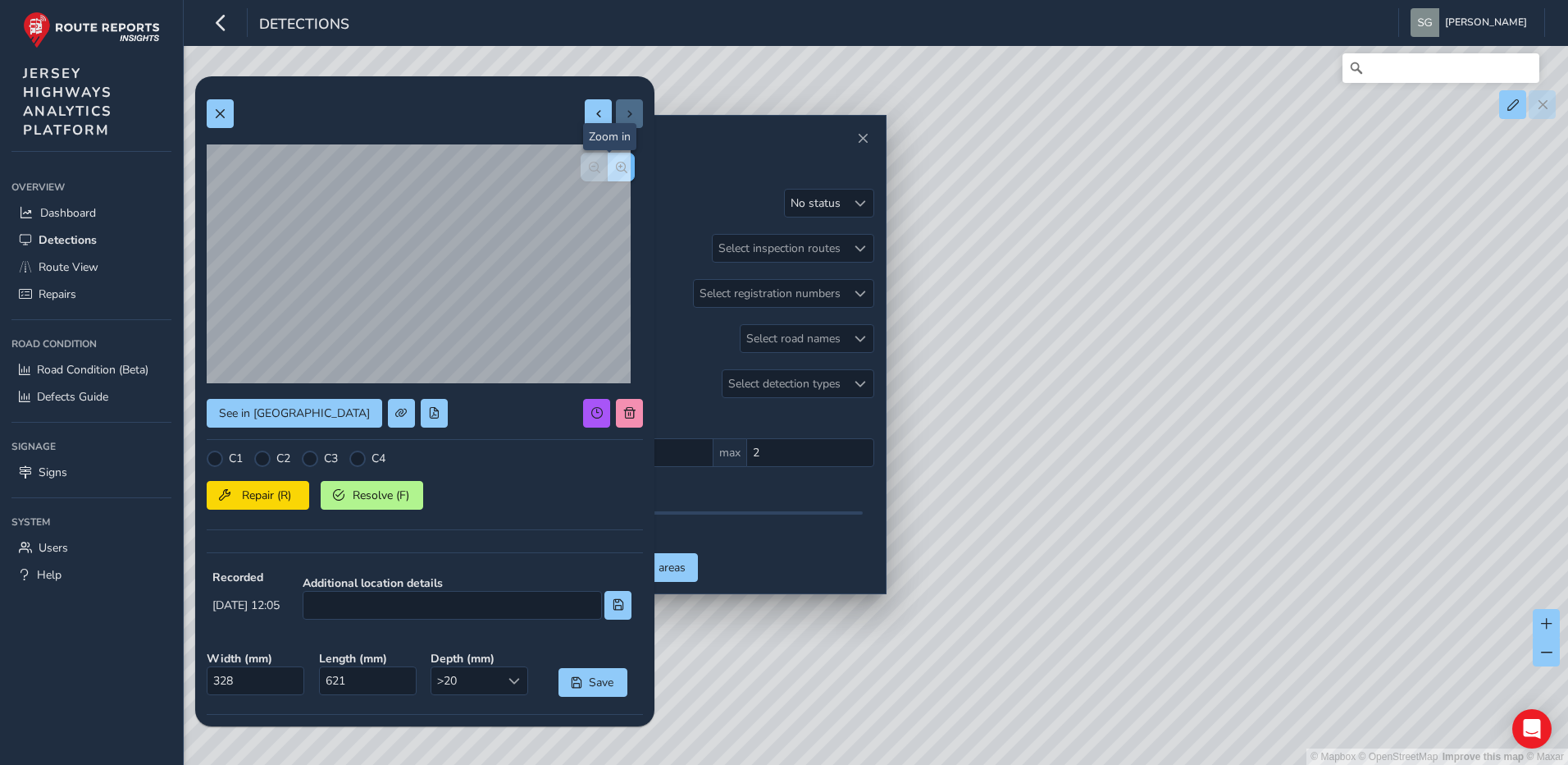
click at [616, 167] on span "button" at bounding box center [621, 167] width 12 height 12
click at [589, 168] on span "button" at bounding box center [594, 167] width 12 height 12
click at [616, 171] on span "button" at bounding box center [621, 167] width 12 height 12
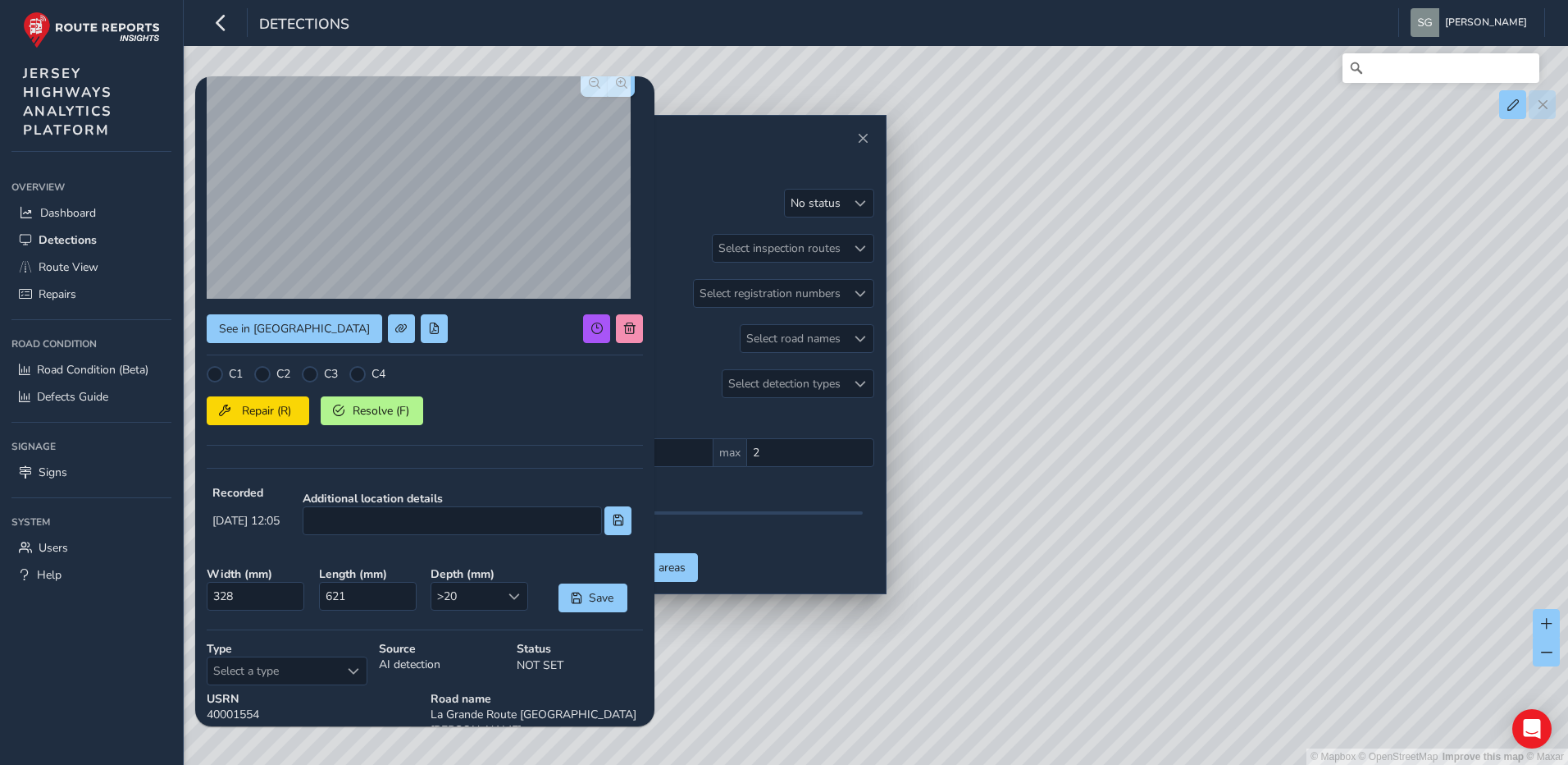
scroll to position [219, 0]
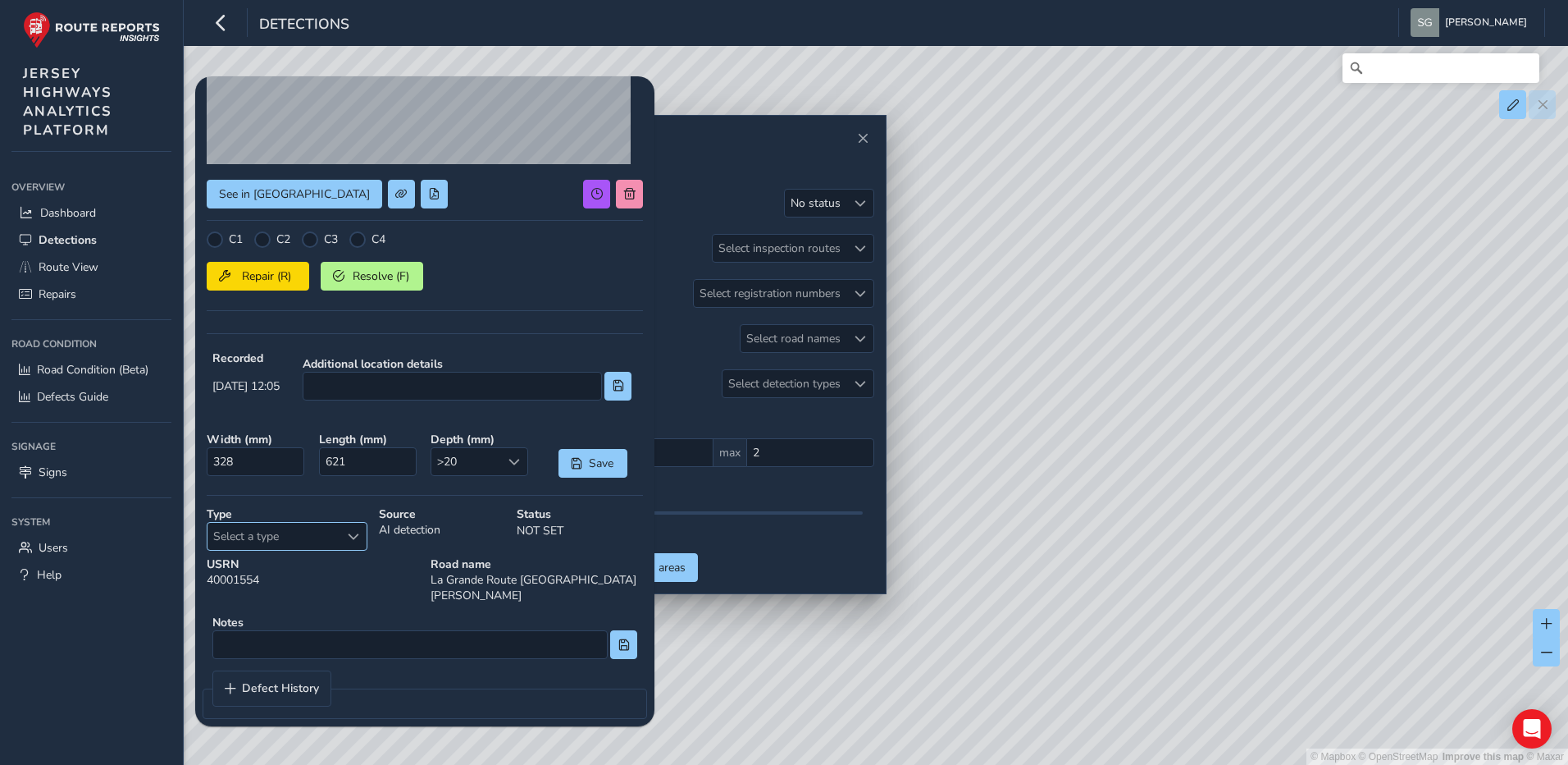
click at [348, 531] on span "Select a type" at bounding box center [353, 536] width 12 height 12
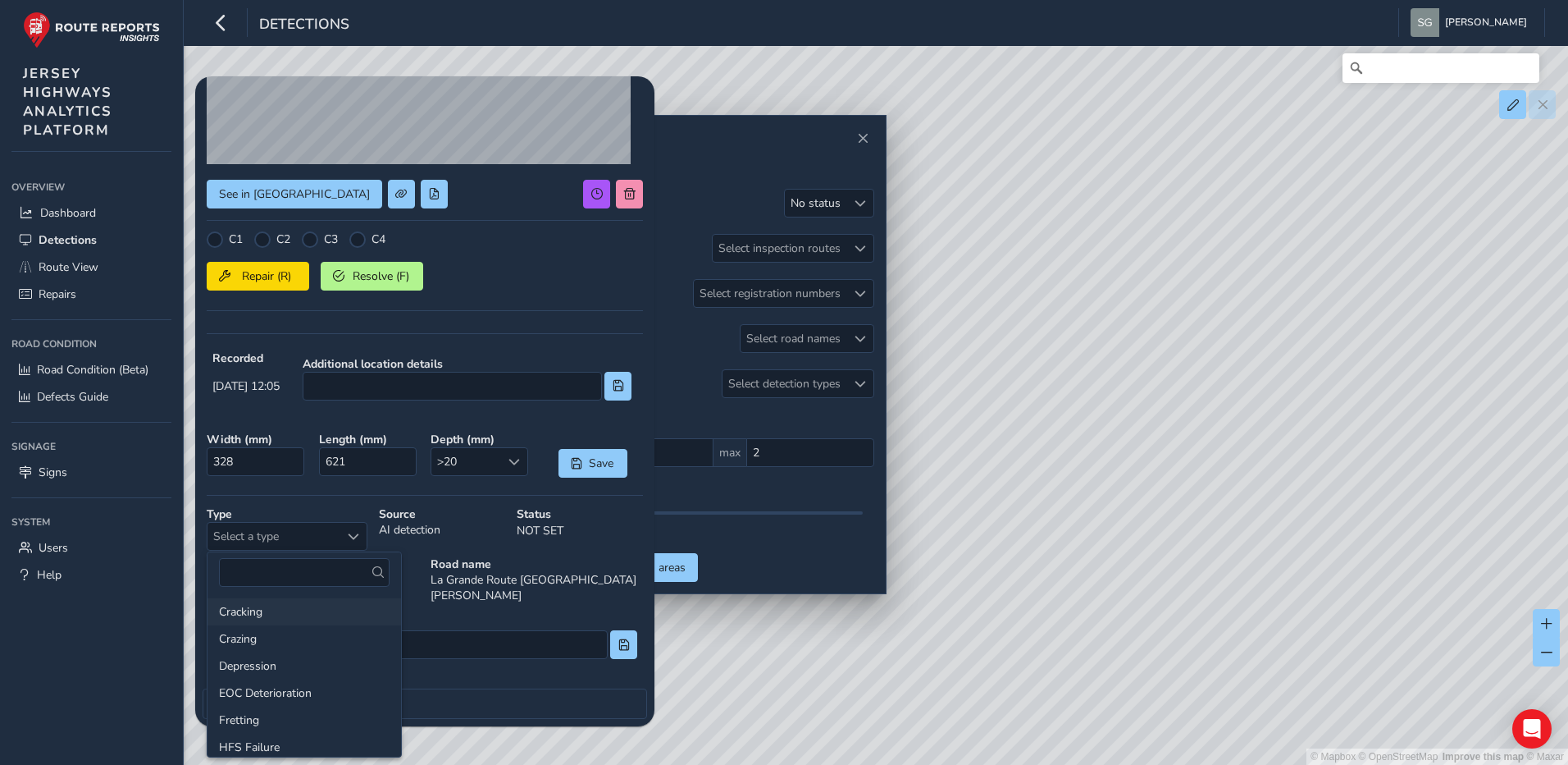
click at [316, 615] on li "Cracking" at bounding box center [304, 612] width 194 height 27
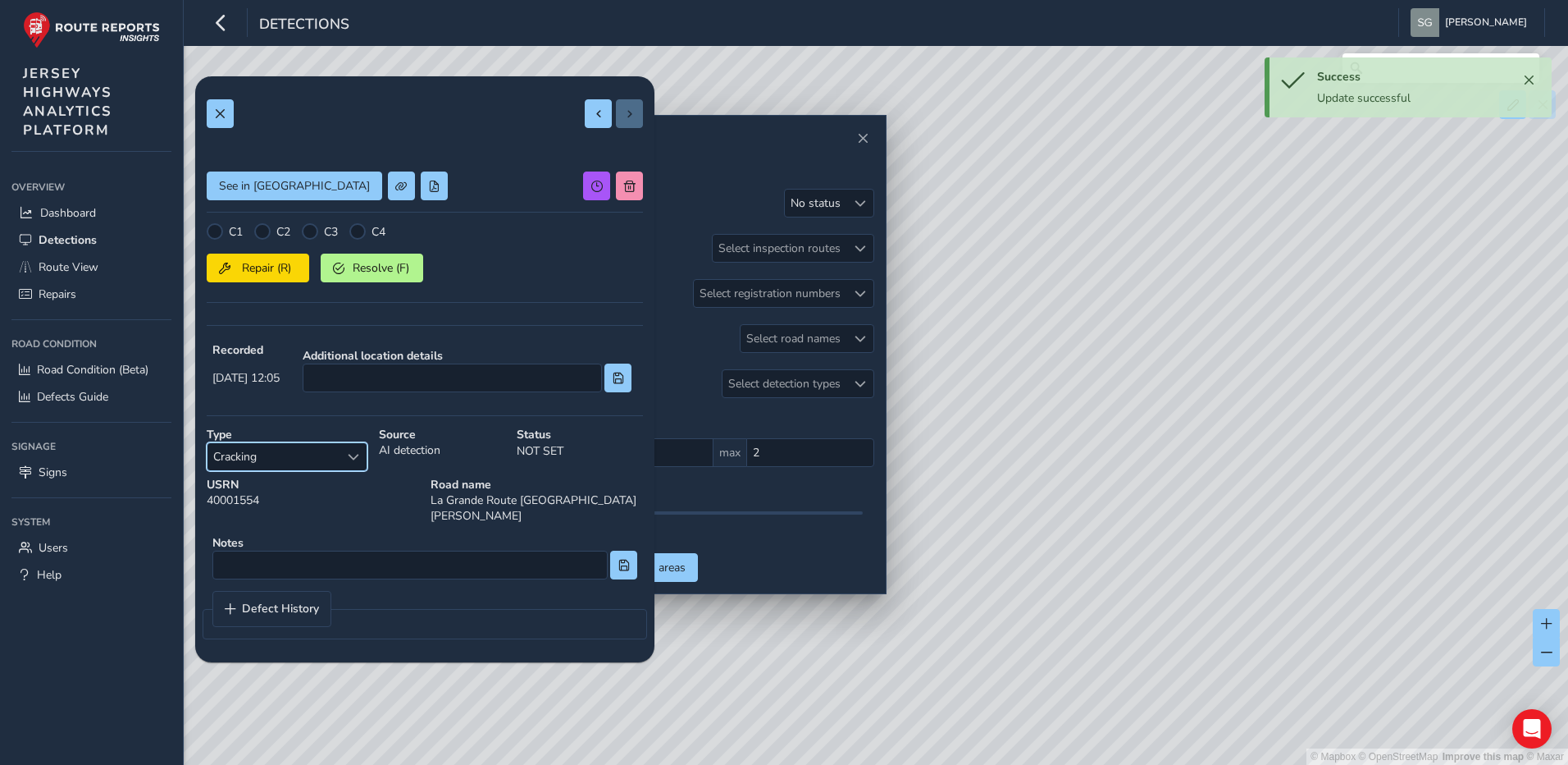
scroll to position [0, 0]
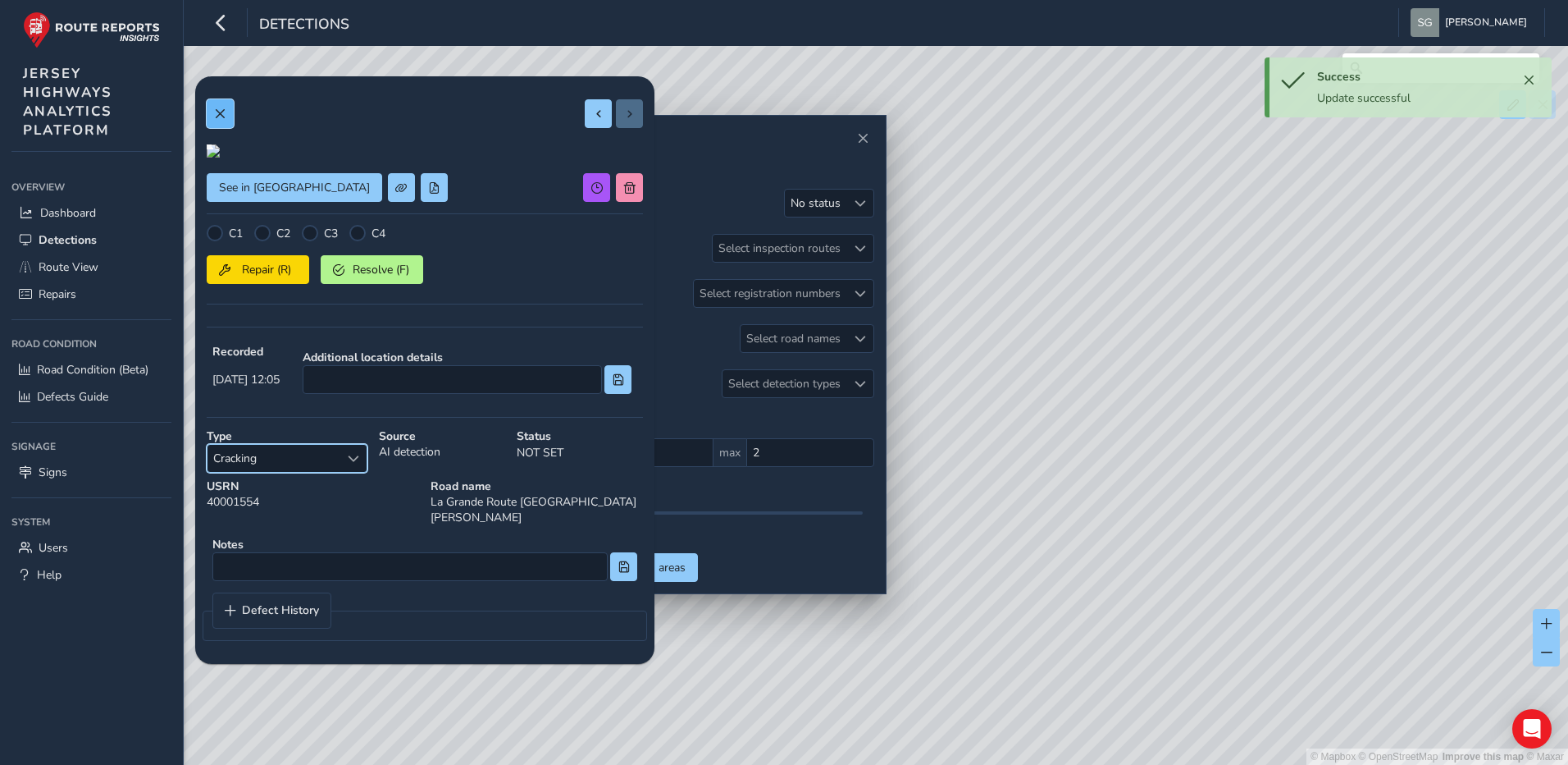
click at [220, 117] on span at bounding box center [220, 114] width 12 height 12
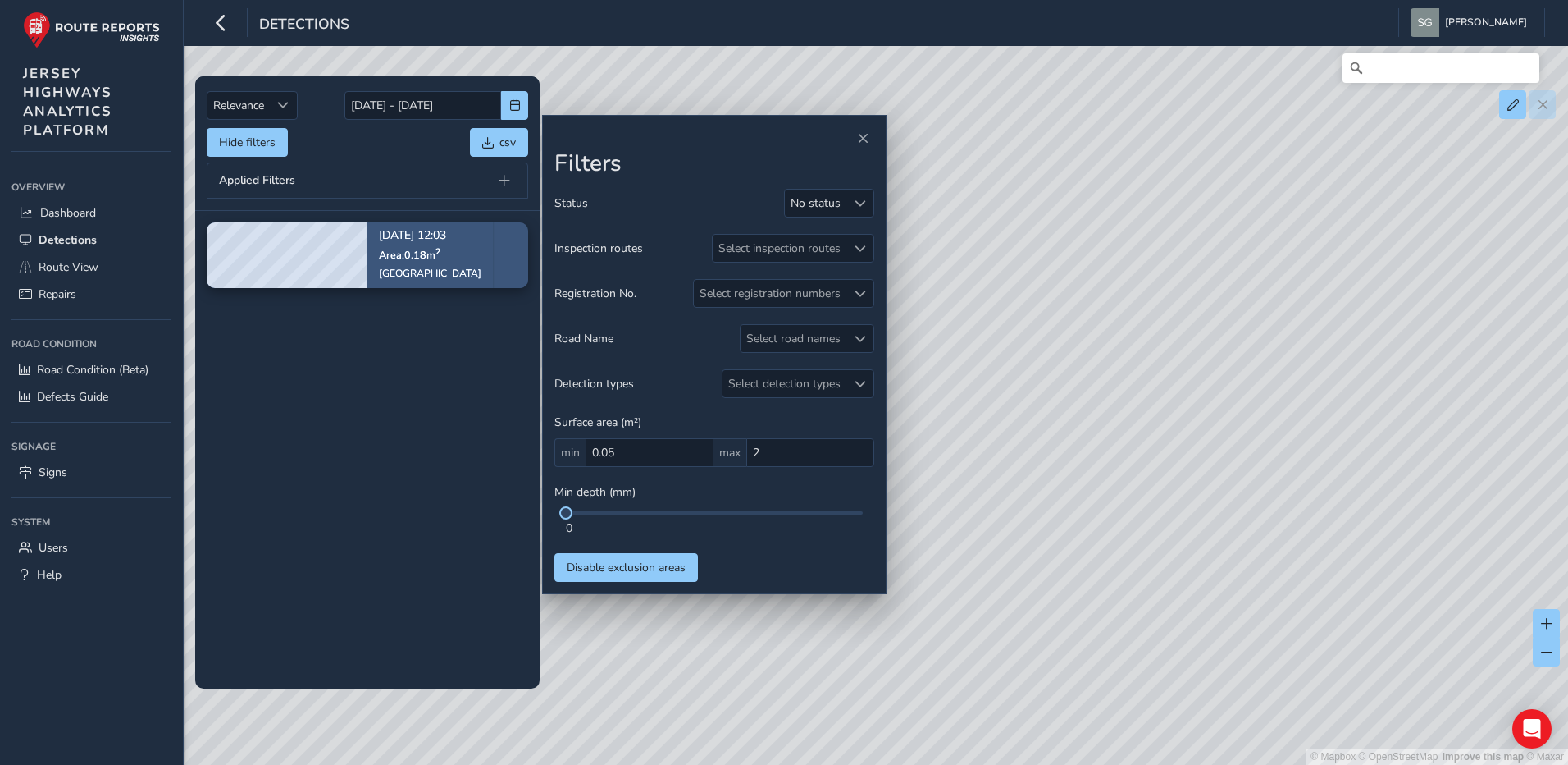
click at [481, 256] on div "[DATE] 12:03 Area: 0.18 m [STREET_ADDRESS]" at bounding box center [430, 255] width 125 height 96
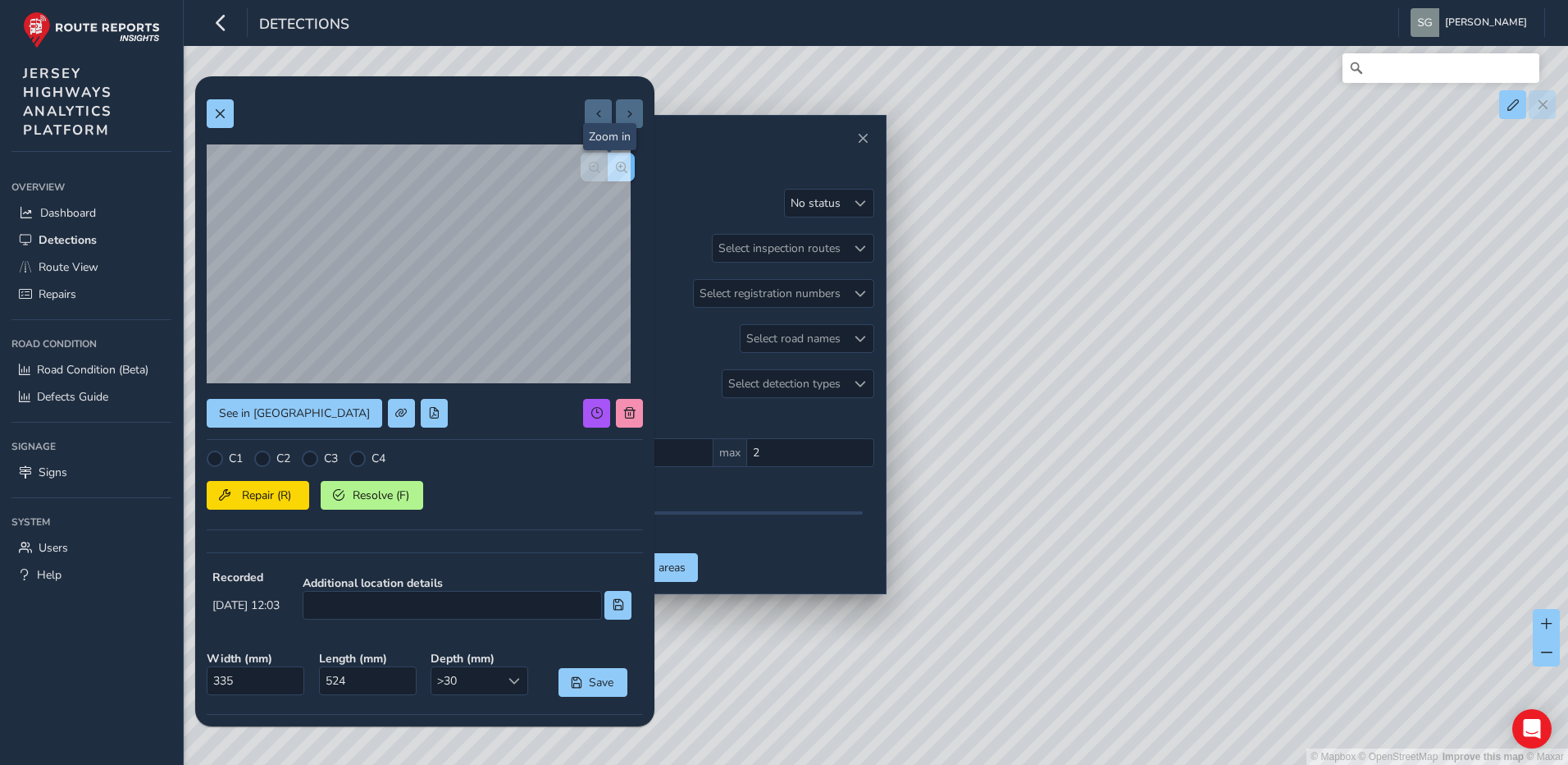
click at [616, 170] on span "button" at bounding box center [621, 167] width 12 height 12
click at [358, 460] on div at bounding box center [358, 459] width 16 height 16
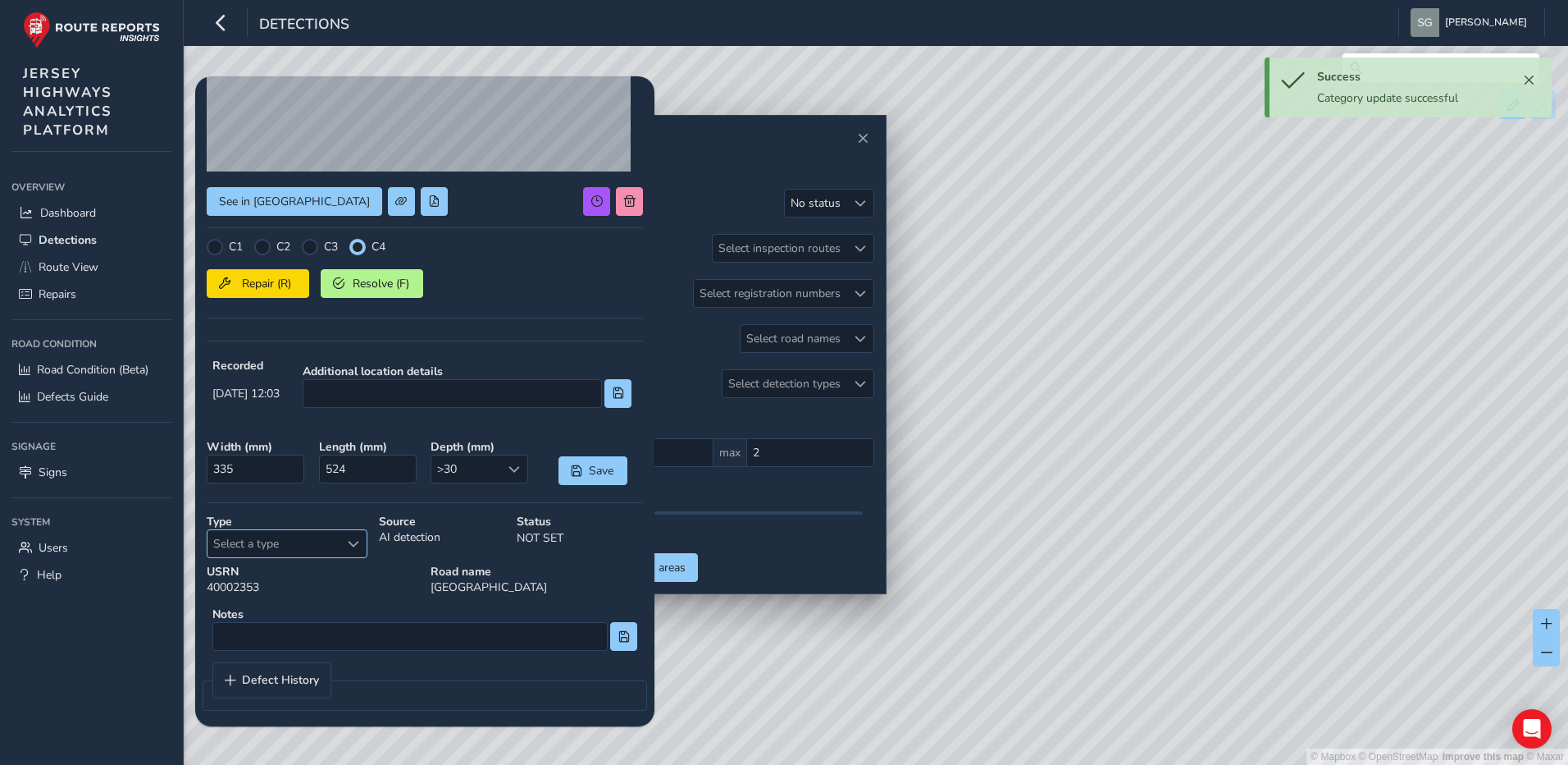
scroll to position [219, 0]
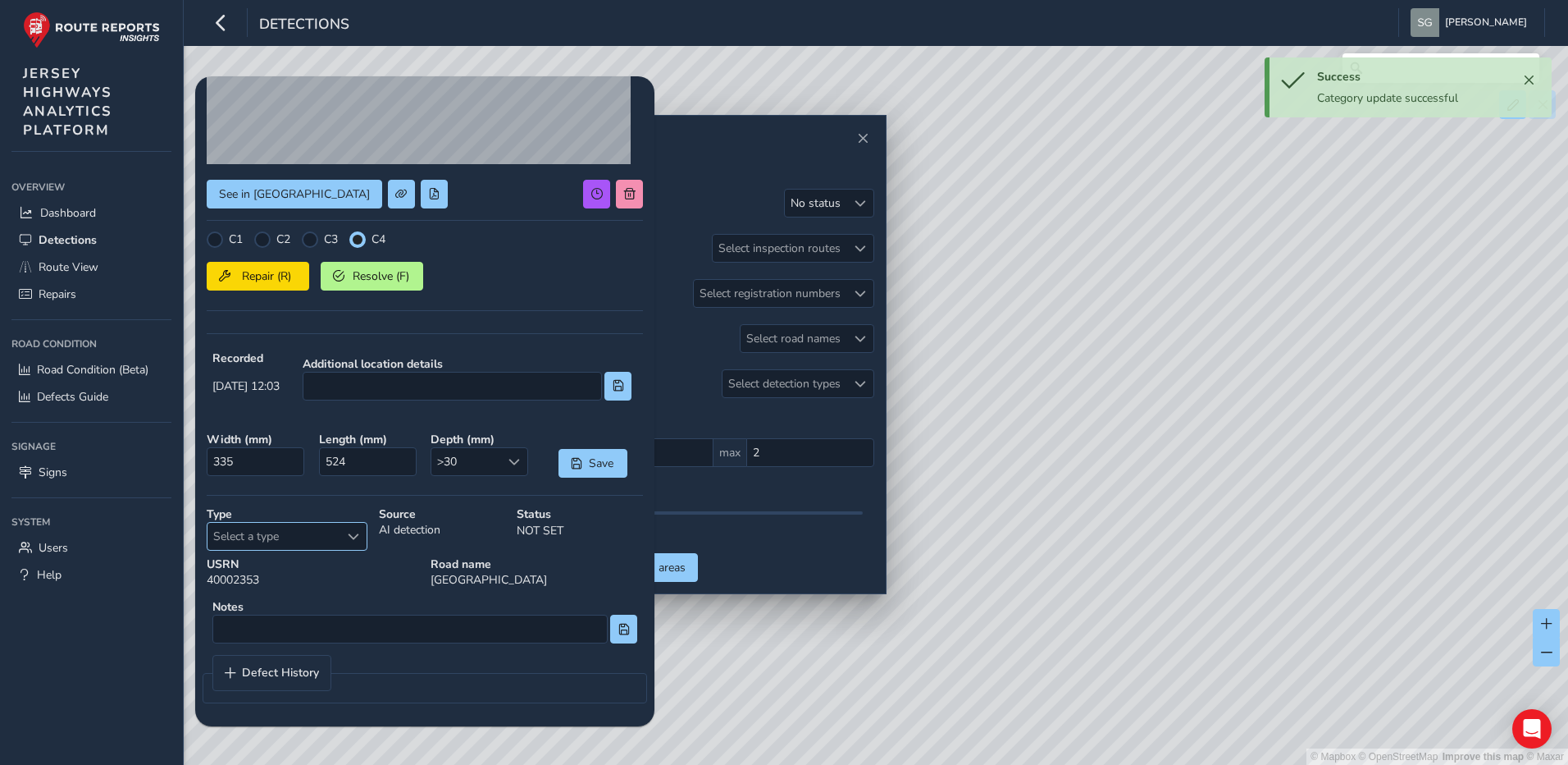
click at [344, 542] on div "Select a type" at bounding box center [353, 536] width 27 height 27
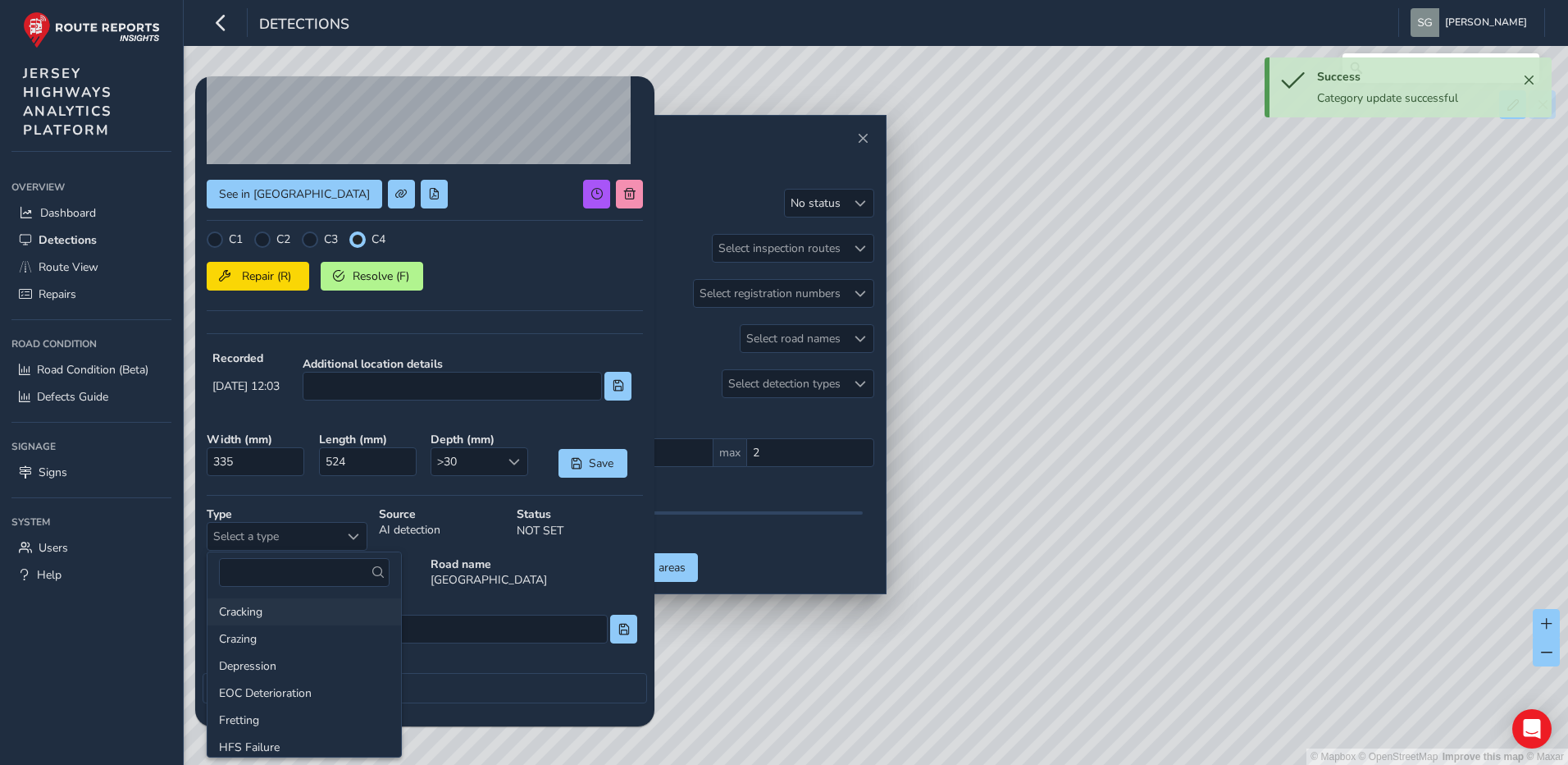
click at [289, 610] on li "Cracking" at bounding box center [304, 612] width 194 height 27
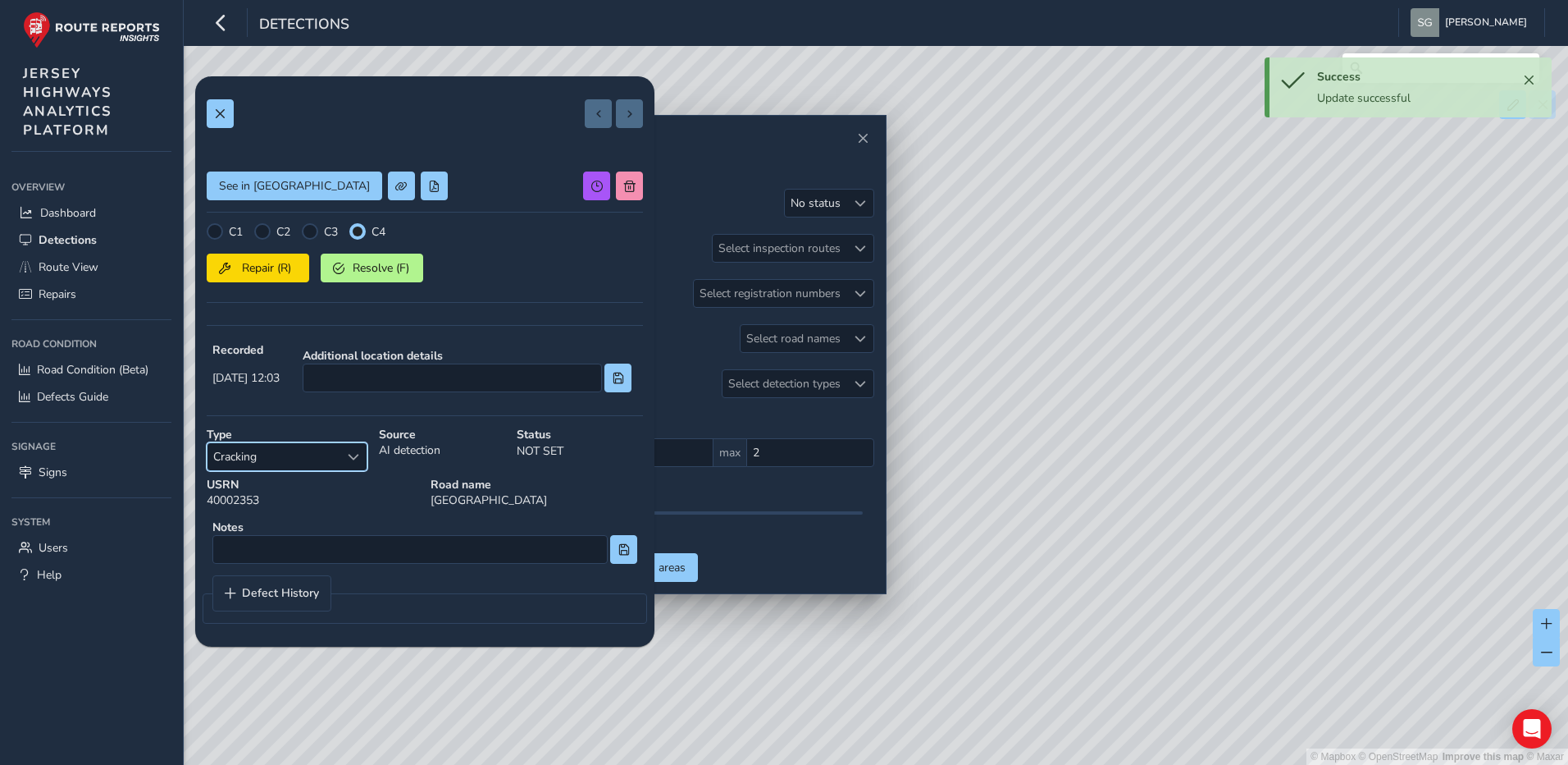
scroll to position [0, 0]
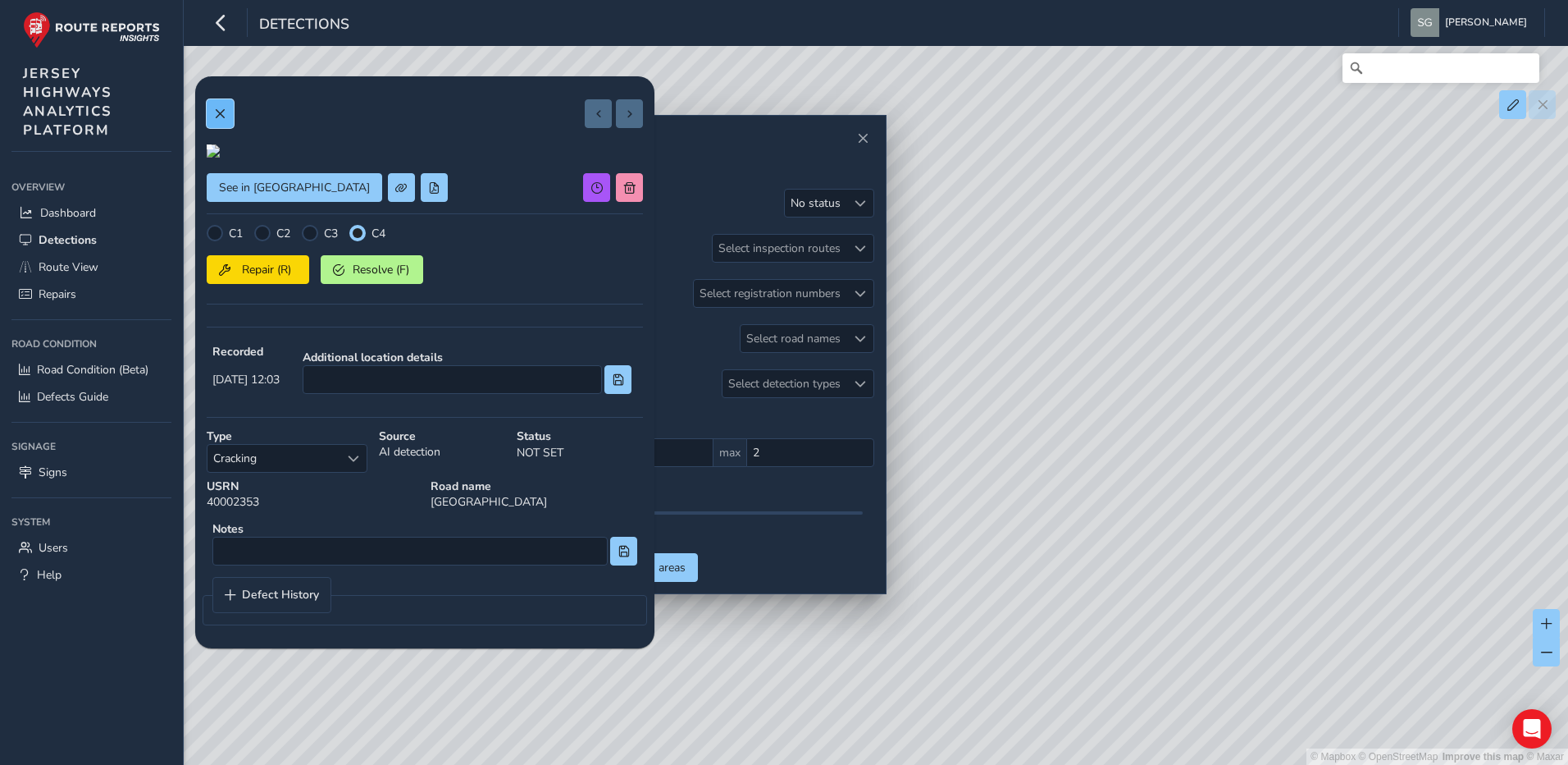
click at [230, 119] on button at bounding box center [220, 114] width 27 height 29
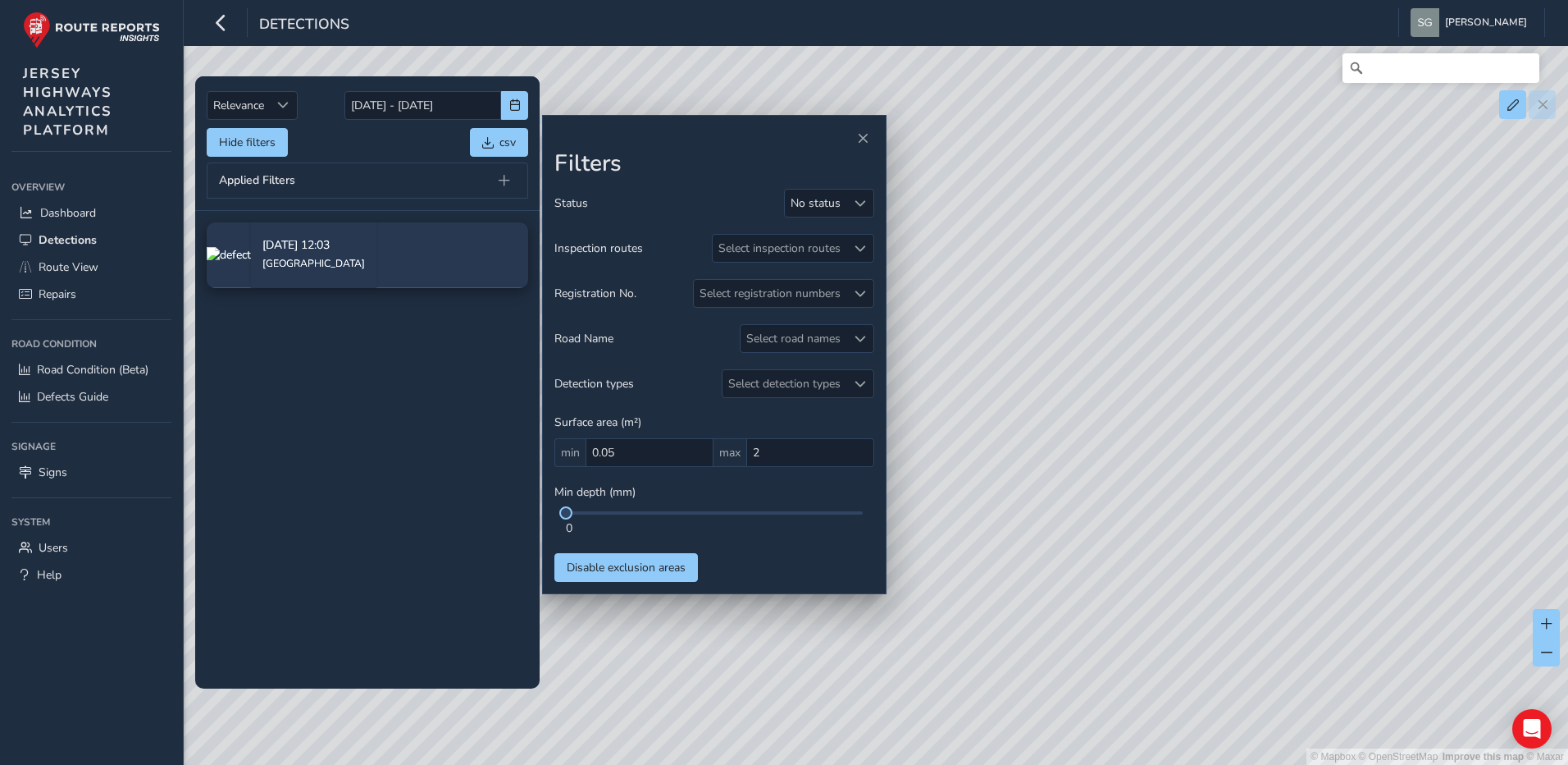
click at [367, 142] on div "Hide filters csv" at bounding box center [367, 142] width 322 height 29
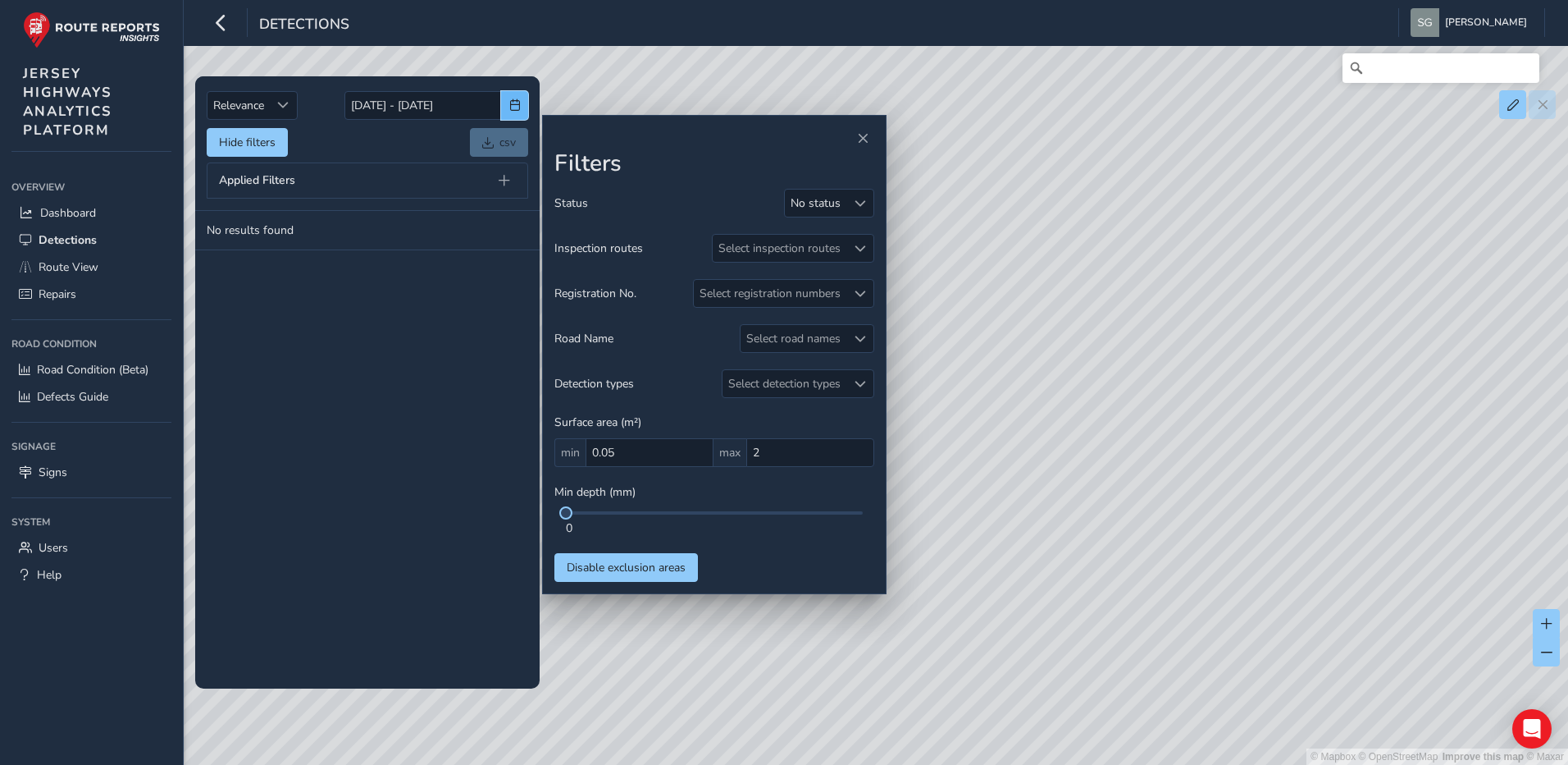
click at [523, 111] on button "button" at bounding box center [514, 105] width 27 height 29
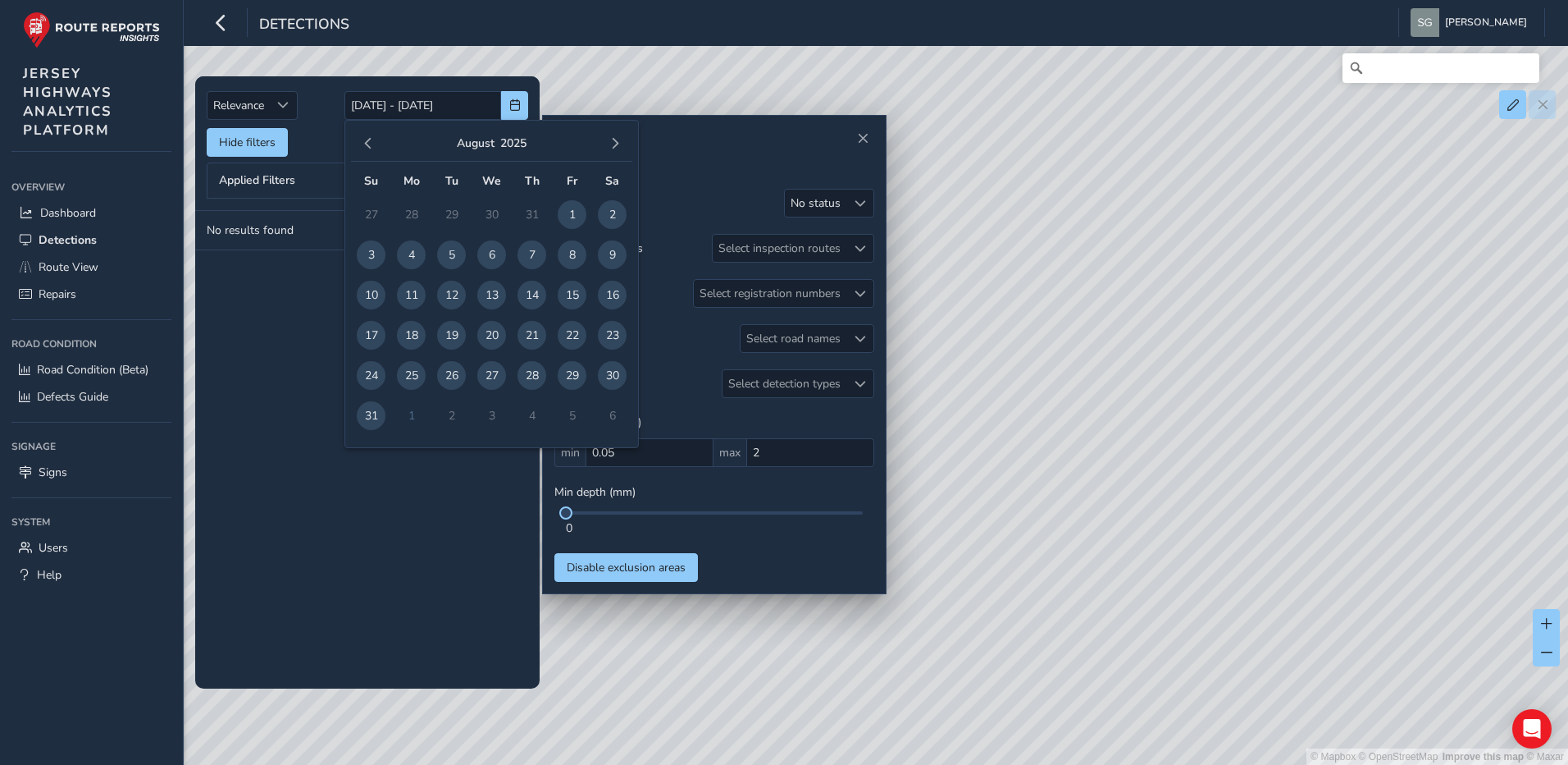
click at [413, 417] on td "1" at bounding box center [411, 415] width 41 height 41
click at [410, 417] on td "1" at bounding box center [411, 415] width 41 height 41
click at [610, 140] on span "button" at bounding box center [615, 143] width 12 height 12
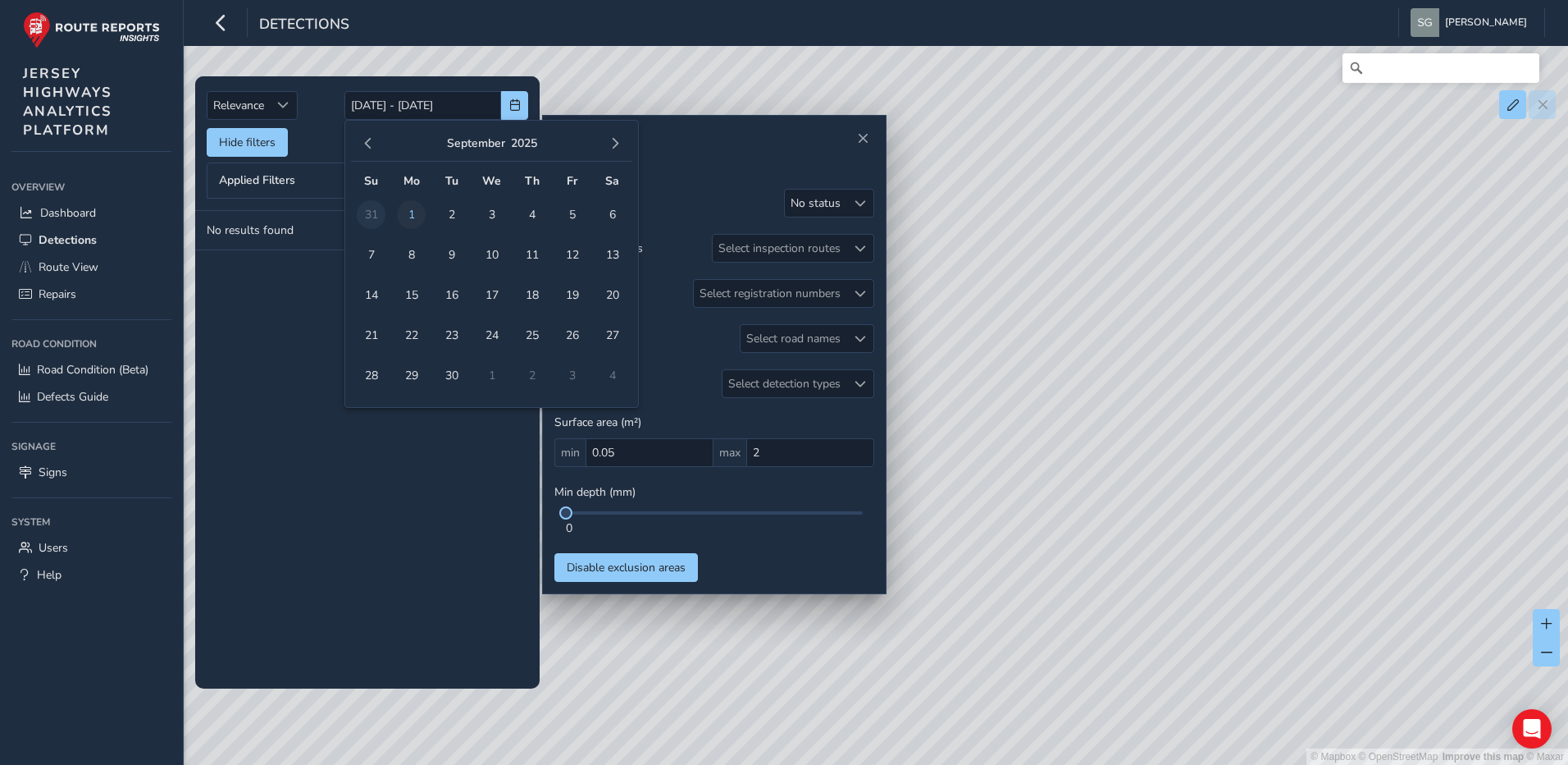
click at [407, 219] on span "1" at bounding box center [412, 214] width 29 height 29
type input "[DATE]"
click at [421, 206] on span "1" at bounding box center [412, 214] width 29 height 29
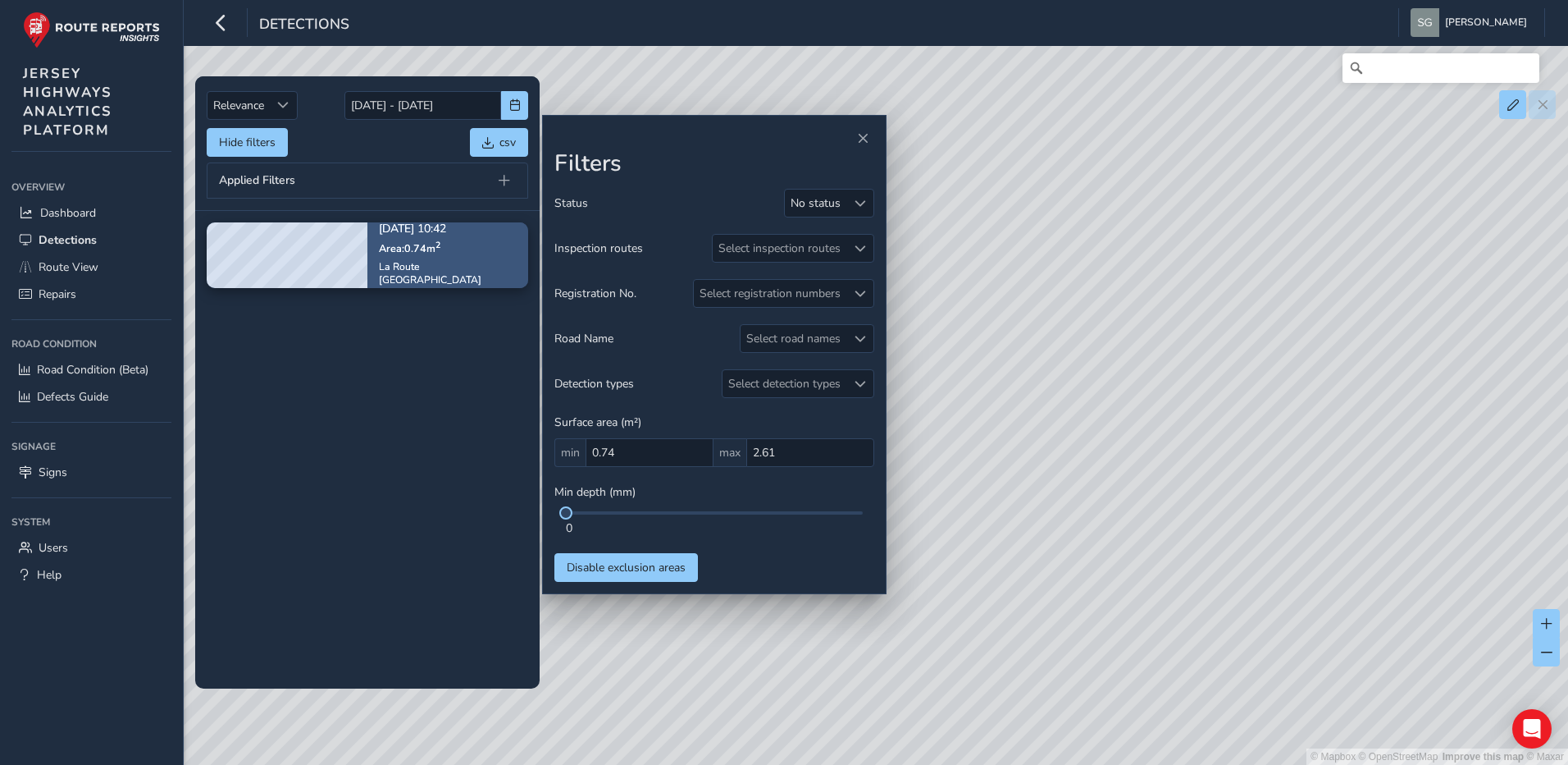
click at [492, 237] on div "[DATE] 10:42 Area: 0.74 m [STREET_ADDRESS]" at bounding box center [448, 255] width 160 height 108
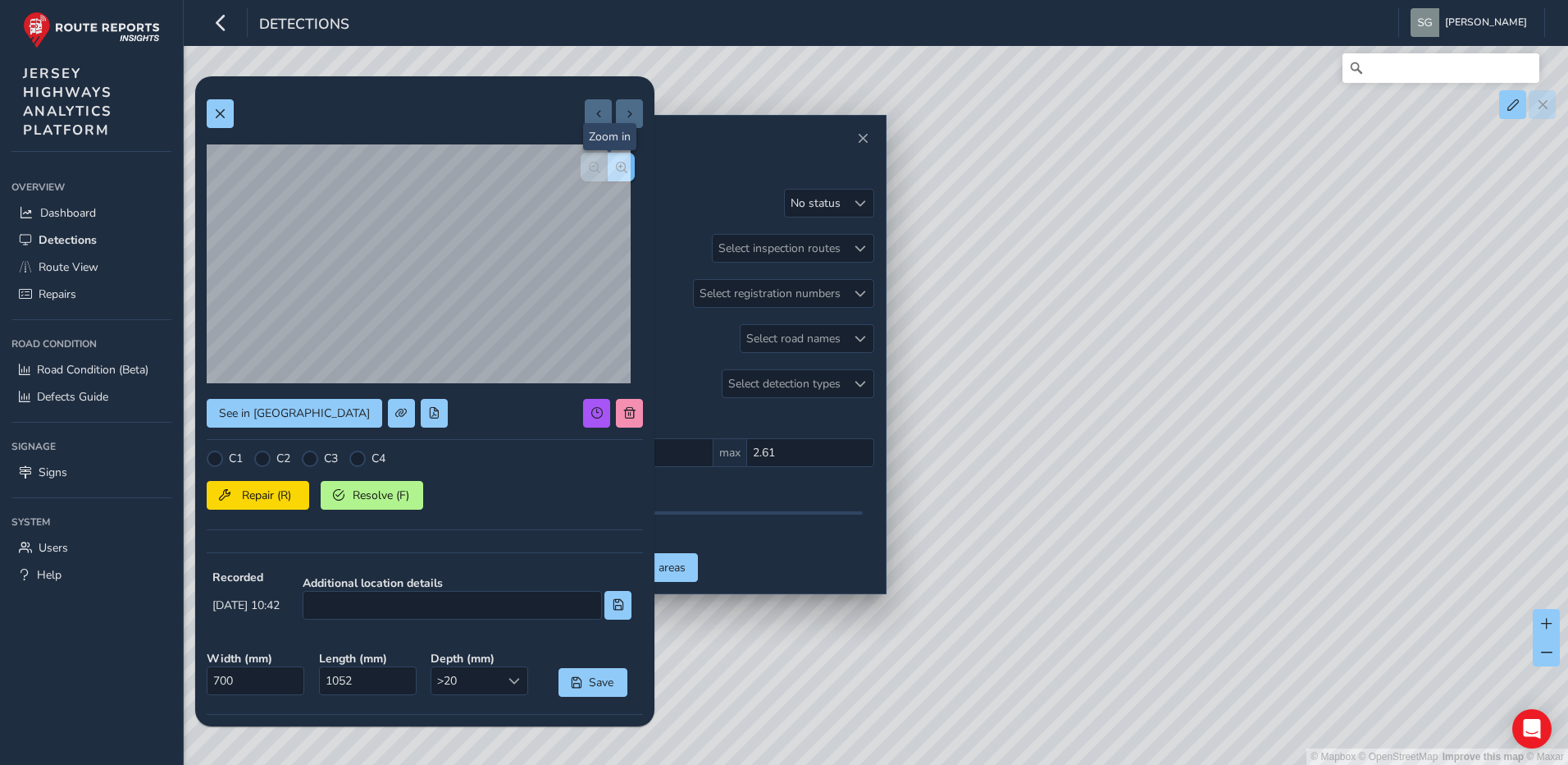
click at [618, 173] on button "button" at bounding box center [621, 167] width 27 height 29
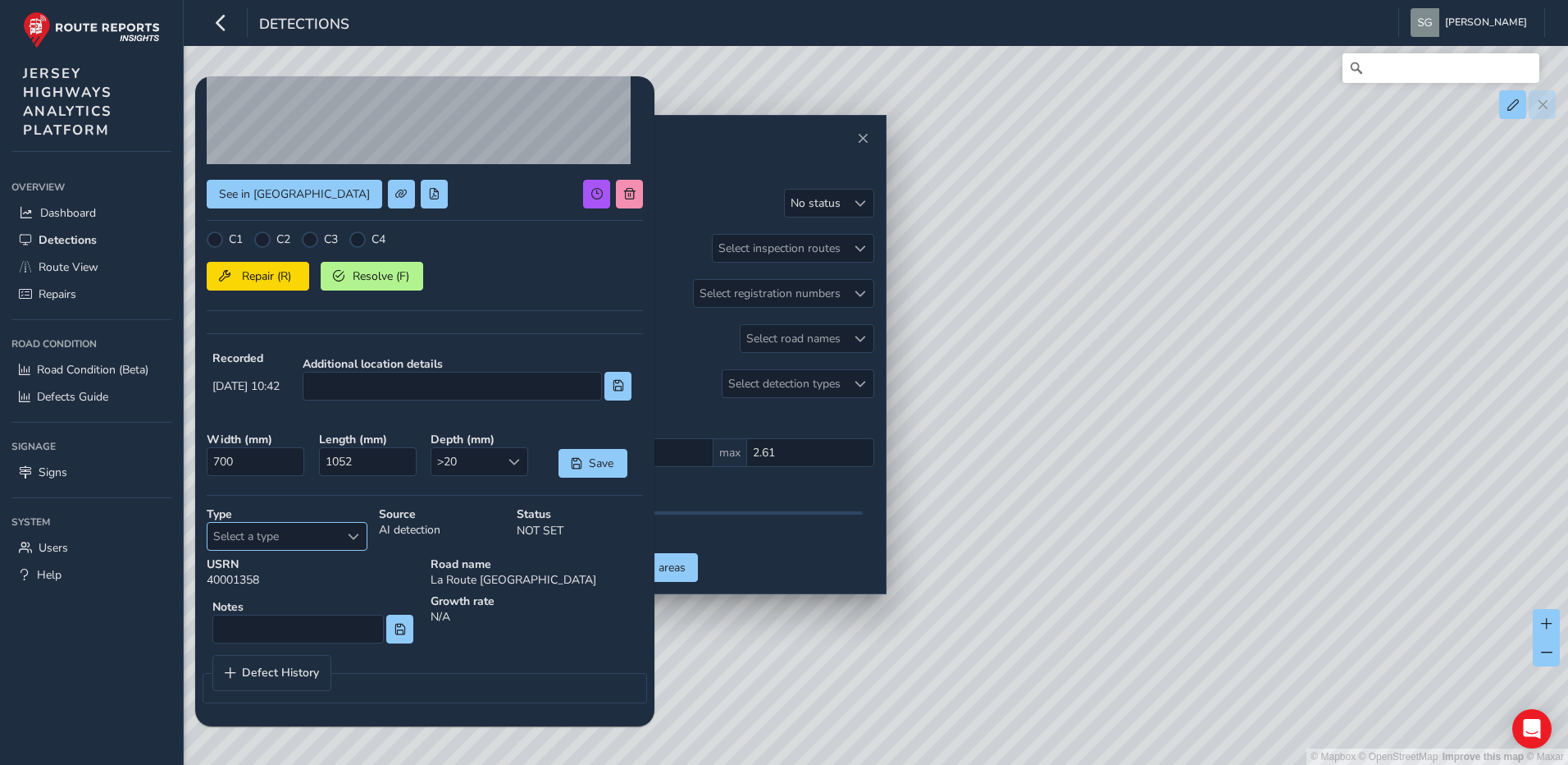
click at [344, 544] on div "Select a type" at bounding box center [353, 536] width 27 height 27
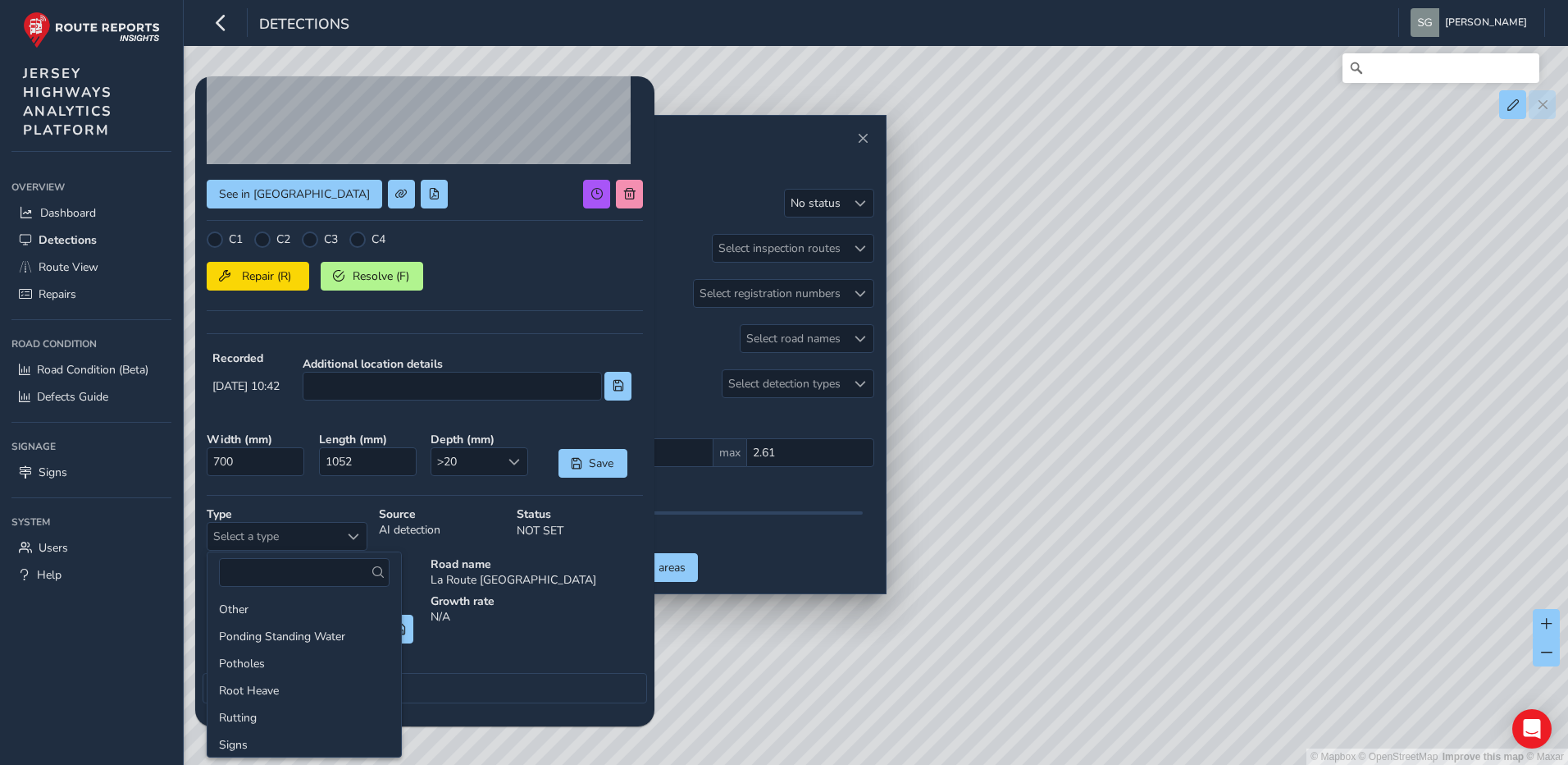
scroll to position [164, 0]
click at [310, 613] on li "Ironwork Surround" at bounding box center [304, 610] width 194 height 27
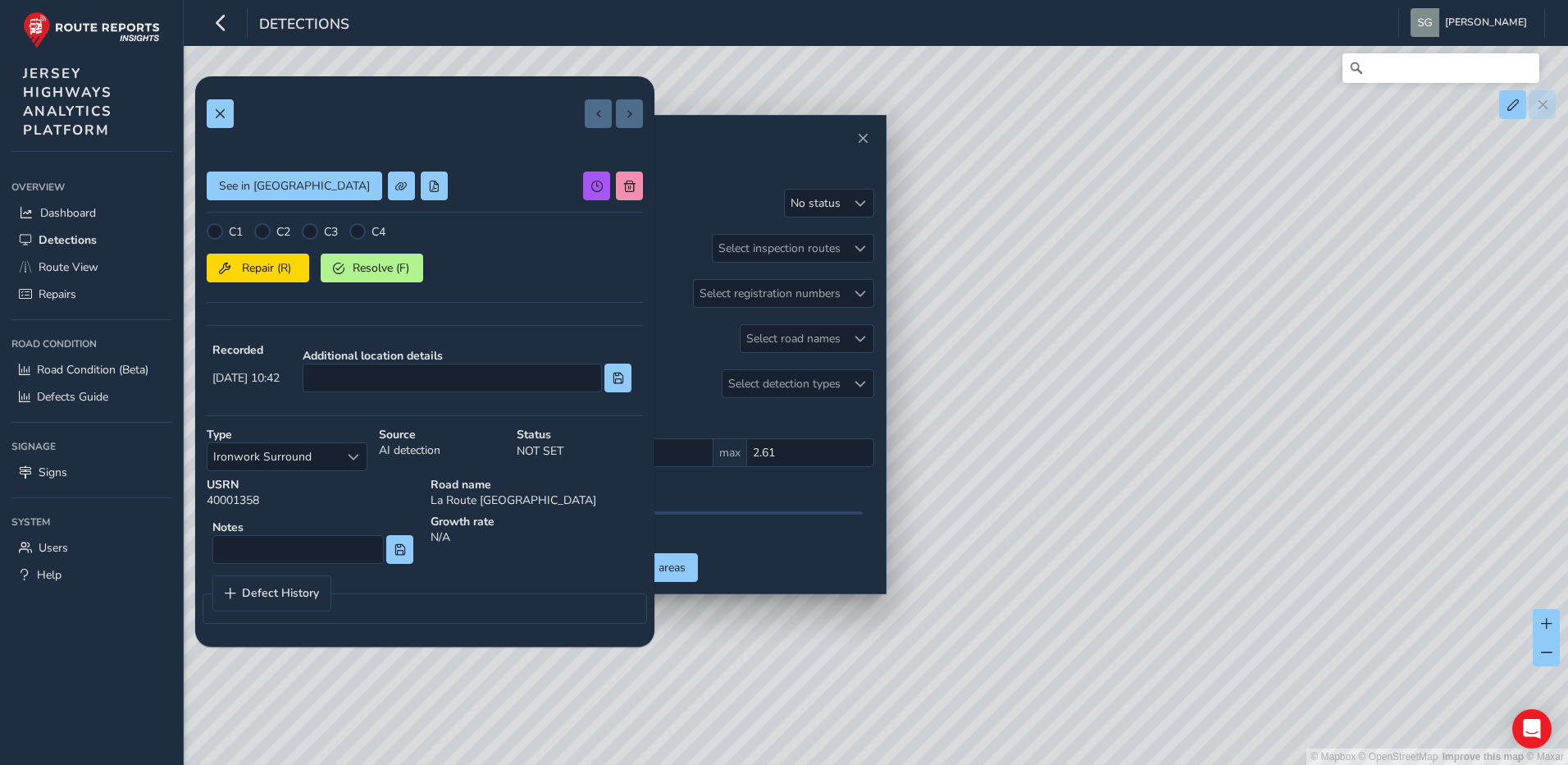
scroll to position [0, 0]
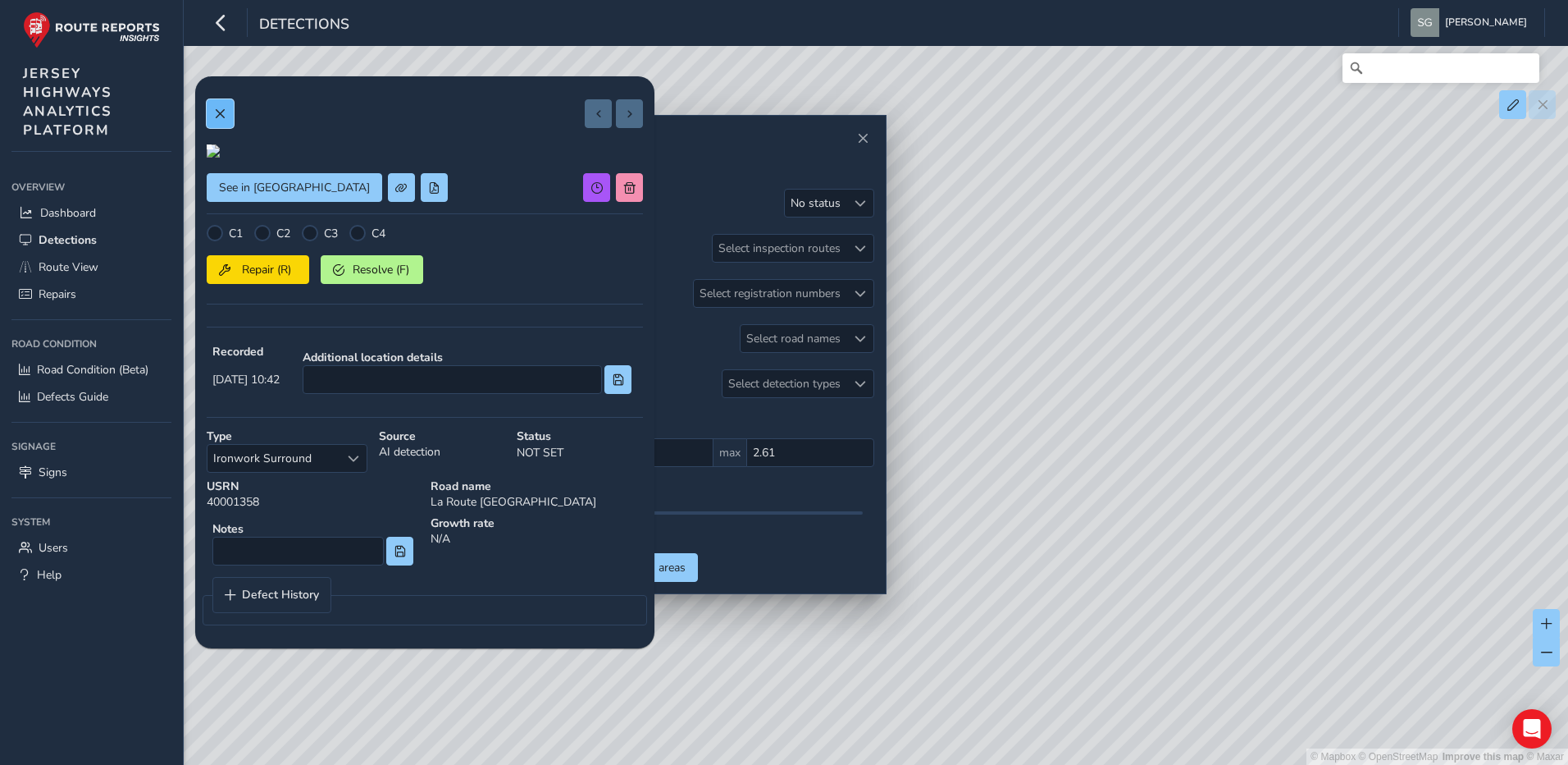
click at [221, 111] on span at bounding box center [220, 114] width 12 height 12
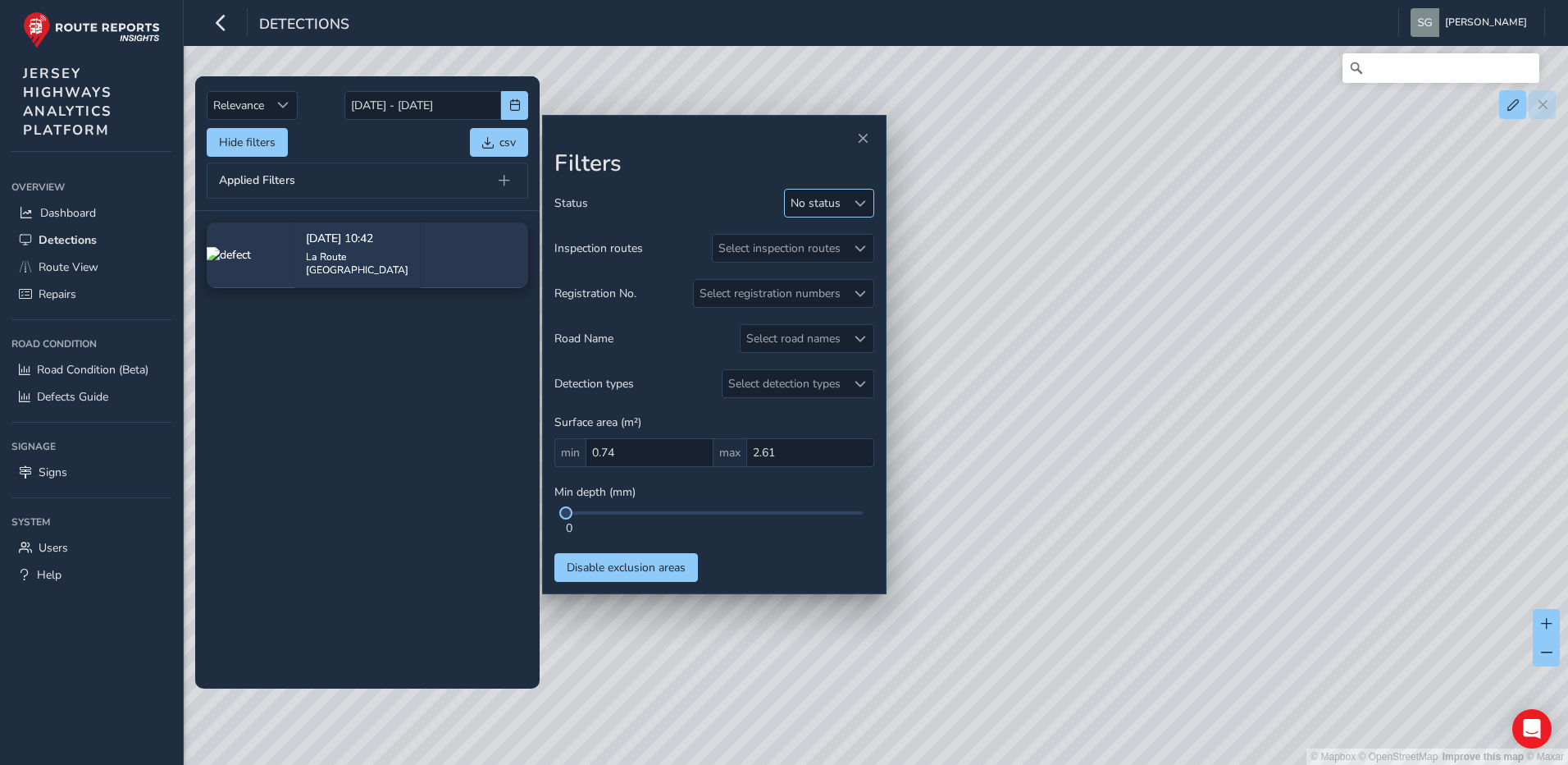
click at [853, 209] on div at bounding box center [860, 203] width 27 height 27
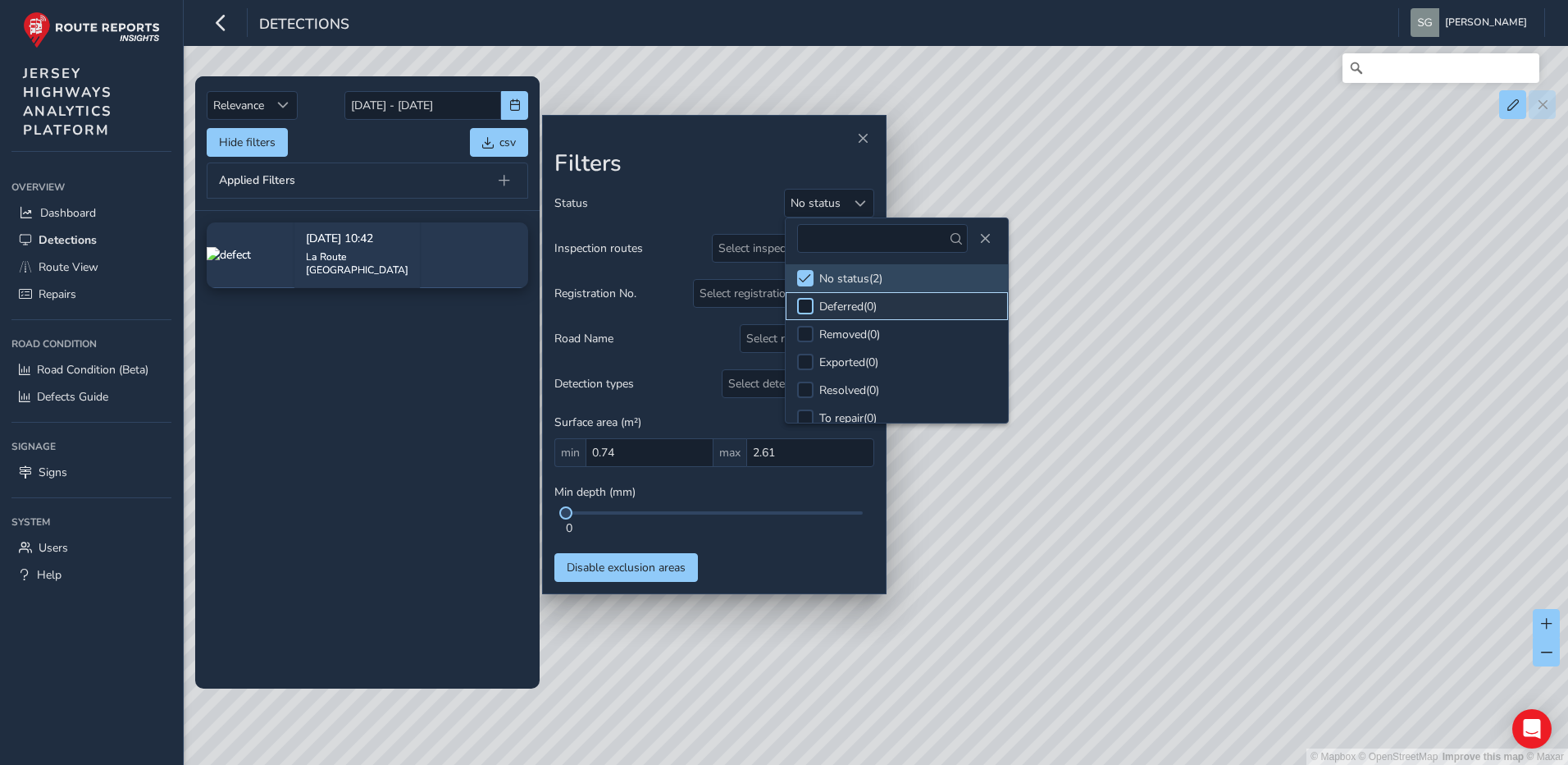
click at [810, 309] on div at bounding box center [805, 306] width 16 height 16
click at [806, 278] on span at bounding box center [805, 278] width 13 height 12
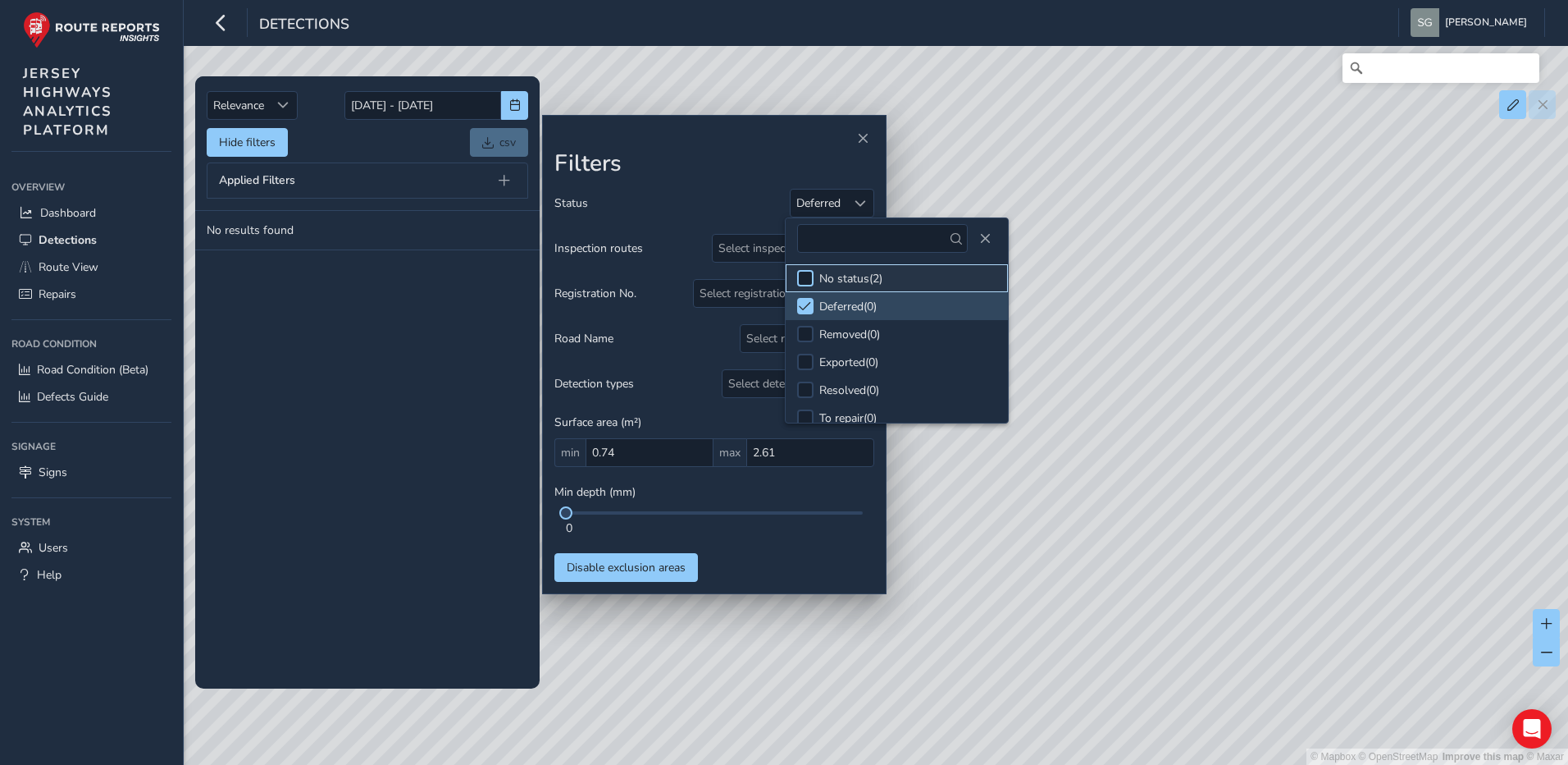
click at [802, 278] on div at bounding box center [805, 278] width 16 height 16
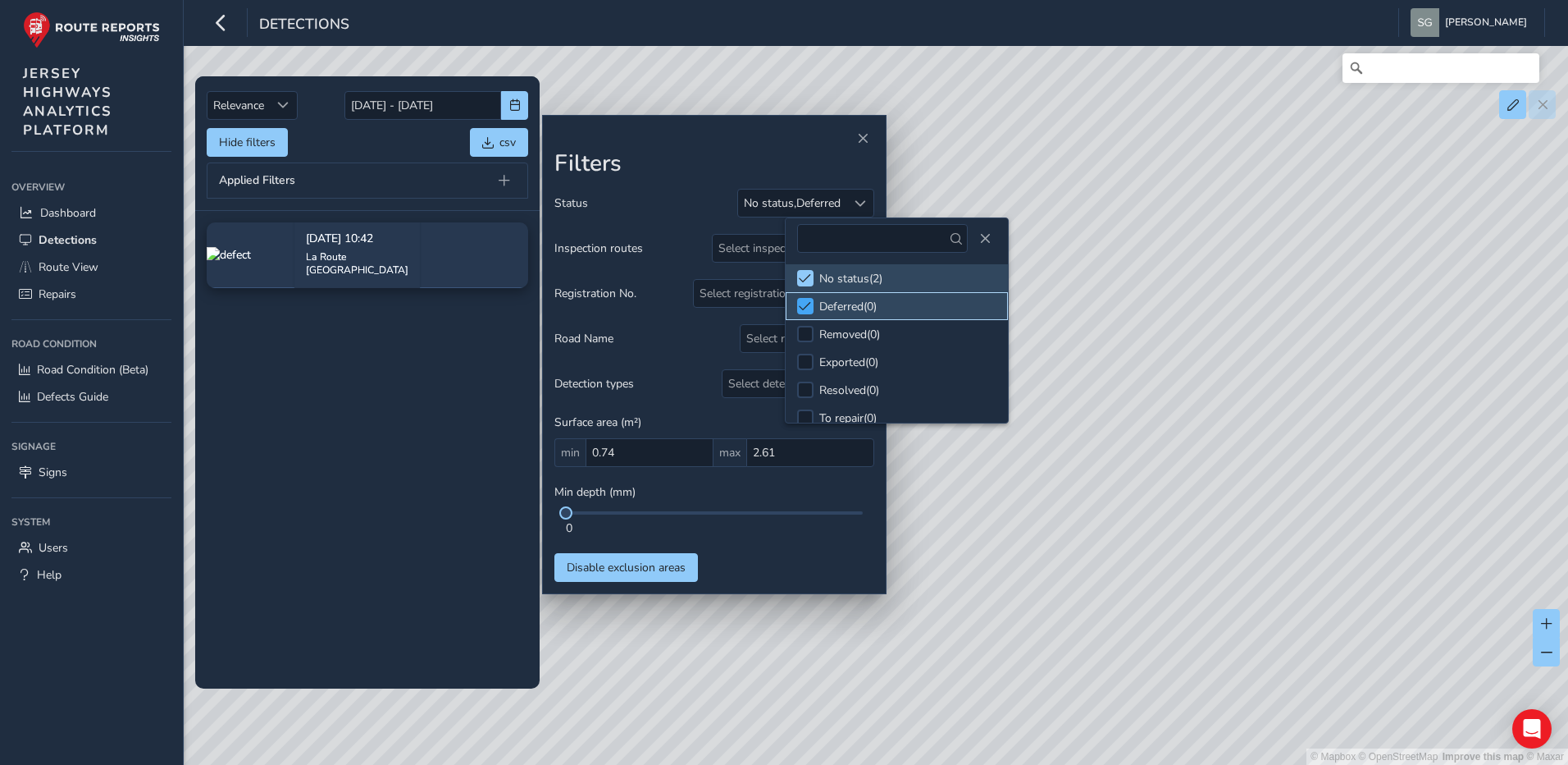
click at [802, 309] on span at bounding box center [805, 305] width 13 height 12
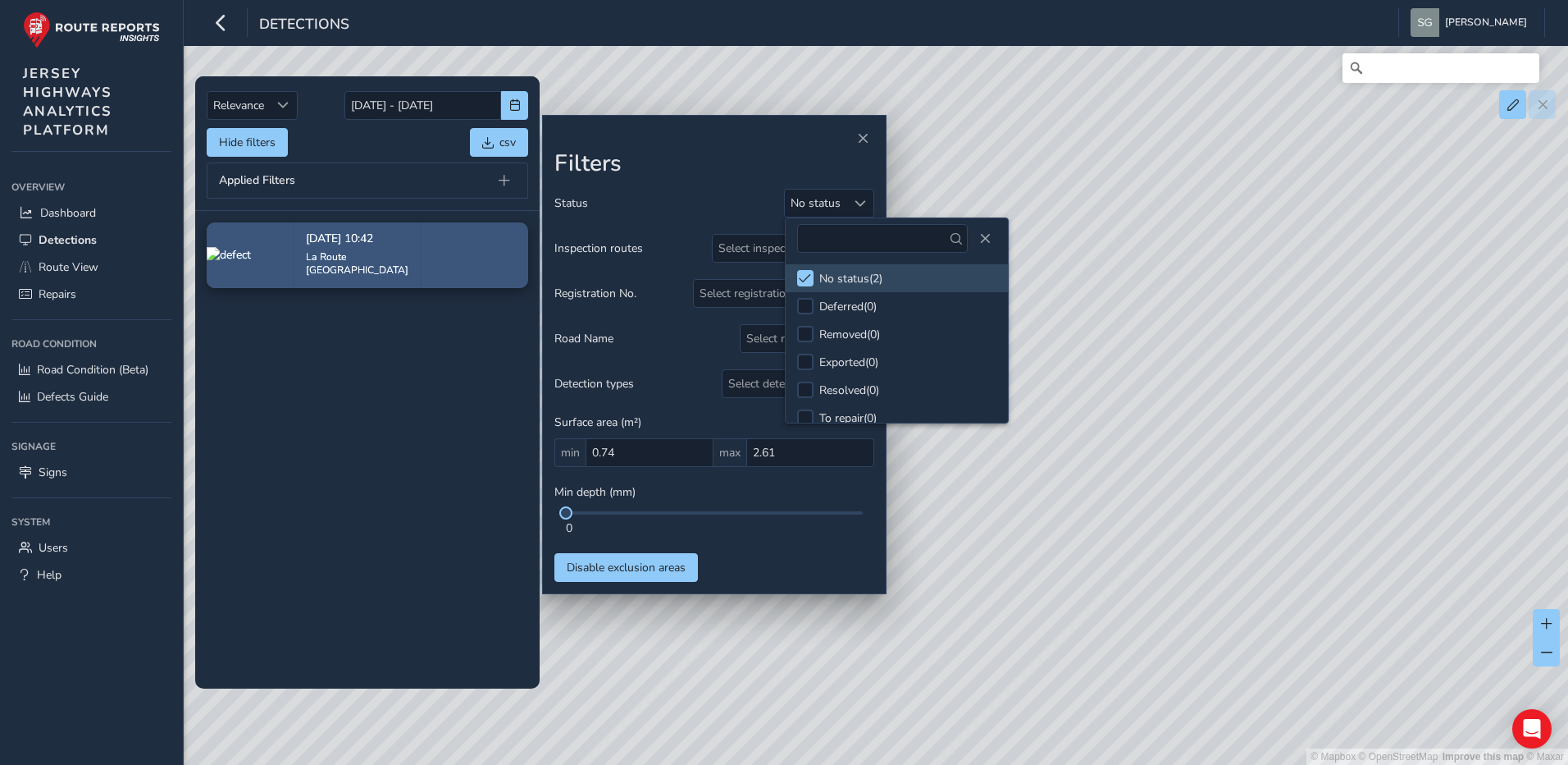
click at [408, 260] on div "La Route [GEOGRAPHIC_DATA]" at bounding box center [358, 263] width 103 height 26
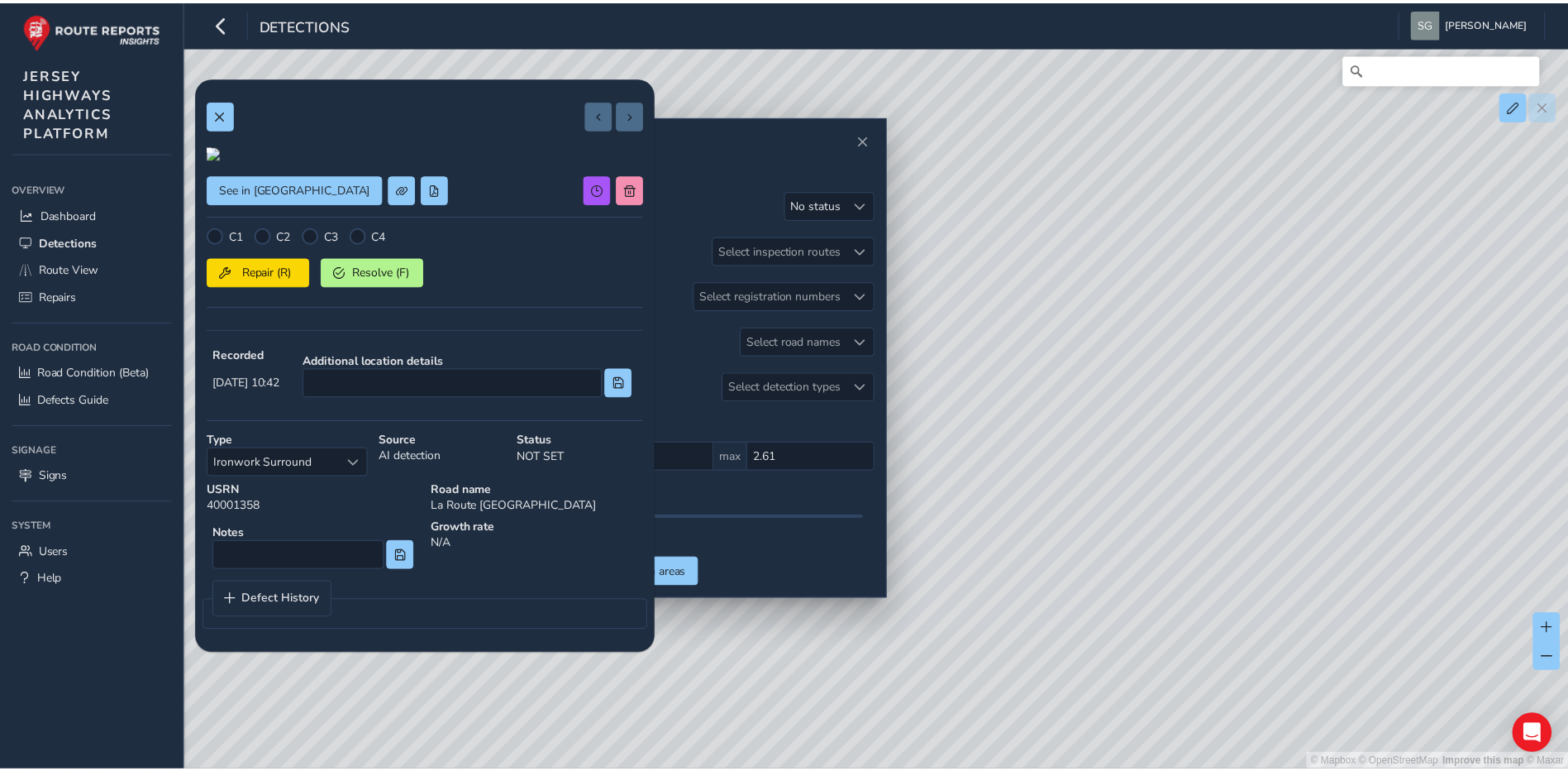
scroll to position [148, 0]
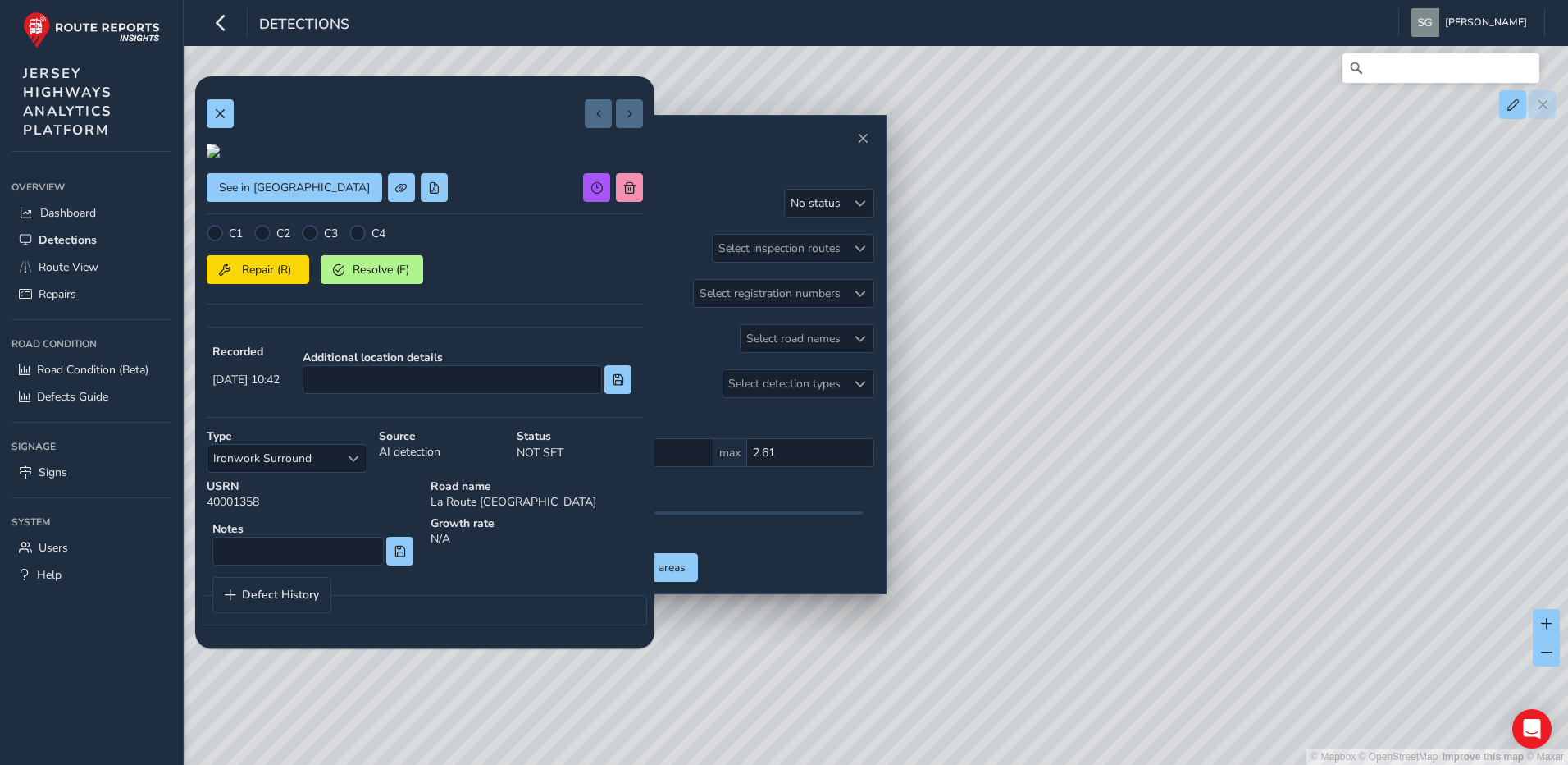
type input "2.61"
click at [101, 214] on link "Dashboard" at bounding box center [92, 213] width 160 height 27
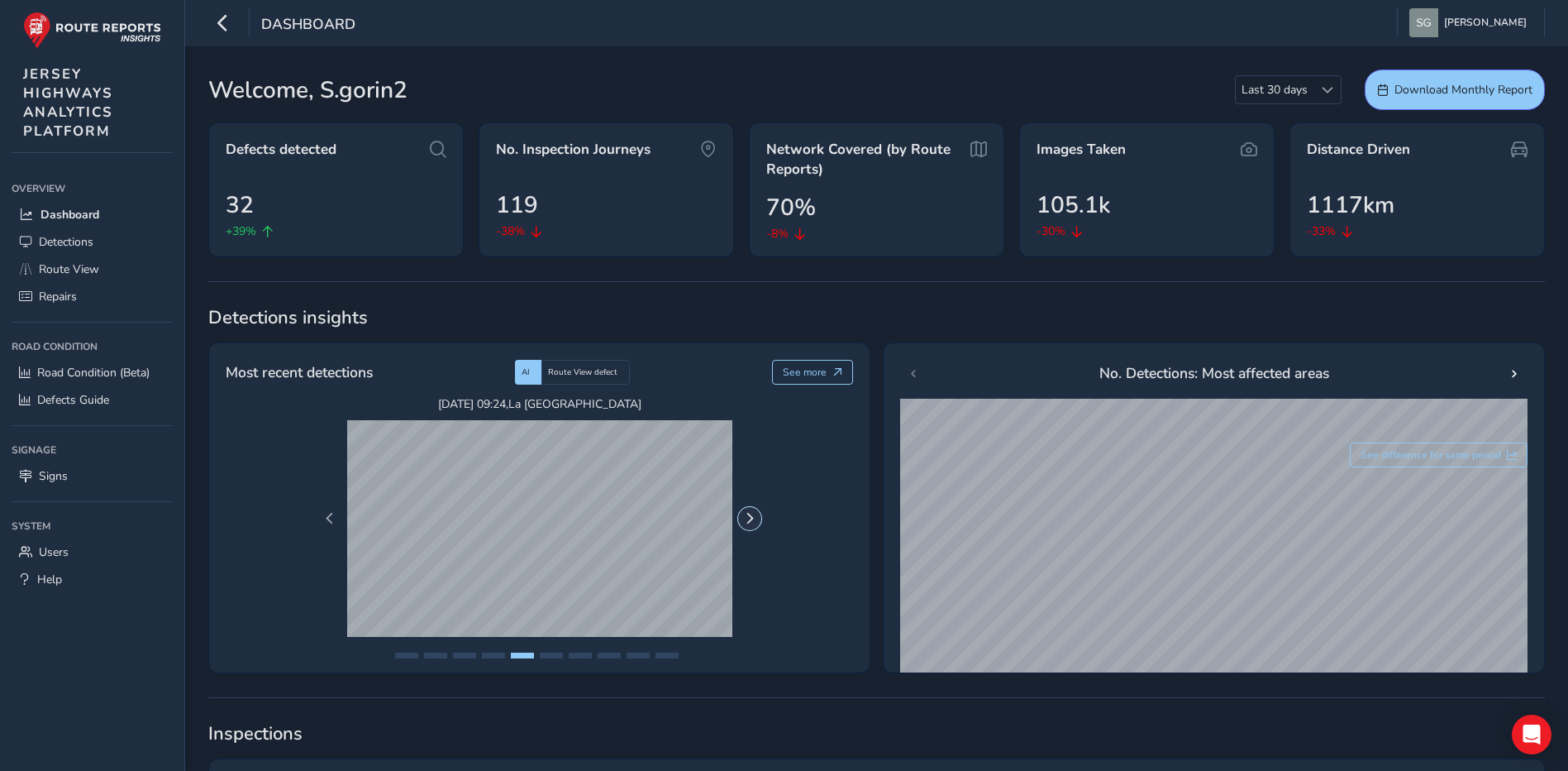
click at [759, 525] on button "Next Page" at bounding box center [749, 518] width 23 height 23
click at [330, 519] on span "Previous Page" at bounding box center [330, 519] width 12 height 12
click at [579, 372] on span "Route View defect" at bounding box center [583, 371] width 69 height 12
click at [535, 370] on div "AI" at bounding box center [528, 371] width 26 height 25
click at [597, 367] on span "Route View defect" at bounding box center [583, 371] width 69 height 12
